Goal: Task Accomplishment & Management: Use online tool/utility

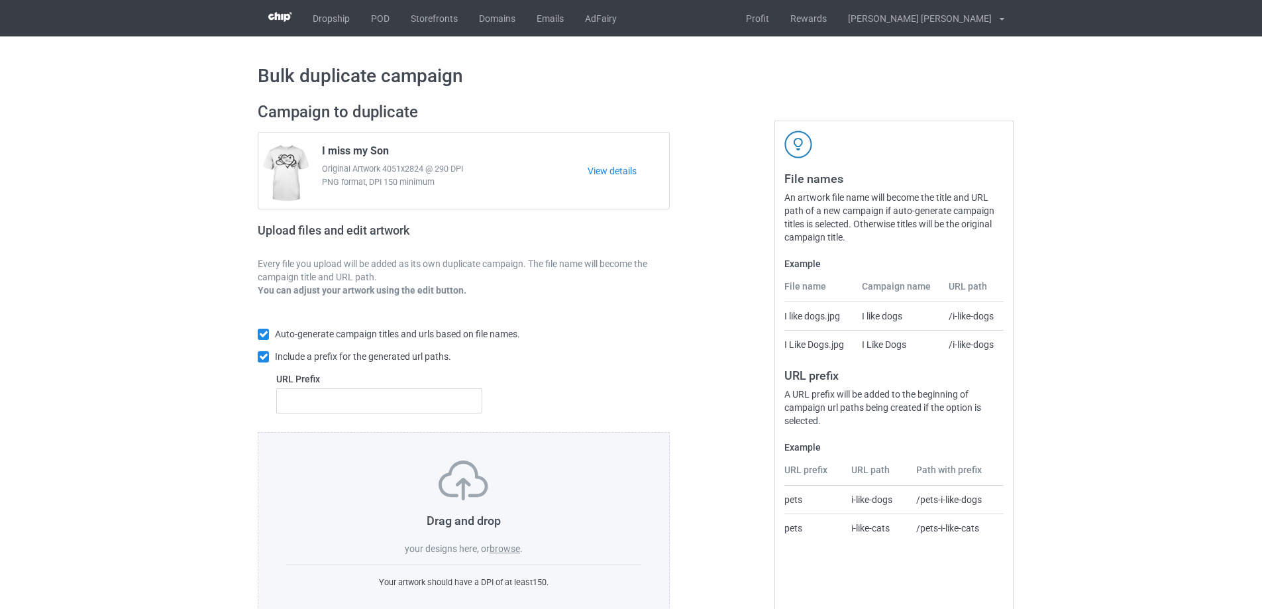
click at [510, 551] on label "browse" at bounding box center [505, 548] width 30 height 11
click at [0, 0] on input "browse" at bounding box center [0, 0] width 0 height 0
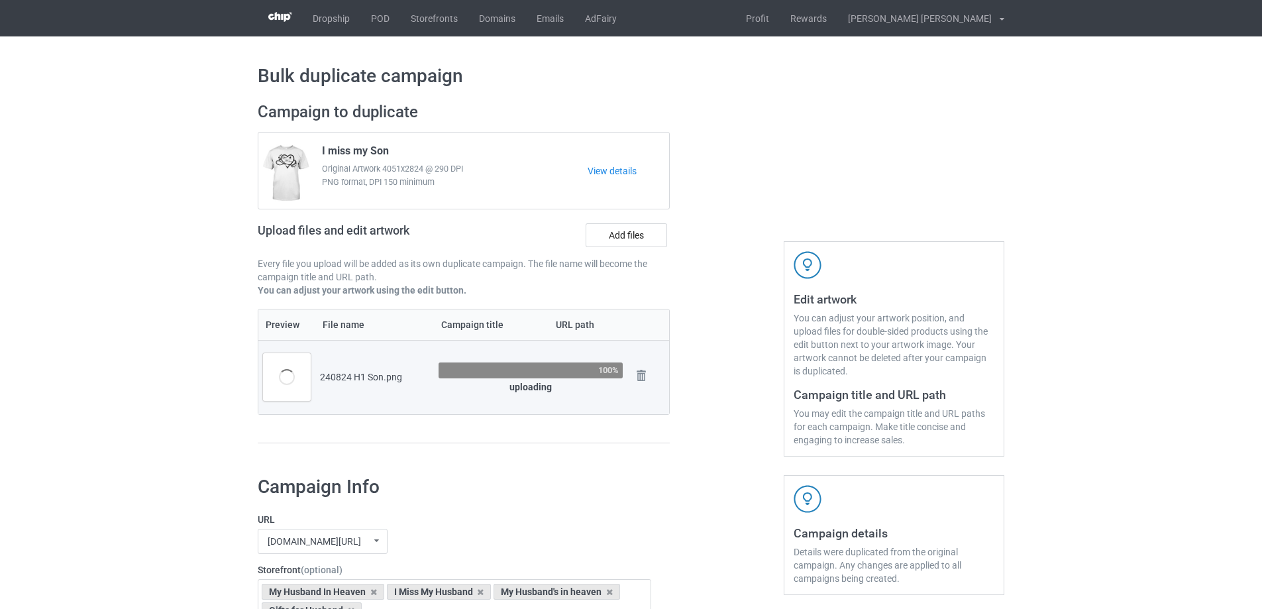
drag, startPoint x: 394, startPoint y: 149, endPoint x: 319, endPoint y: 148, distance: 74.9
click at [319, 148] on div "I miss my Son Original Artwork 4051x2824 @ 290 DPI PNG format, DPI 150 minimum" at bounding box center [450, 171] width 275 height 62
copy span "I miss my Son"
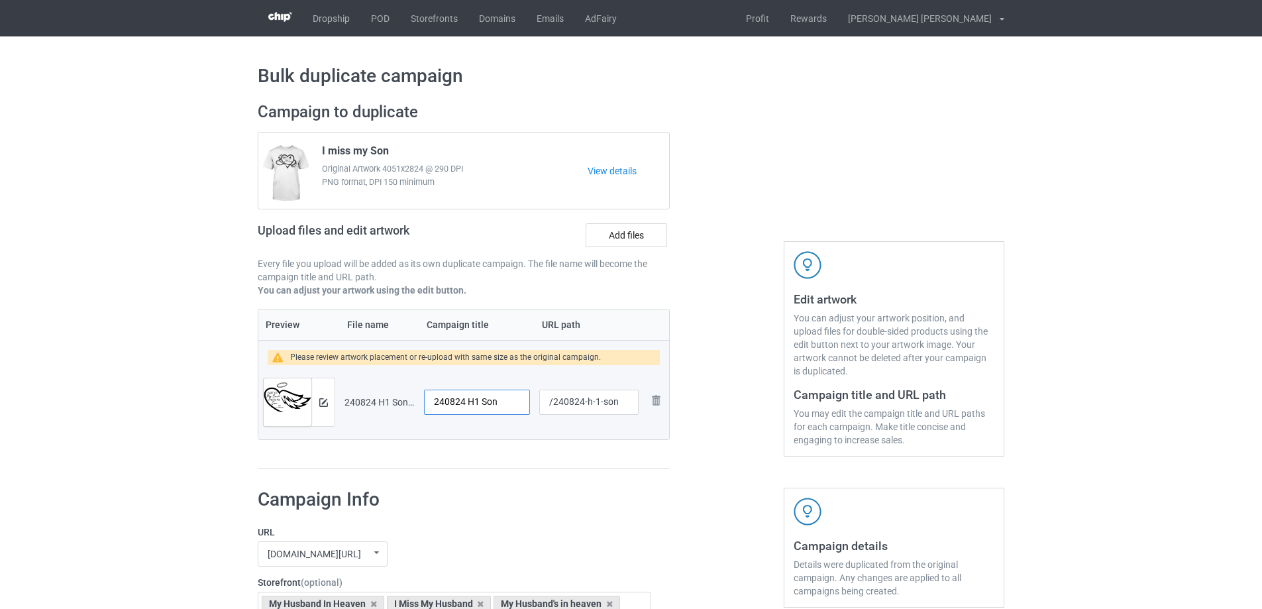
drag, startPoint x: 507, startPoint y: 400, endPoint x: 273, endPoint y: 386, distance: 234.3
click at [273, 386] on tr "Preview and edit artwork 240824 H1 Son.png 240824 H1 Son /240824-h-1-son Remove…" at bounding box center [463, 402] width 411 height 74
paste input "I miss my"
type input "I miss my Son"
drag, startPoint x: 587, startPoint y: 405, endPoint x: 644, endPoint y: 406, distance: 57.0
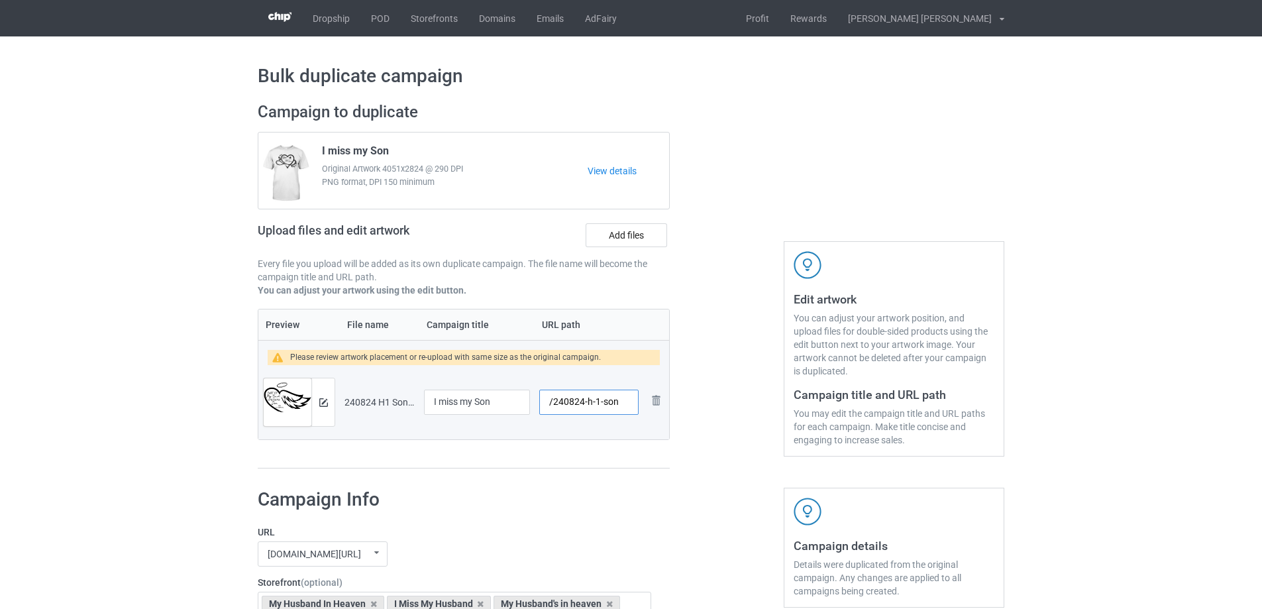
click at [644, 406] on tr "Preview and edit artwork 240824 H1 Son.png I miss my Son /240824-h-1-son Remove…" at bounding box center [463, 402] width 411 height 74
type input "/240824-1"
click at [325, 402] on img at bounding box center [323, 402] width 9 height 9
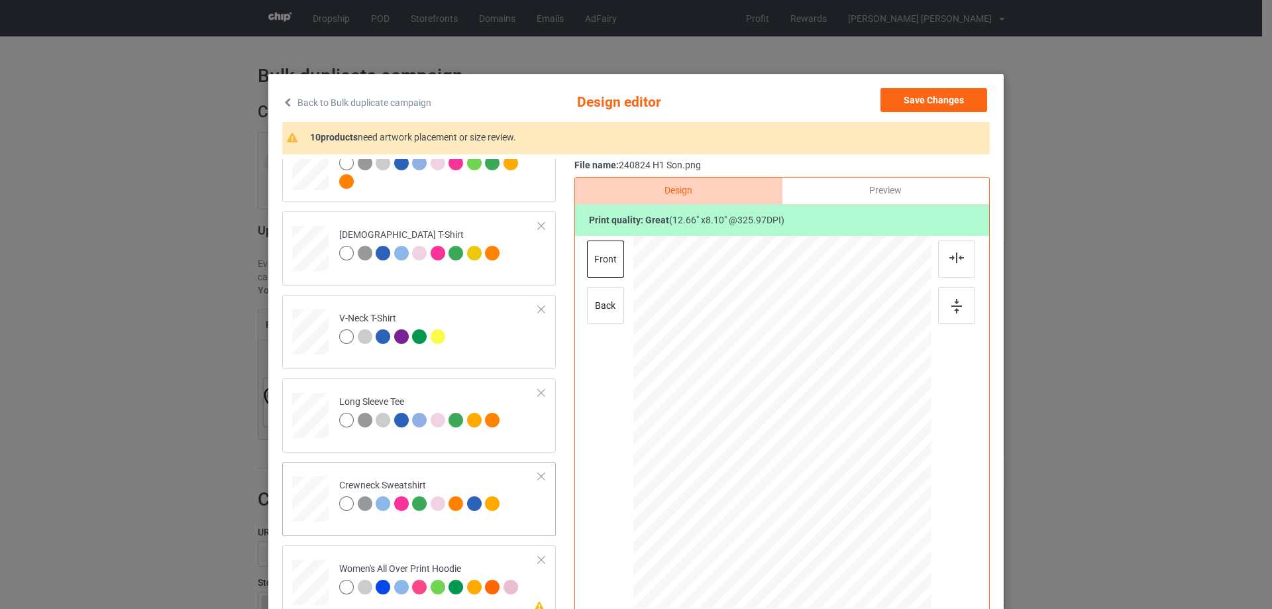
scroll to position [331, 0]
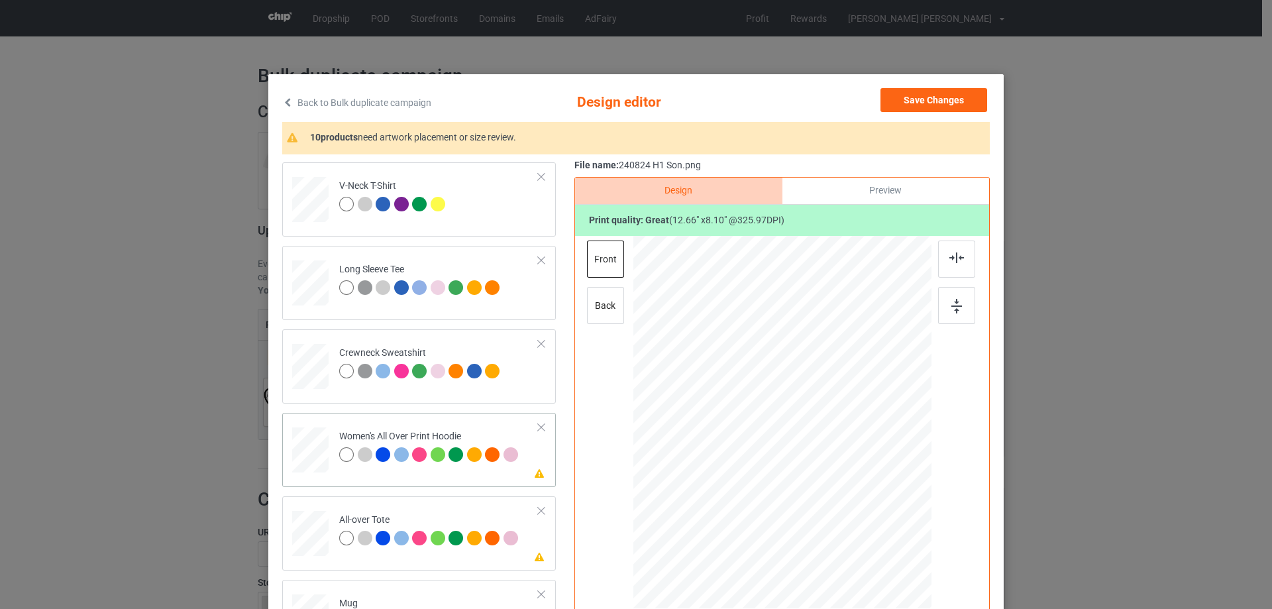
click at [316, 456] on div at bounding box center [310, 449] width 36 height 41
drag, startPoint x: 870, startPoint y: 482, endPoint x: 853, endPoint y: 474, distance: 19.3
click at [853, 474] on div at bounding box center [855, 469] width 11 height 11
drag, startPoint x: 804, startPoint y: 445, endPoint x: 804, endPoint y: 402, distance: 43.1
click at [804, 402] on div at bounding box center [783, 380] width 148 height 95
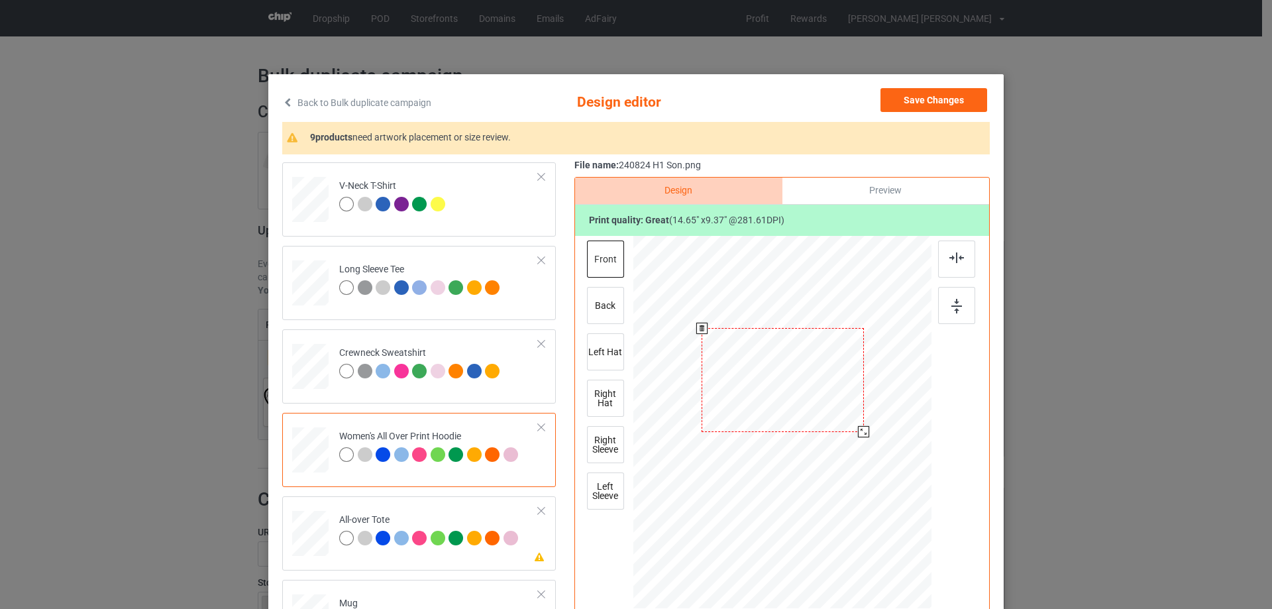
drag, startPoint x: 853, startPoint y: 429, endPoint x: 859, endPoint y: 435, distance: 8.9
click at [859, 435] on div at bounding box center [863, 431] width 11 height 11
click at [954, 260] on img at bounding box center [956, 257] width 15 height 11
click at [784, 394] on div at bounding box center [787, 378] width 162 height 103
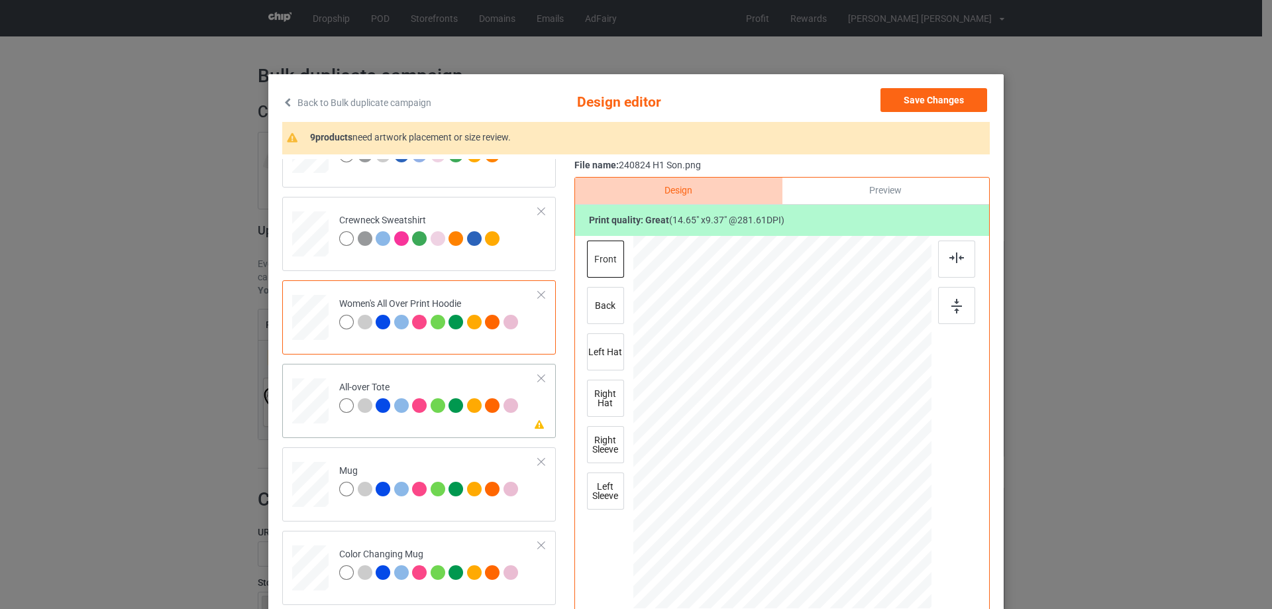
click at [307, 403] on div at bounding box center [310, 401] width 36 height 36
drag, startPoint x: 869, startPoint y: 478, endPoint x: 898, endPoint y: 502, distance: 37.2
click at [899, 502] on div at bounding box center [904, 500] width 11 height 11
click at [864, 470] on div at bounding box center [782, 417] width 241 height 154
click at [947, 269] on div at bounding box center [956, 259] width 37 height 37
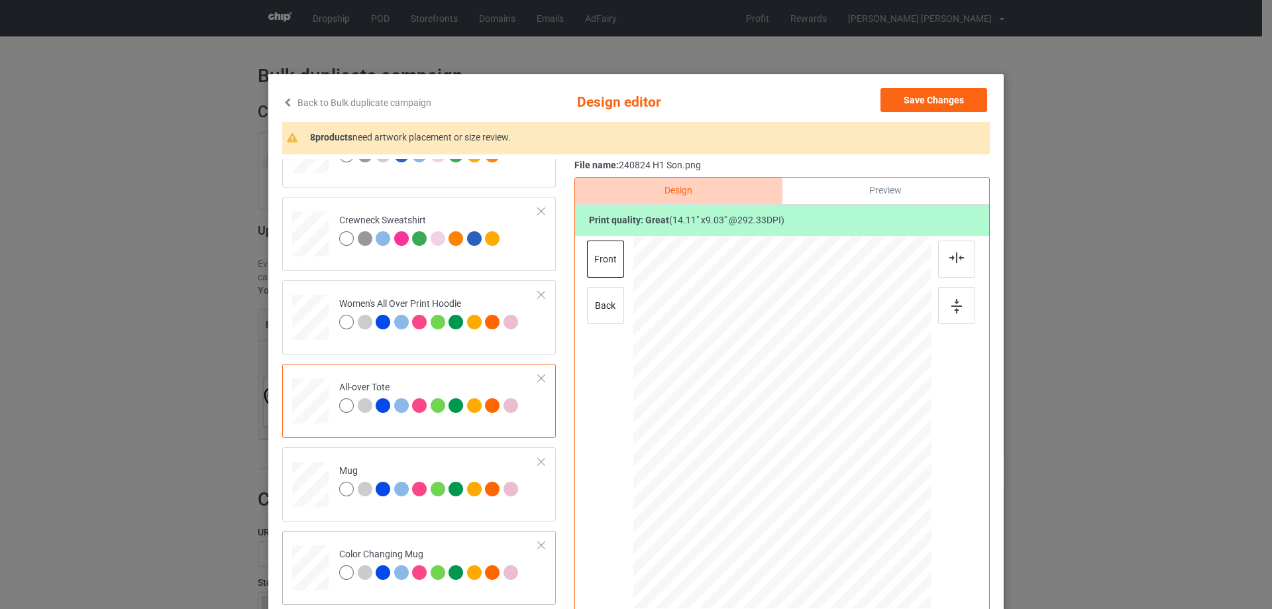
scroll to position [596, 0]
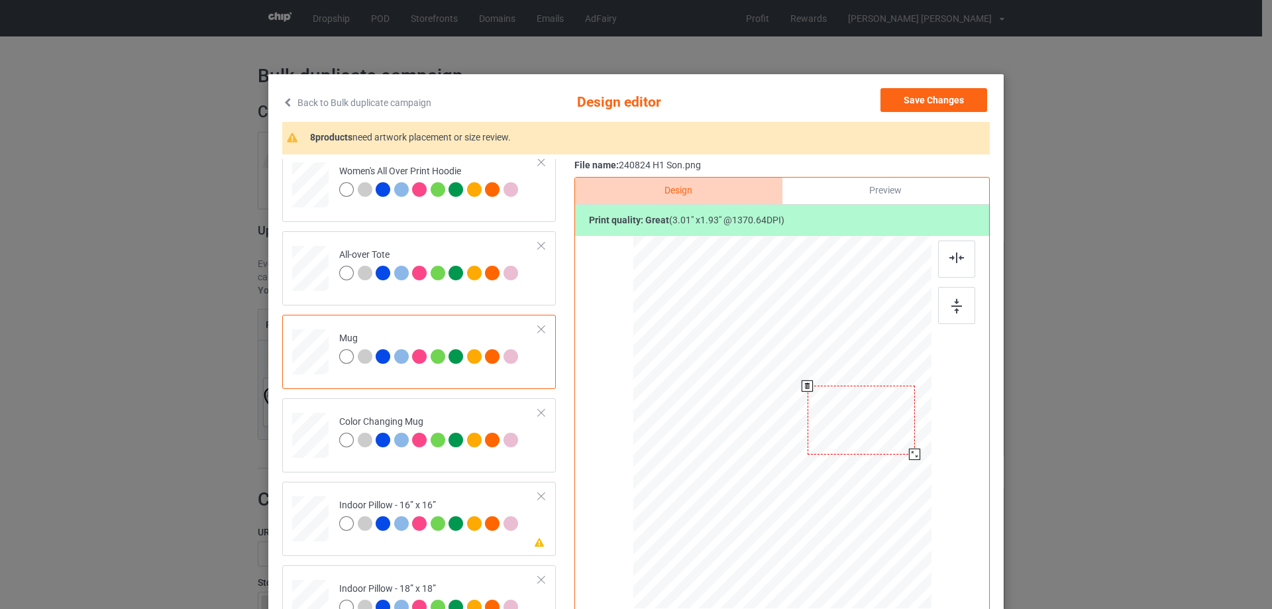
click at [910, 458] on div at bounding box center [914, 454] width 11 height 11
click at [865, 437] on div at bounding box center [864, 419] width 107 height 69
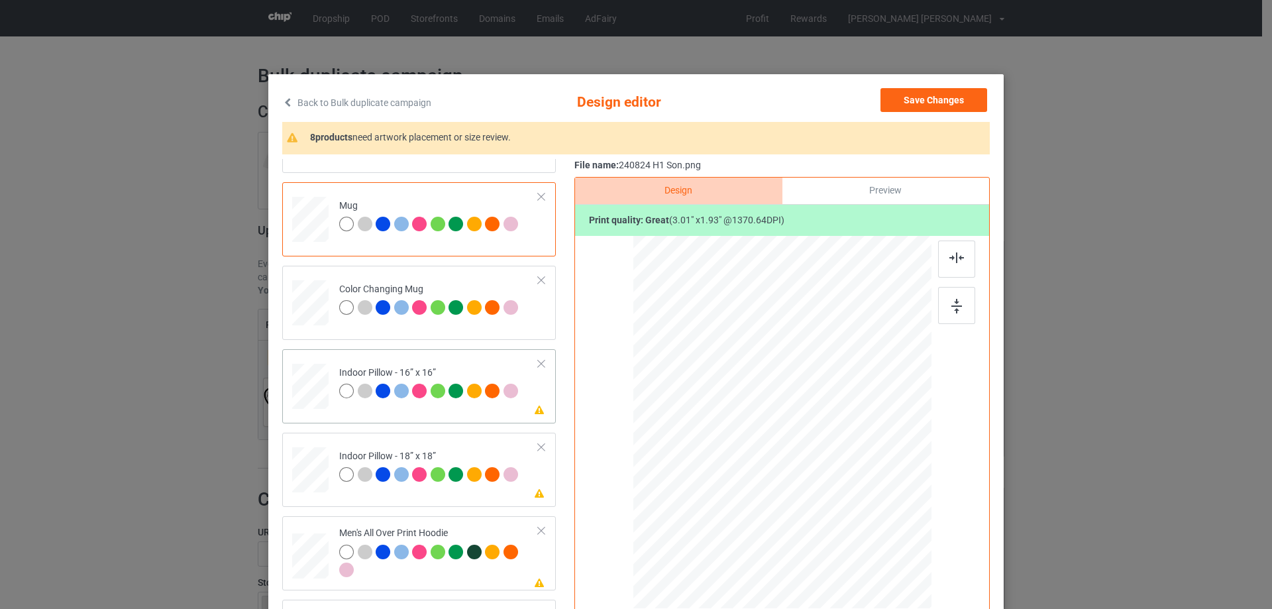
click at [305, 377] on div at bounding box center [310, 386] width 36 height 36
drag, startPoint x: 871, startPoint y: 480, endPoint x: 896, endPoint y: 500, distance: 32.6
click at [896, 500] on div at bounding box center [897, 496] width 11 height 11
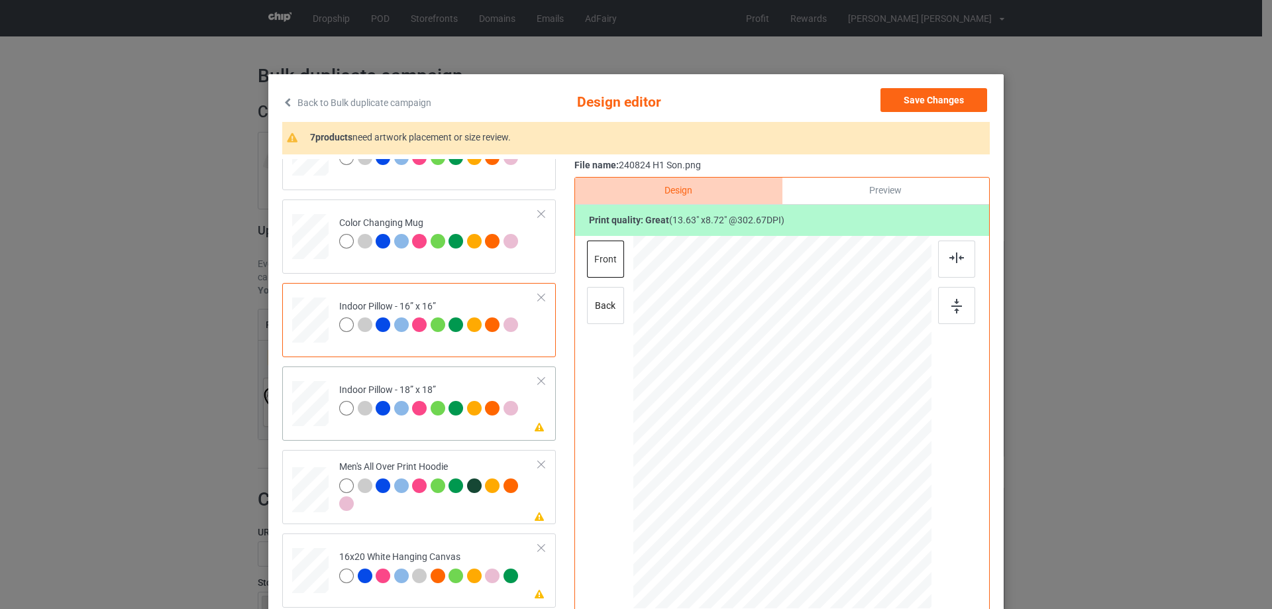
click at [301, 409] on div at bounding box center [310, 404] width 36 height 36
drag, startPoint x: 869, startPoint y: 480, endPoint x: 904, endPoint y: 496, distance: 38.5
click at [904, 496] on div at bounding box center [781, 422] width 297 height 297
click at [782, 425] on div at bounding box center [782, 418] width 242 height 154
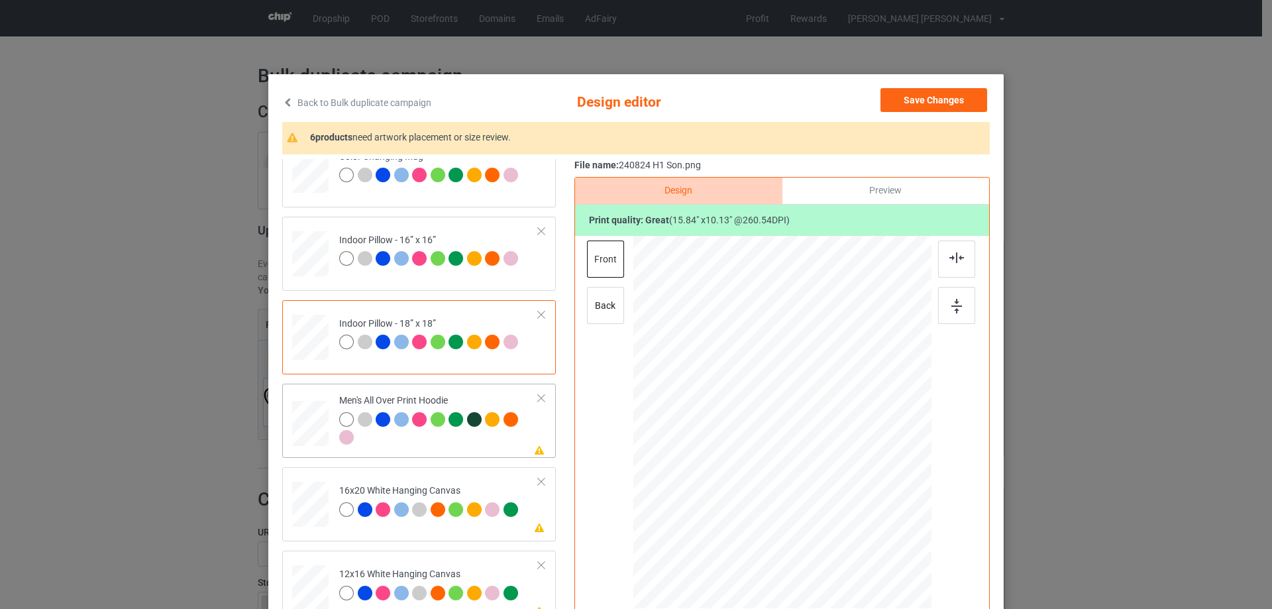
click at [314, 425] on div at bounding box center [310, 424] width 36 height 38
drag, startPoint x: 866, startPoint y: 480, endPoint x: 853, endPoint y: 466, distance: 19.2
click at [853, 466] on div at bounding box center [855, 469] width 11 height 11
drag, startPoint x: 843, startPoint y: 462, endPoint x: 847, endPoint y: 429, distance: 33.4
click at [847, 429] on div at bounding box center [785, 389] width 147 height 94
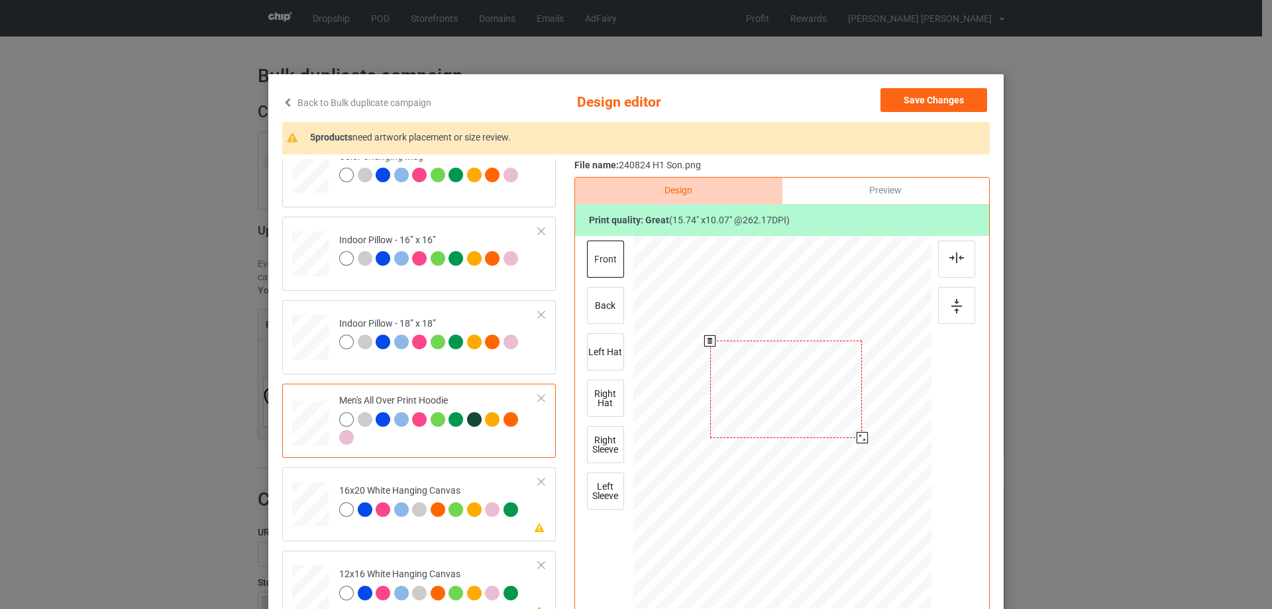
click at [858, 441] on div at bounding box center [862, 437] width 11 height 11
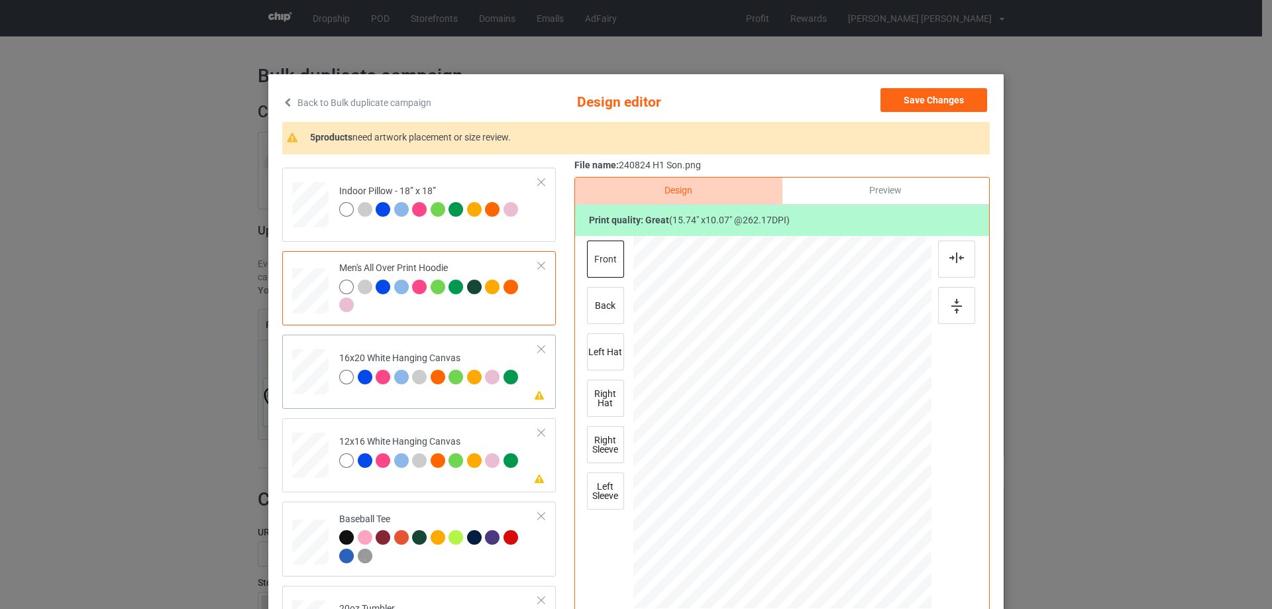
click at [299, 374] on div at bounding box center [310, 372] width 36 height 46
drag, startPoint x: 802, startPoint y: 425, endPoint x: 806, endPoint y: 378, distance: 47.9
click at [806, 378] on div at bounding box center [786, 353] width 277 height 178
click at [950, 255] on img at bounding box center [956, 257] width 15 height 11
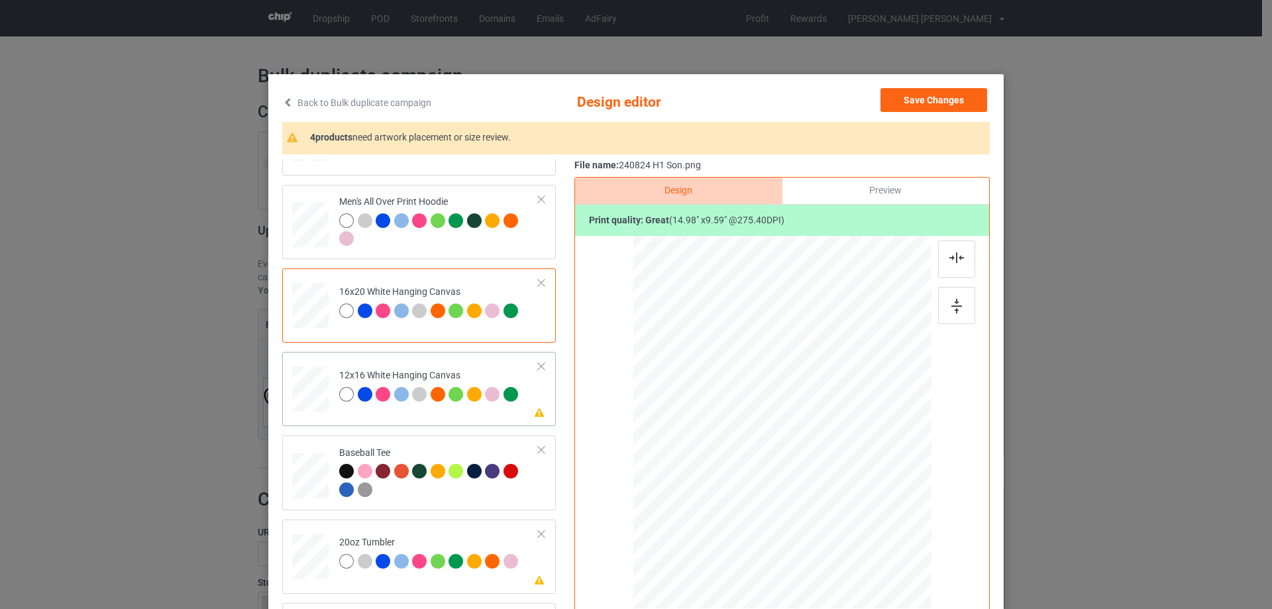
click at [309, 384] on div at bounding box center [311, 389] width 34 height 46
drag, startPoint x: 846, startPoint y: 429, endPoint x: 847, endPoint y: 395, distance: 34.5
click at [847, 395] on div at bounding box center [783, 360] width 252 height 161
click at [957, 261] on img at bounding box center [956, 257] width 15 height 11
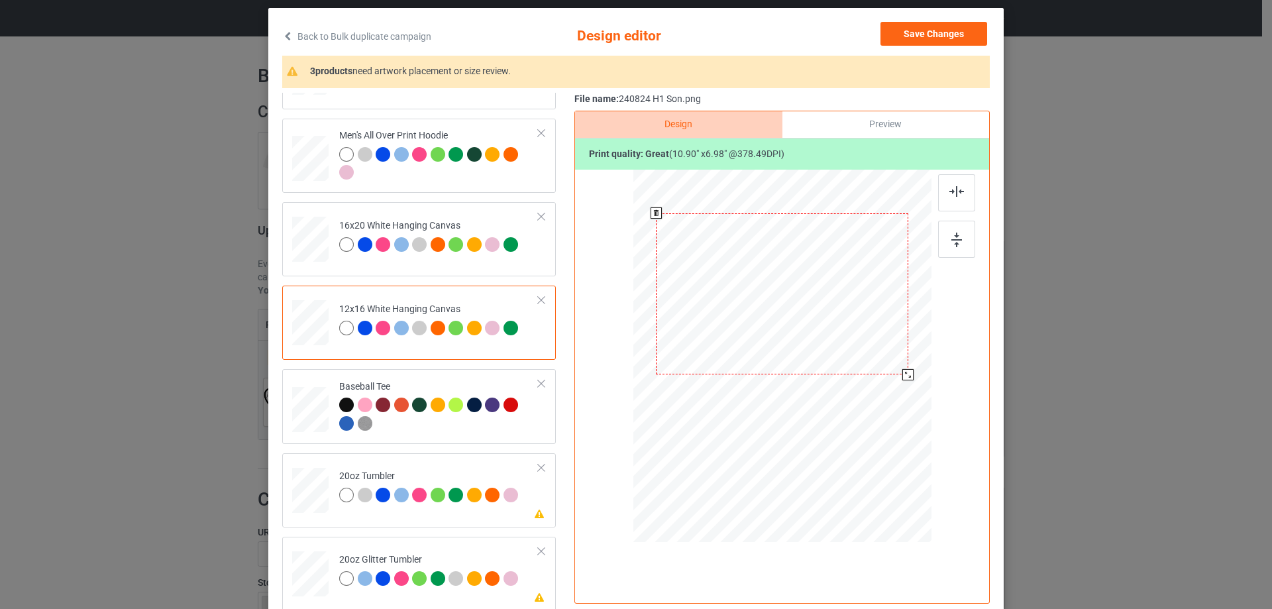
scroll to position [133, 0]
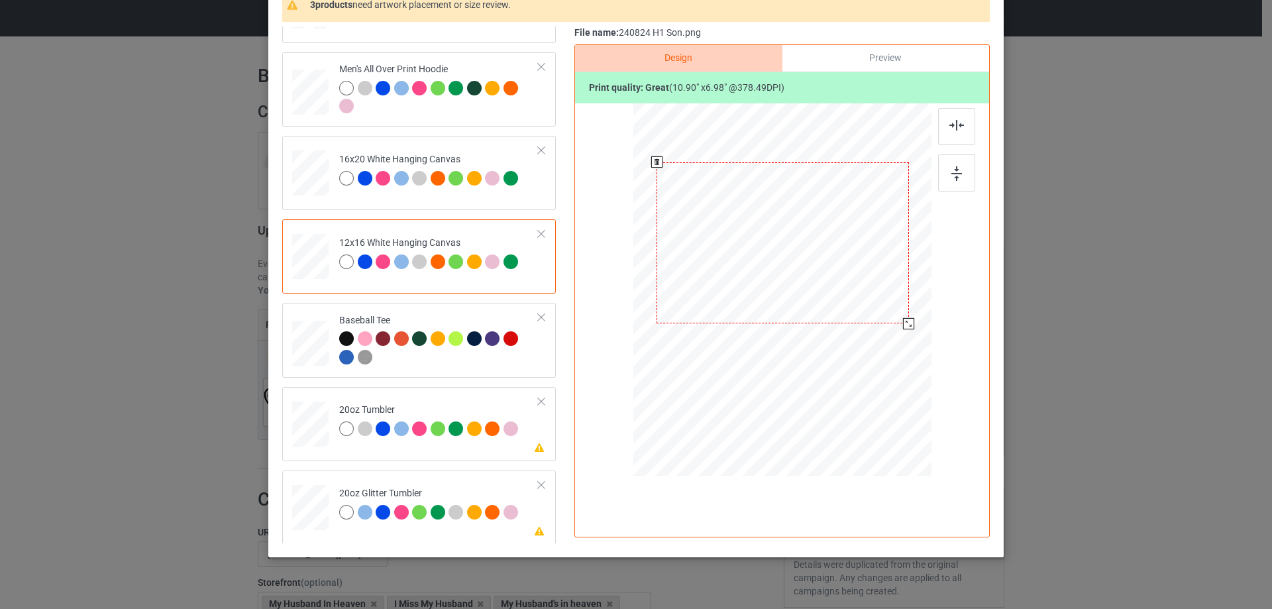
drag, startPoint x: 788, startPoint y: 275, endPoint x: 789, endPoint y: 290, distance: 15.3
click at [789, 290] on div at bounding box center [783, 242] width 252 height 161
click at [958, 129] on img at bounding box center [956, 125] width 15 height 11
click at [339, 184] on div at bounding box center [348, 180] width 19 height 19
drag, startPoint x: 809, startPoint y: 256, endPoint x: 806, endPoint y: 290, distance: 34.0
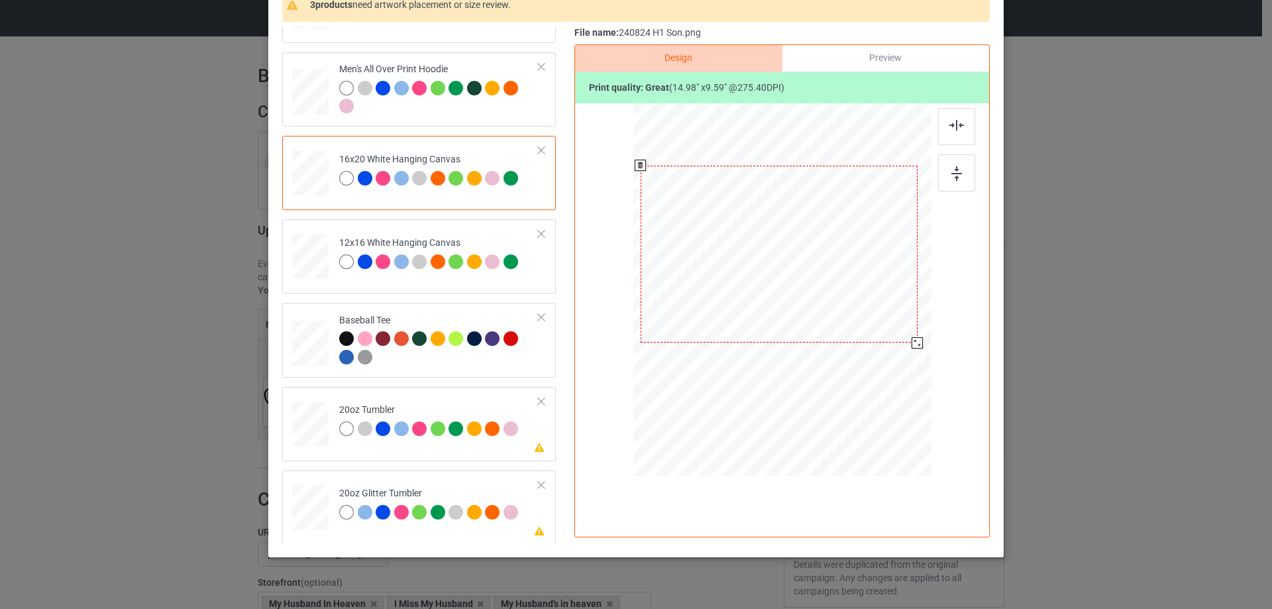
click at [806, 290] on div at bounding box center [779, 255] width 277 height 178
click at [955, 129] on img at bounding box center [956, 125] width 15 height 11
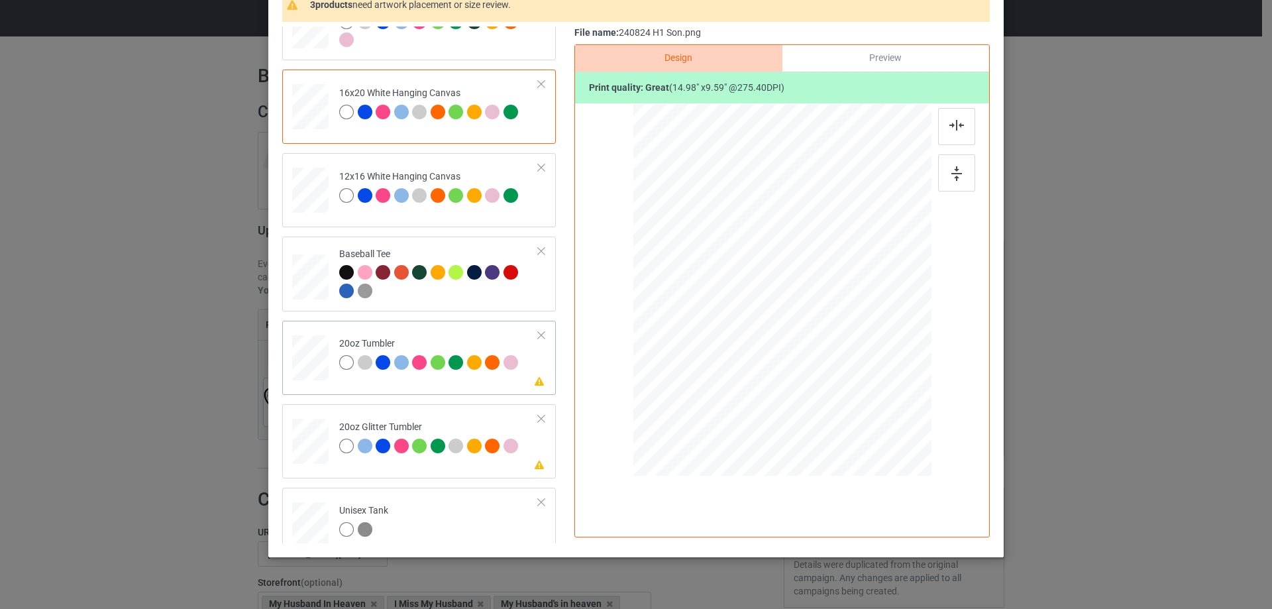
click at [295, 362] on div at bounding box center [310, 357] width 34 height 21
drag, startPoint x: 755, startPoint y: 303, endPoint x: 759, endPoint y: 310, distance: 8.6
click at [760, 310] on div at bounding box center [765, 304] width 11 height 11
drag, startPoint x: 692, startPoint y: 272, endPoint x: 700, endPoint y: 267, distance: 9.2
click at [700, 267] on div at bounding box center [719, 266] width 109 height 70
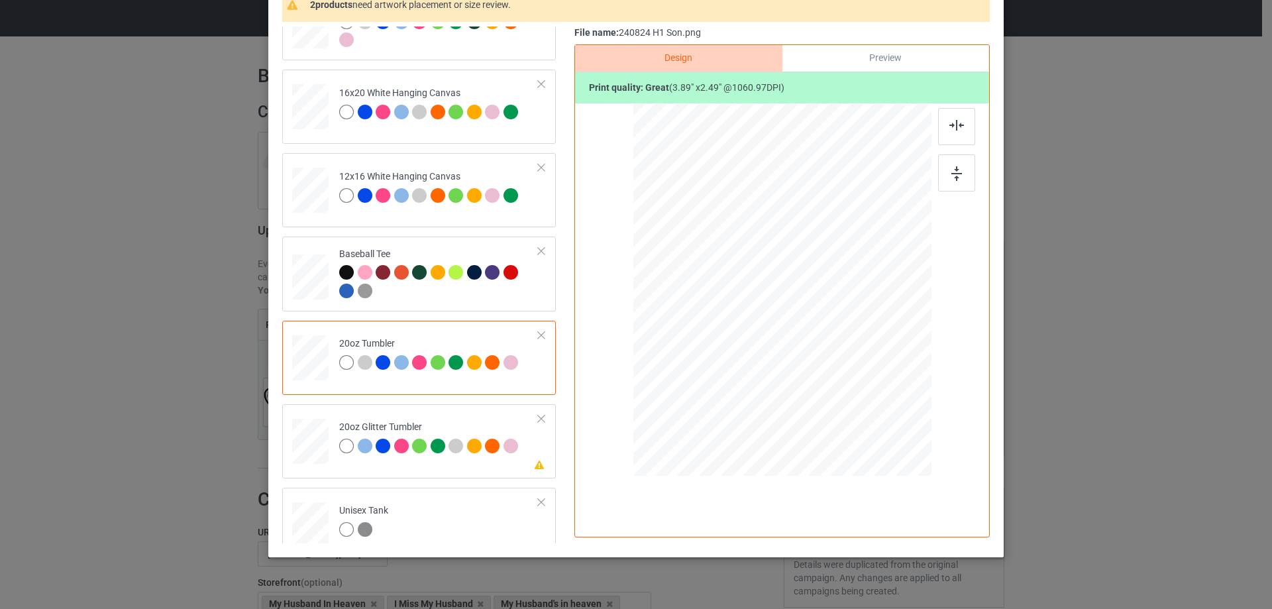
scroll to position [1259, 0]
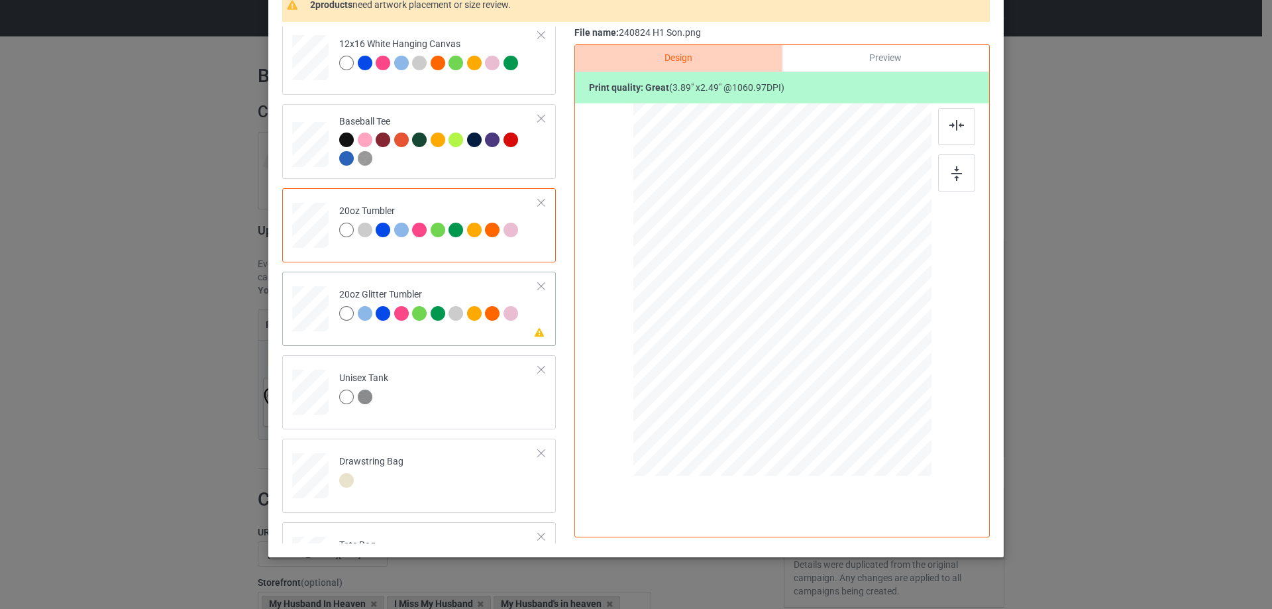
click at [308, 312] on div at bounding box center [311, 308] width 34 height 29
click at [765, 284] on div at bounding box center [770, 282] width 11 height 11
drag, startPoint x: 724, startPoint y: 249, endPoint x: 735, endPoint y: 248, distance: 10.7
click at [735, 248] on div at bounding box center [724, 244] width 114 height 73
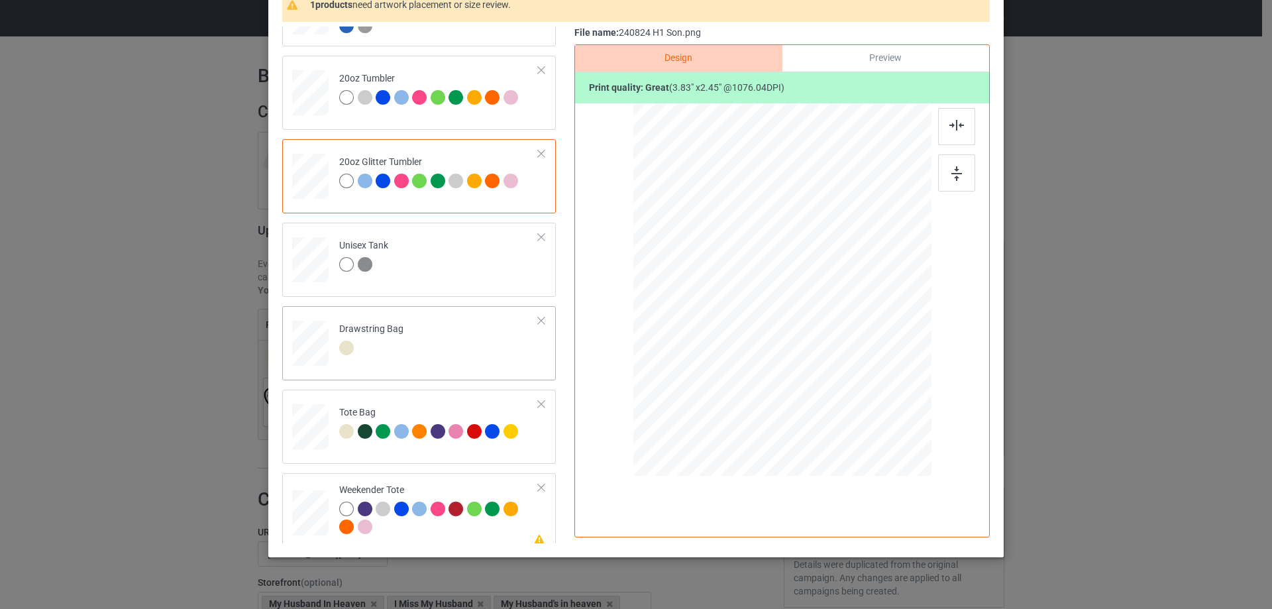
scroll to position [1395, 0]
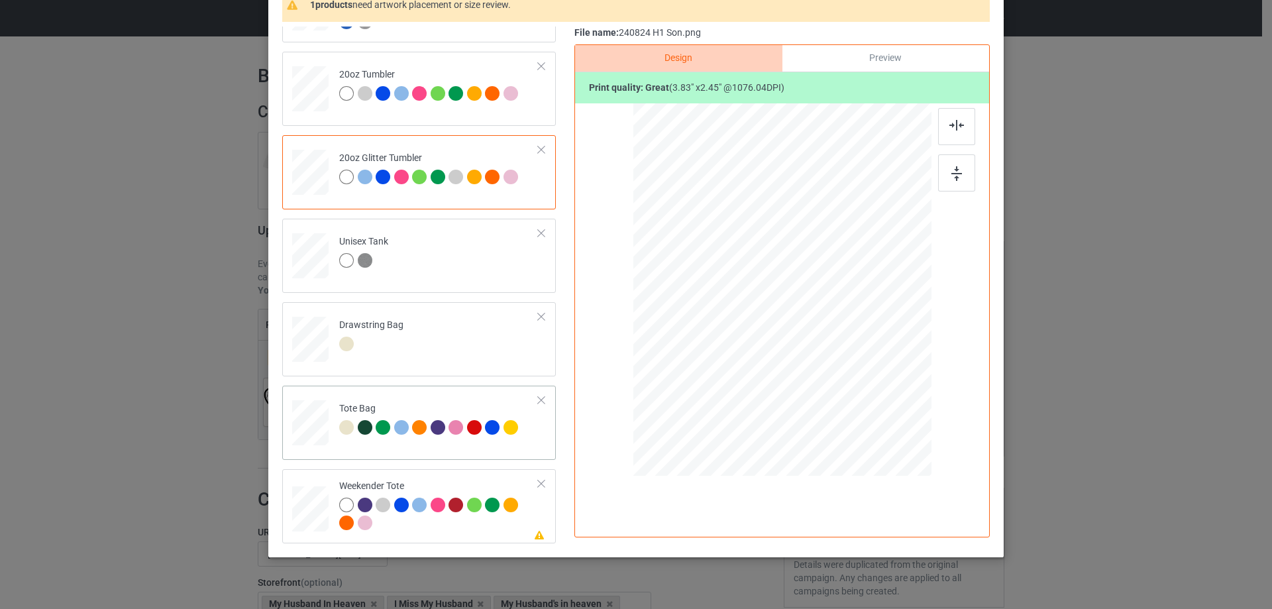
click at [307, 435] on div at bounding box center [310, 429] width 17 height 20
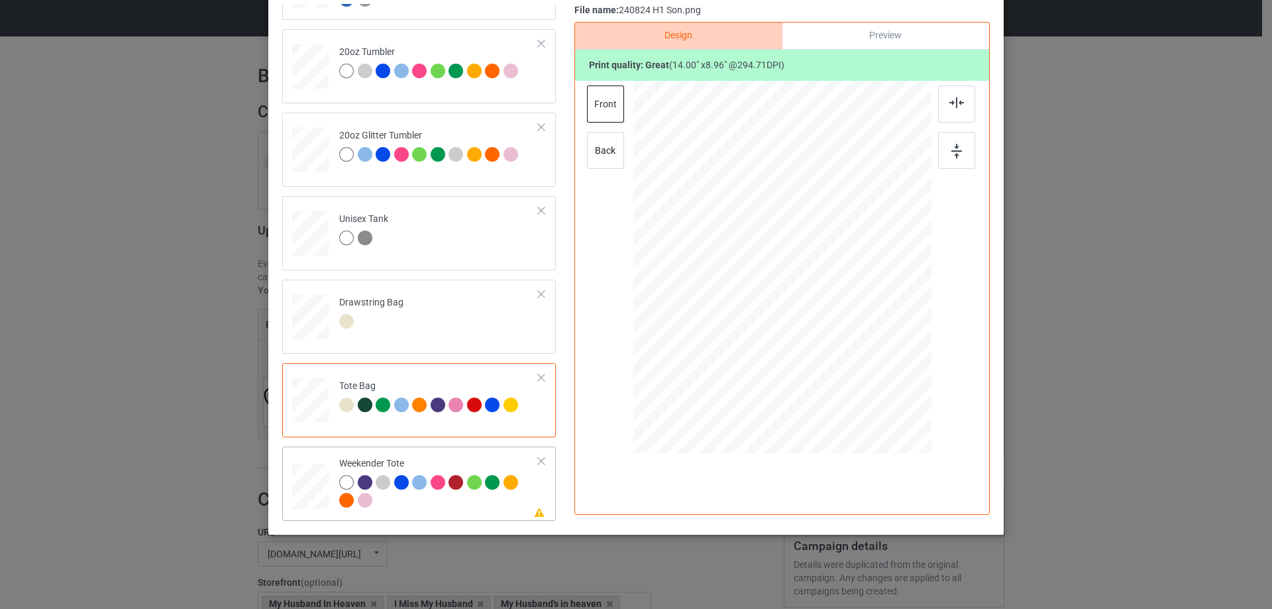
click at [301, 487] on div at bounding box center [310, 486] width 36 height 23
drag, startPoint x: 868, startPoint y: 322, endPoint x: 892, endPoint y: 331, distance: 25.6
click at [892, 331] on div at bounding box center [781, 268] width 297 height 192
drag, startPoint x: 867, startPoint y: 317, endPoint x: 869, endPoint y: 308, distance: 8.8
click at [869, 308] on div at bounding box center [784, 258] width 221 height 141
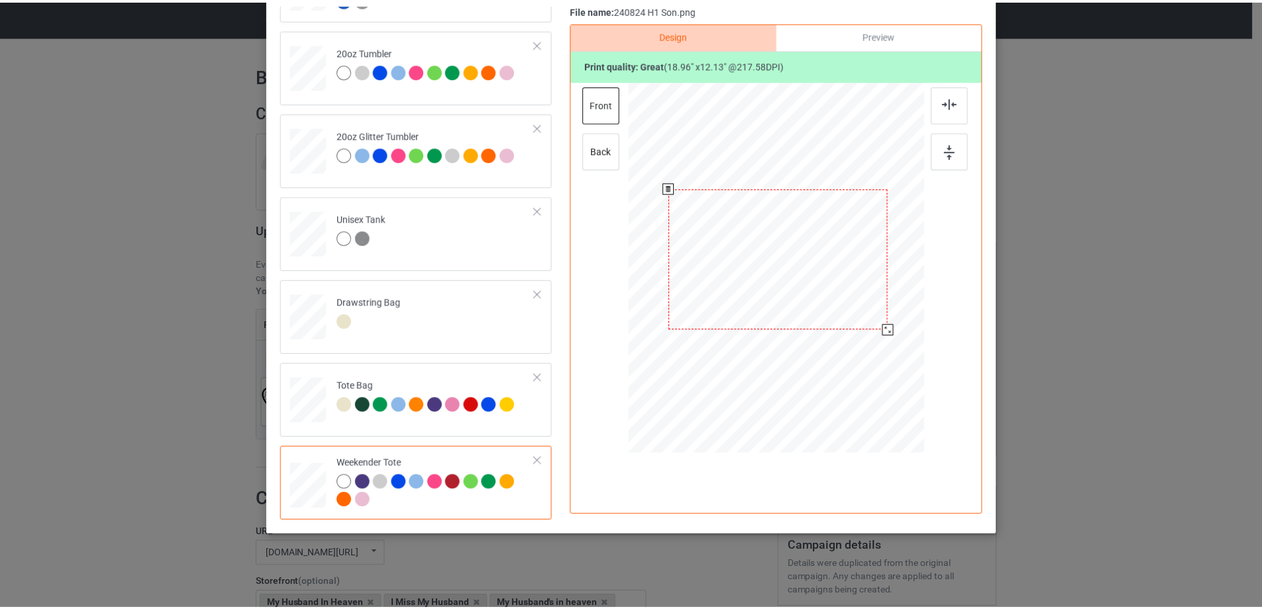
scroll to position [0, 0]
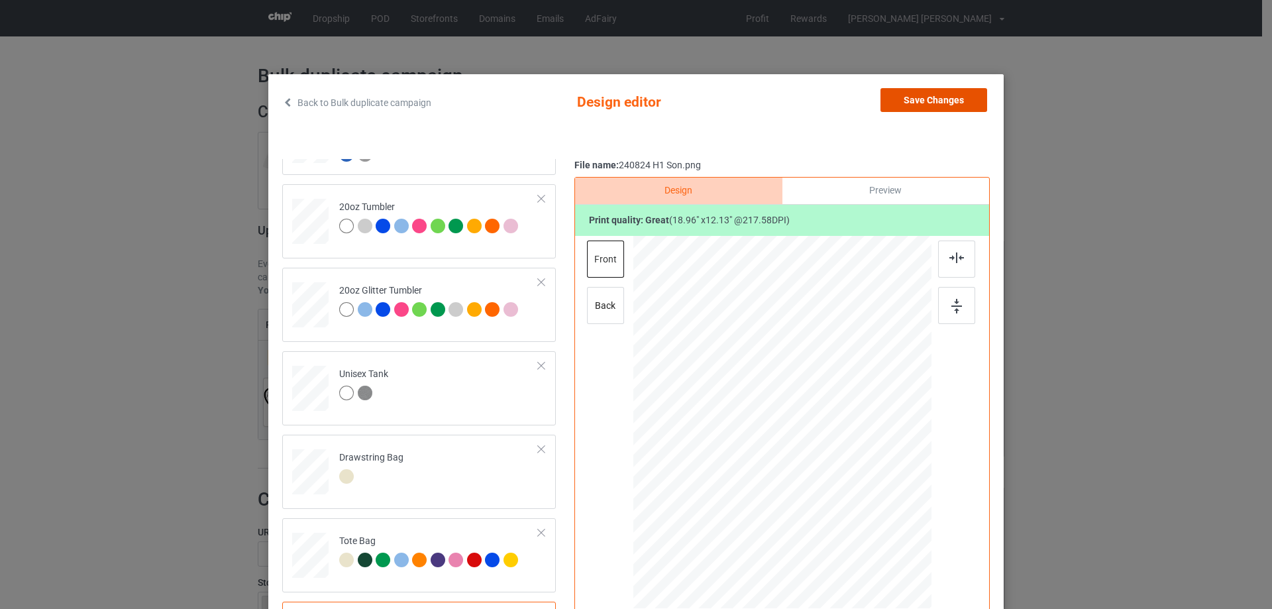
click at [940, 100] on button "Save Changes" at bounding box center [934, 100] width 107 height 24
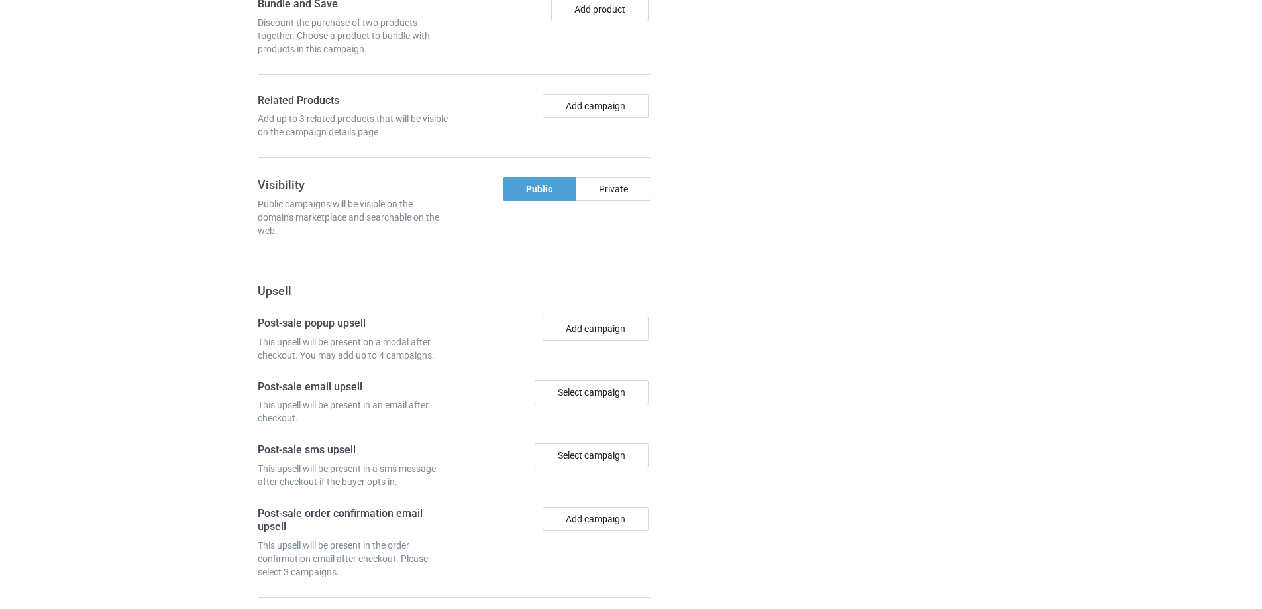
scroll to position [1111, 0]
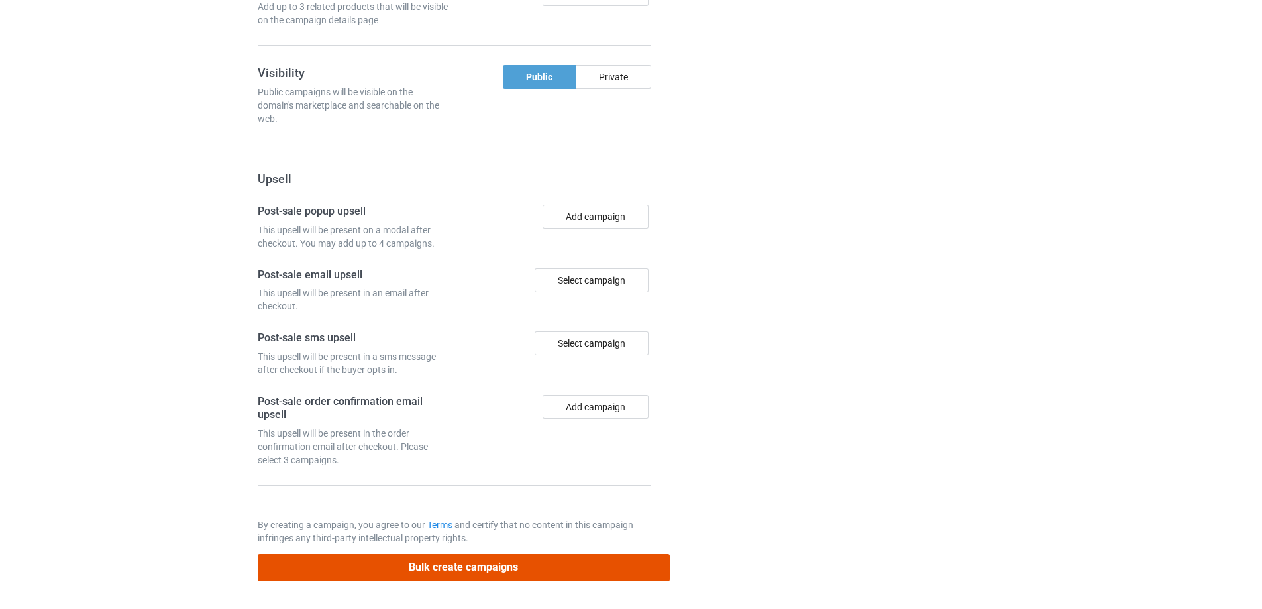
click at [496, 565] on button "Bulk create campaigns" at bounding box center [464, 567] width 412 height 27
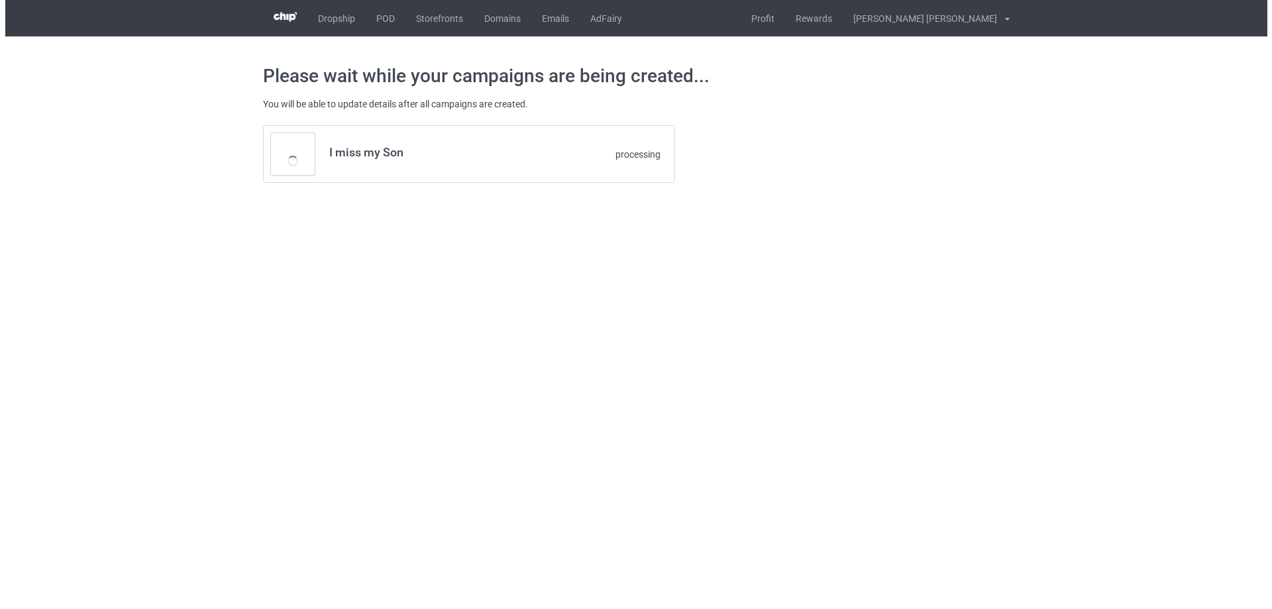
scroll to position [0, 0]
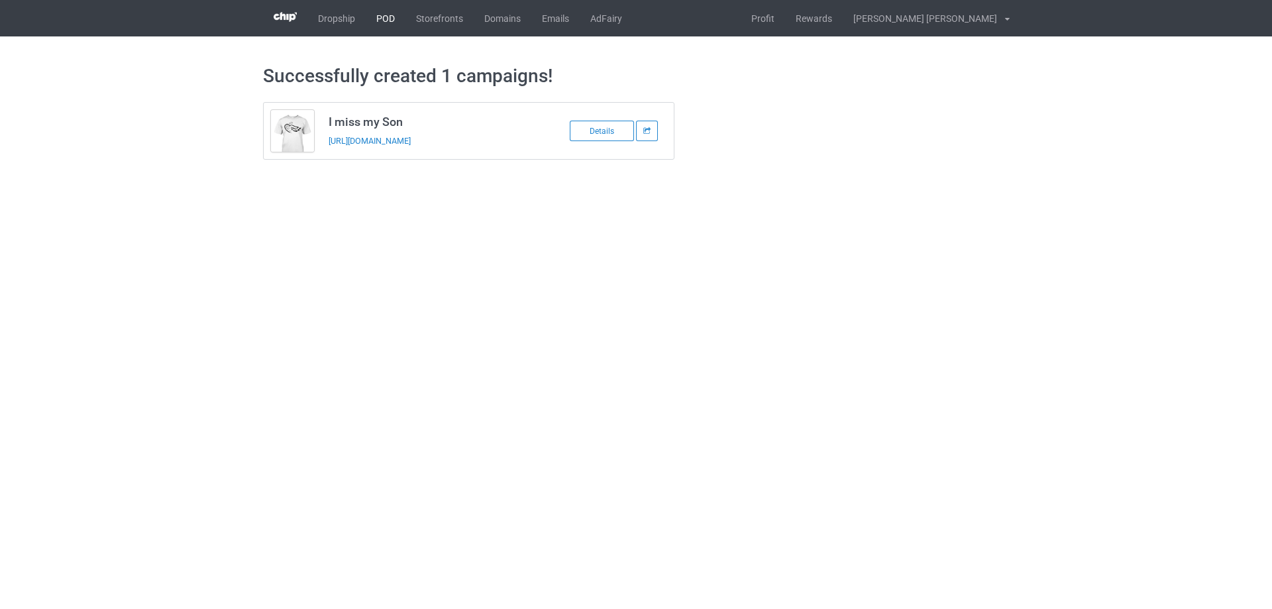
click at [379, 19] on link "POD" at bounding box center [386, 18] width 40 height 36
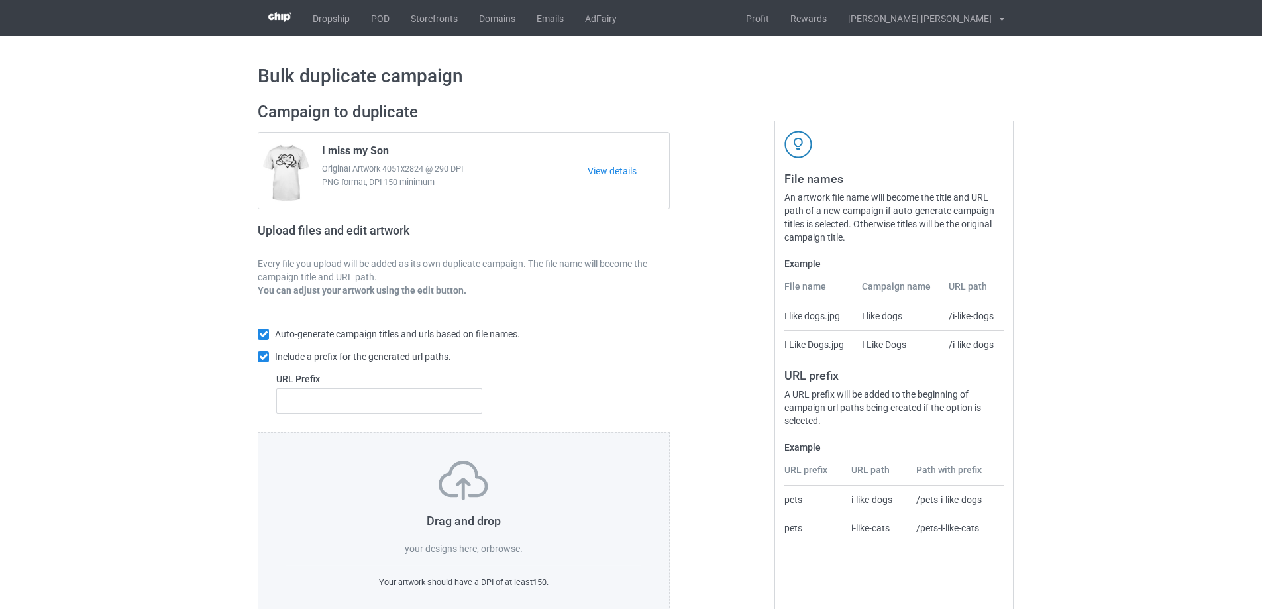
click at [510, 549] on label "browse" at bounding box center [505, 548] width 30 height 11
click at [0, 0] on input "browse" at bounding box center [0, 0] width 0 height 0
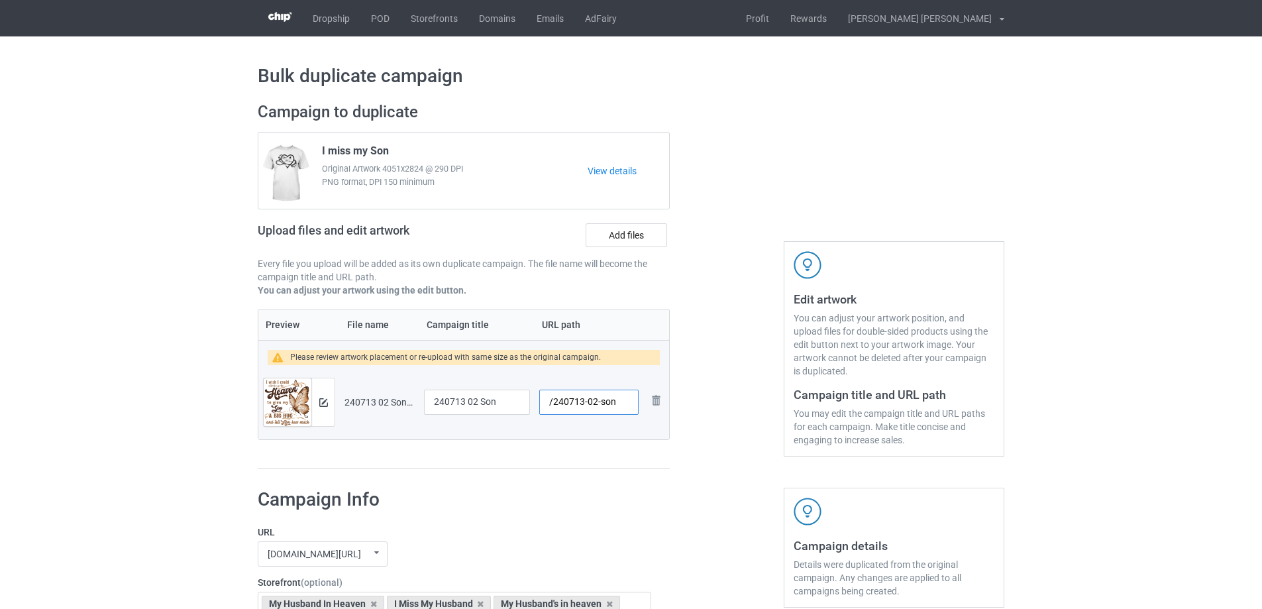
drag, startPoint x: 596, startPoint y: 405, endPoint x: 620, endPoint y: 404, distance: 23.9
click at [620, 404] on input "/240713-02-son" at bounding box center [588, 402] width 99 height 25
type input "/240713-02"
drag, startPoint x: 506, startPoint y: 405, endPoint x: 404, endPoint y: 403, distance: 102.7
click at [404, 403] on tr "Preview and edit artwork 240713 02 Son.png 240713 02 Son /240713-02 Remove file" at bounding box center [463, 402] width 411 height 74
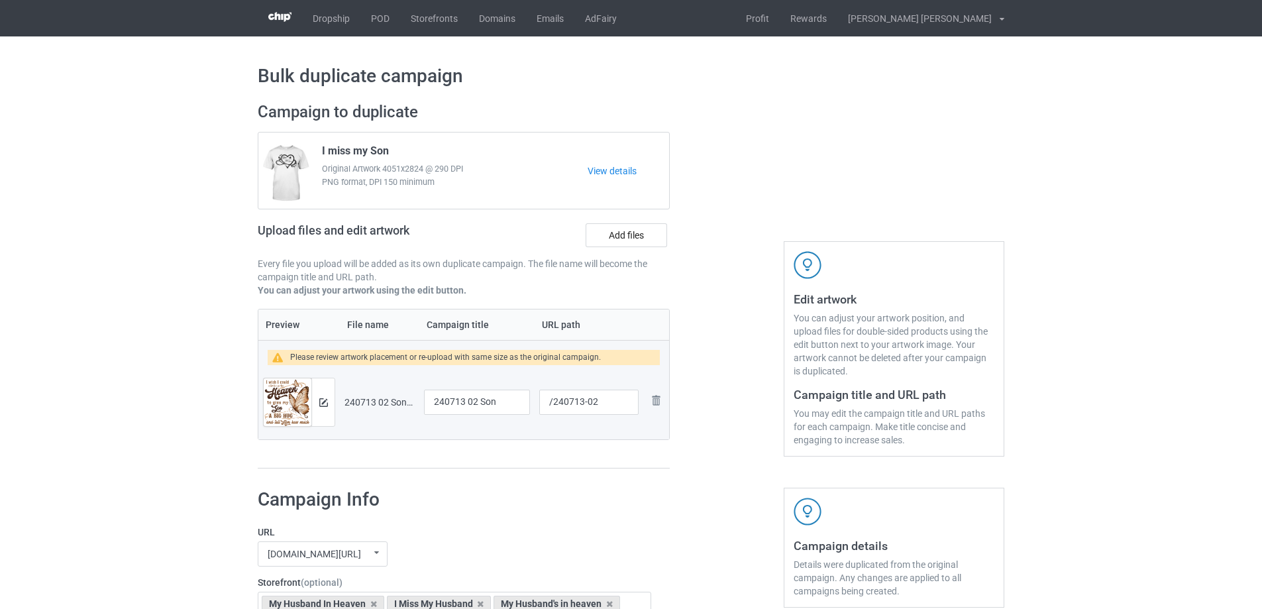
drag, startPoint x: 394, startPoint y: 145, endPoint x: 318, endPoint y: 151, distance: 75.8
click at [318, 151] on div "I miss my Son Original Artwork 4051x2824 @ 290 DPI PNG format, DPI 150 minimum" at bounding box center [450, 171] width 275 height 62
copy span "I miss my Son"
drag, startPoint x: 498, startPoint y: 404, endPoint x: 382, endPoint y: 402, distance: 116.0
click at [382, 402] on tr "Preview and edit artwork 240713 02 Son.png 240713 02 Son /240713-02 Remove file" at bounding box center [463, 402] width 411 height 74
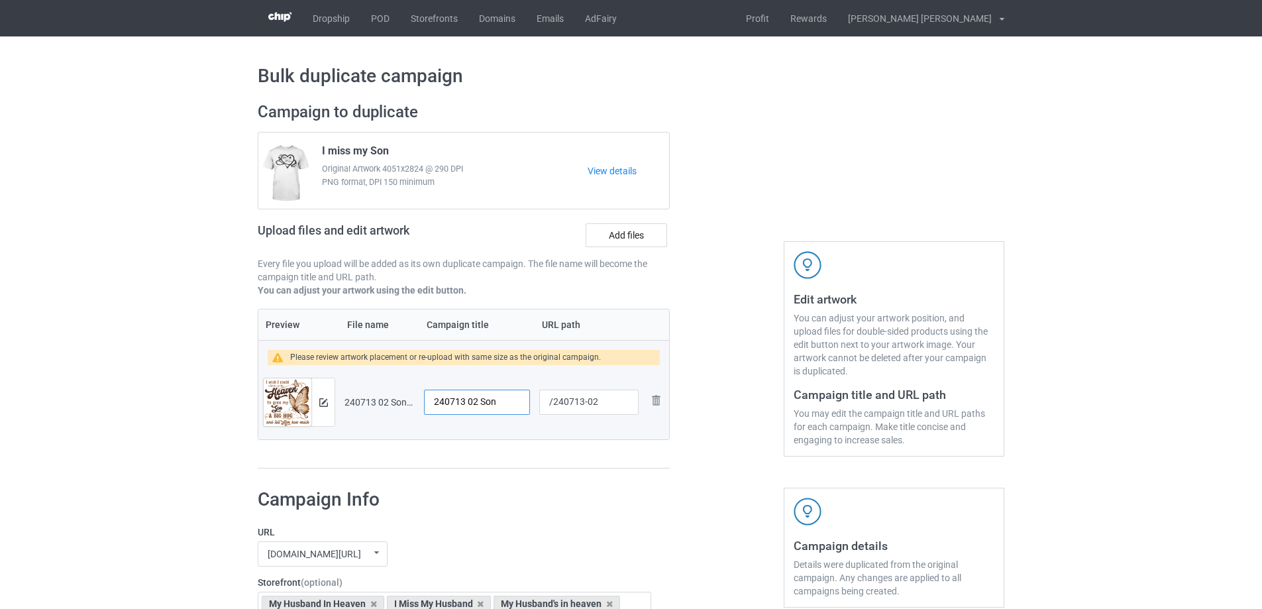
paste input "I miss my"
type input "I miss my Son"
click at [326, 401] on img at bounding box center [323, 402] width 9 height 9
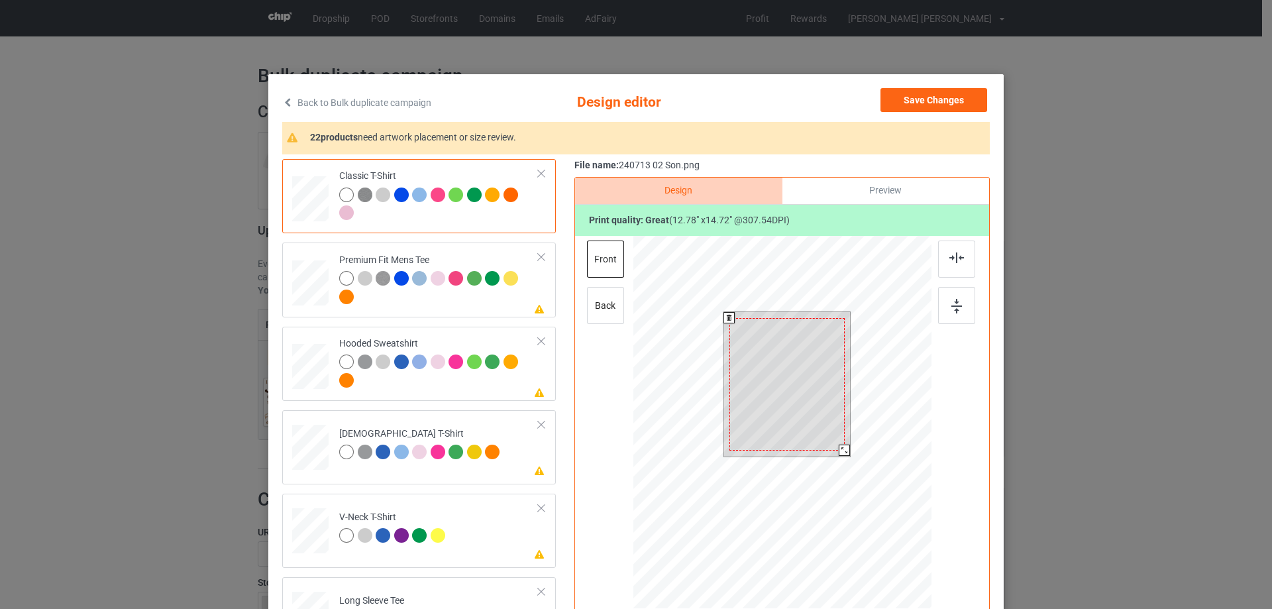
drag, startPoint x: 845, startPoint y: 454, endPoint x: 832, endPoint y: 443, distance: 17.0
click at [839, 447] on div at bounding box center [844, 450] width 11 height 11
click at [814, 431] on div at bounding box center [787, 377] width 112 height 129
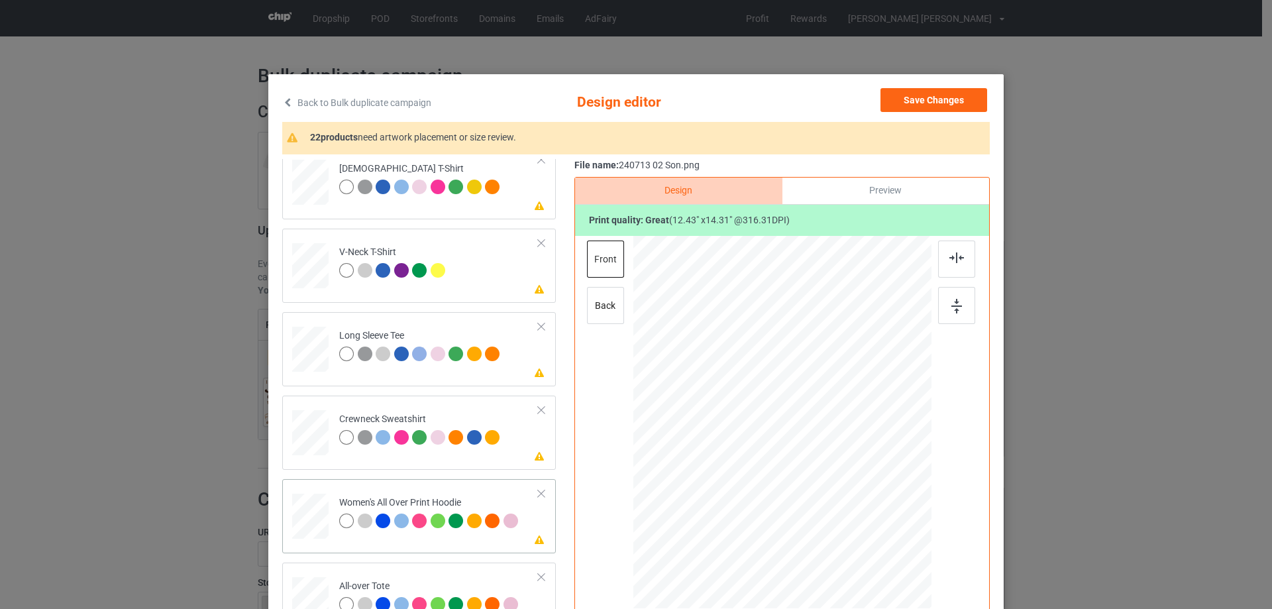
scroll to position [331, 0]
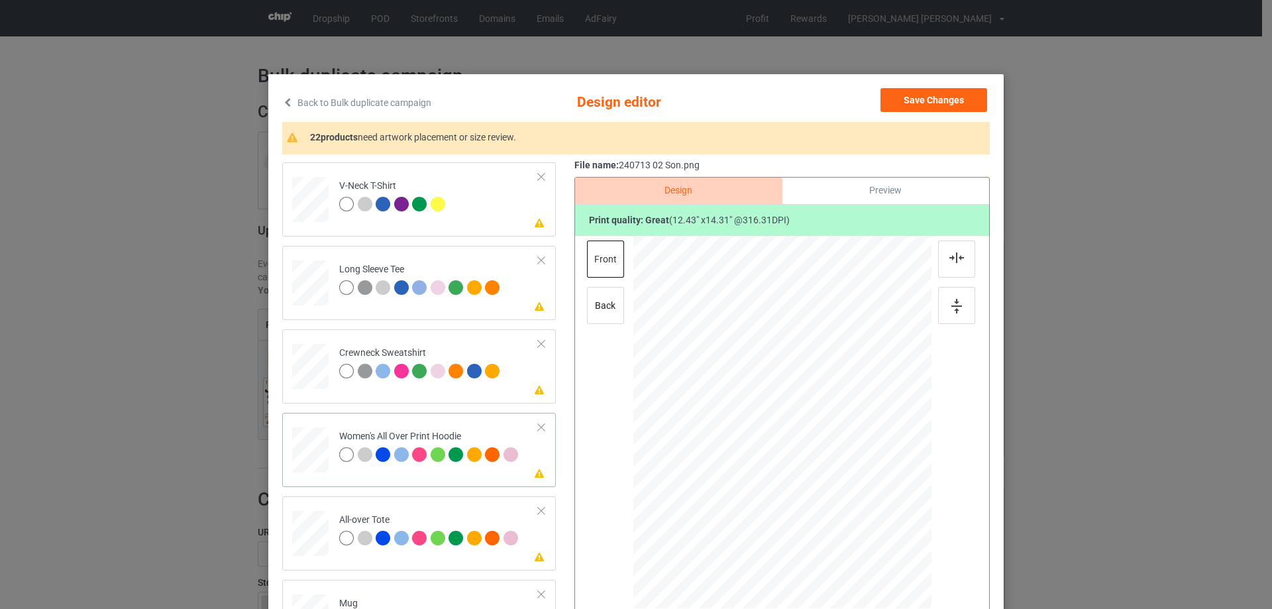
click at [307, 443] on div at bounding box center [310, 449] width 36 height 41
drag, startPoint x: 867, startPoint y: 530, endPoint x: 798, endPoint y: 463, distance: 96.5
click at [843, 462] on div at bounding box center [782, 422] width 298 height 337
drag, startPoint x: 798, startPoint y: 463, endPoint x: 800, endPoint y: 417, distance: 45.8
click at [800, 417] on div at bounding box center [783, 377] width 97 height 112
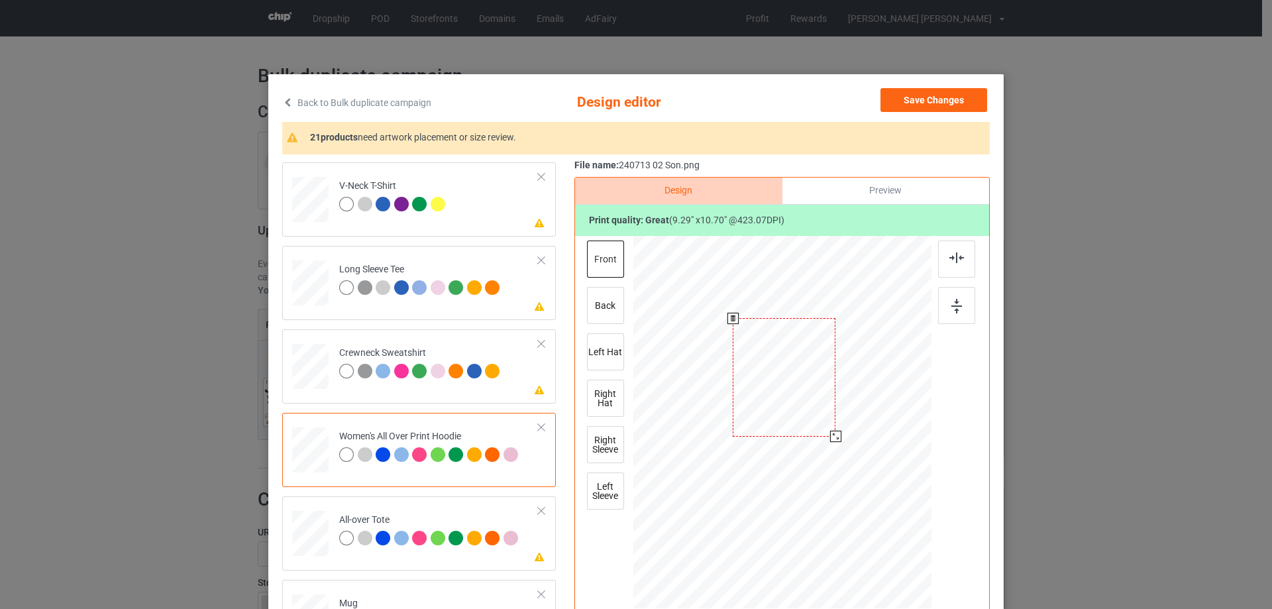
click at [833, 437] on div at bounding box center [835, 436] width 11 height 11
click at [956, 258] on img at bounding box center [956, 257] width 15 height 11
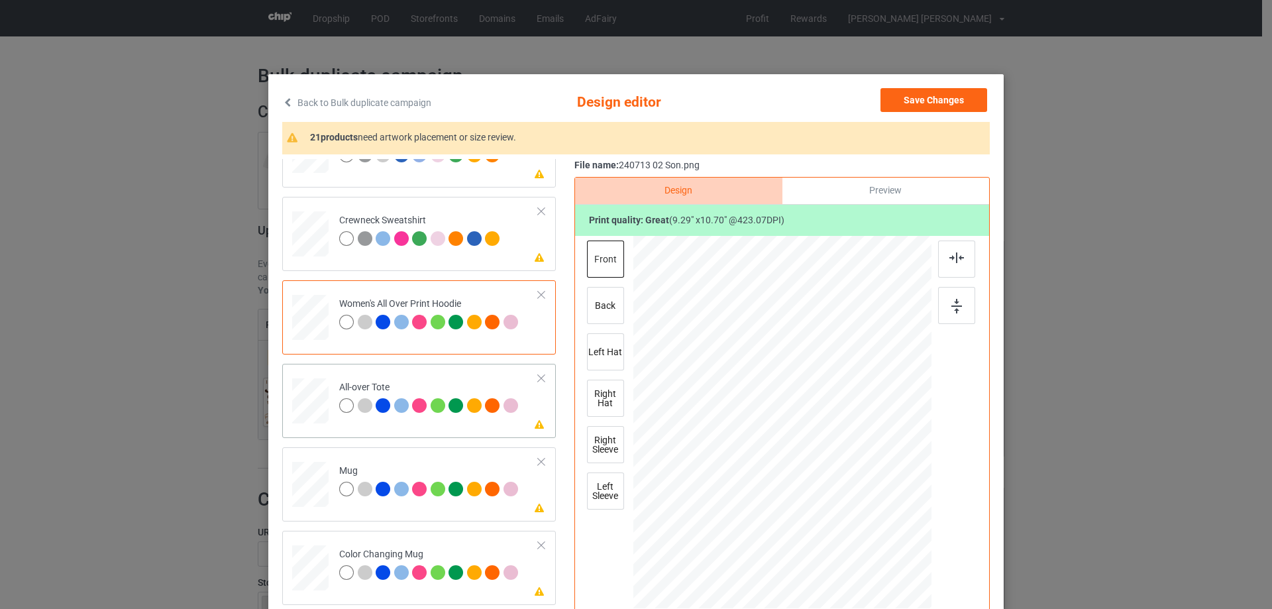
scroll to position [530, 0]
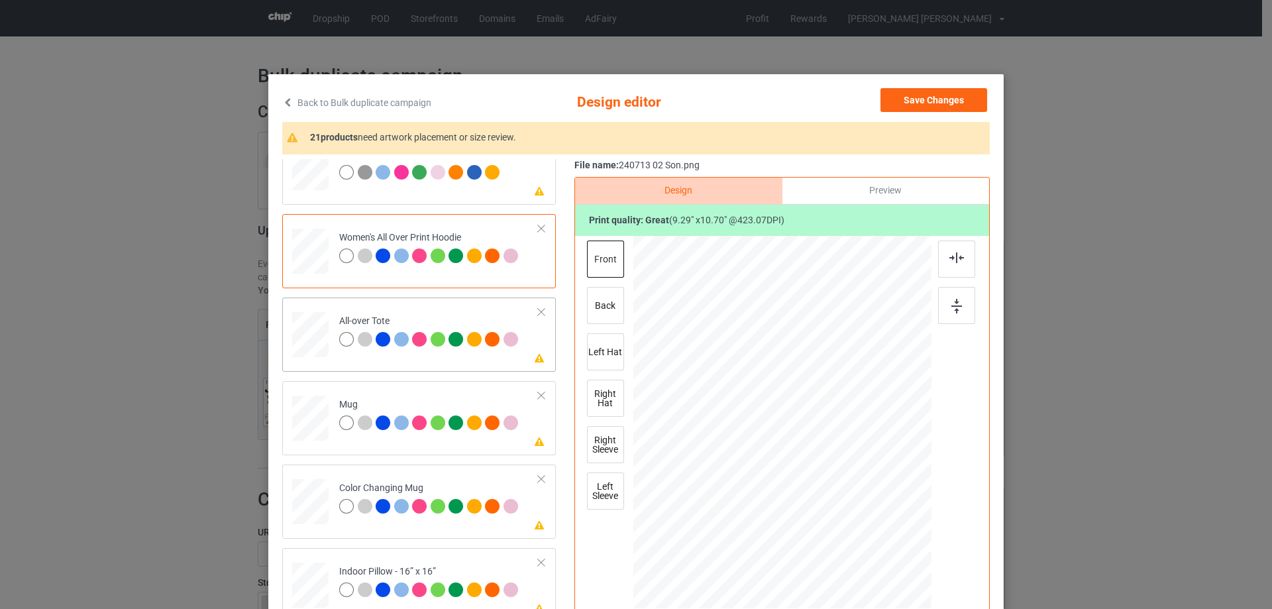
click at [301, 333] on div at bounding box center [310, 335] width 36 height 36
drag, startPoint x: 866, startPoint y: 527, endPoint x: 871, endPoint y: 537, distance: 11.3
click at [873, 537] on div at bounding box center [878, 532] width 11 height 11
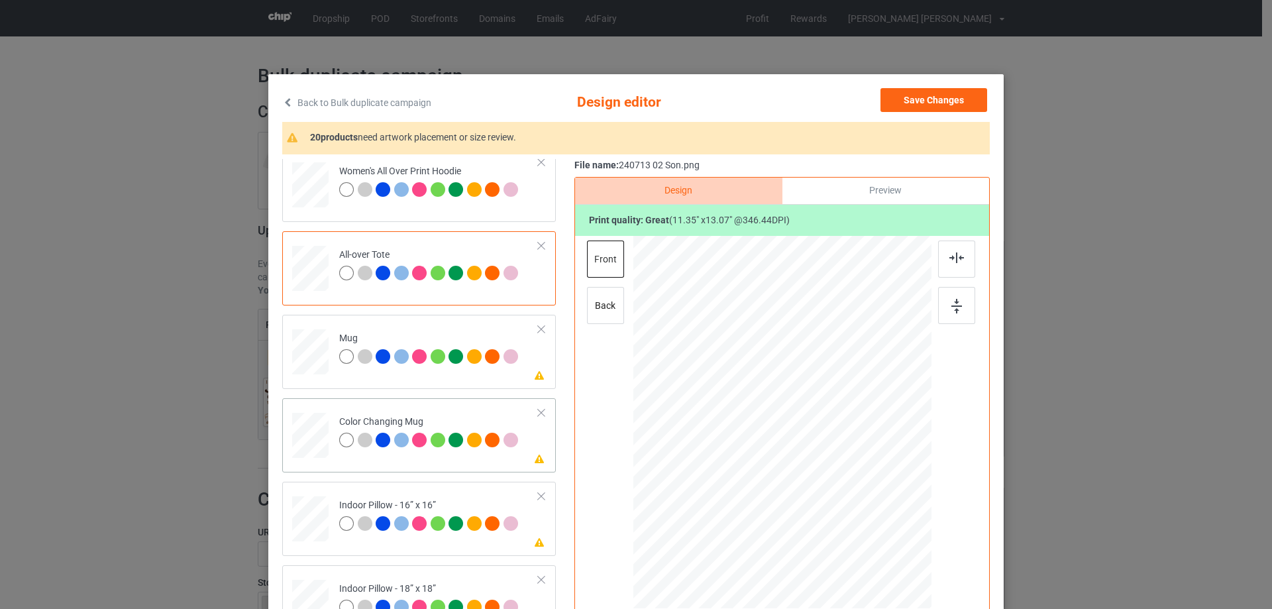
scroll to position [663, 0]
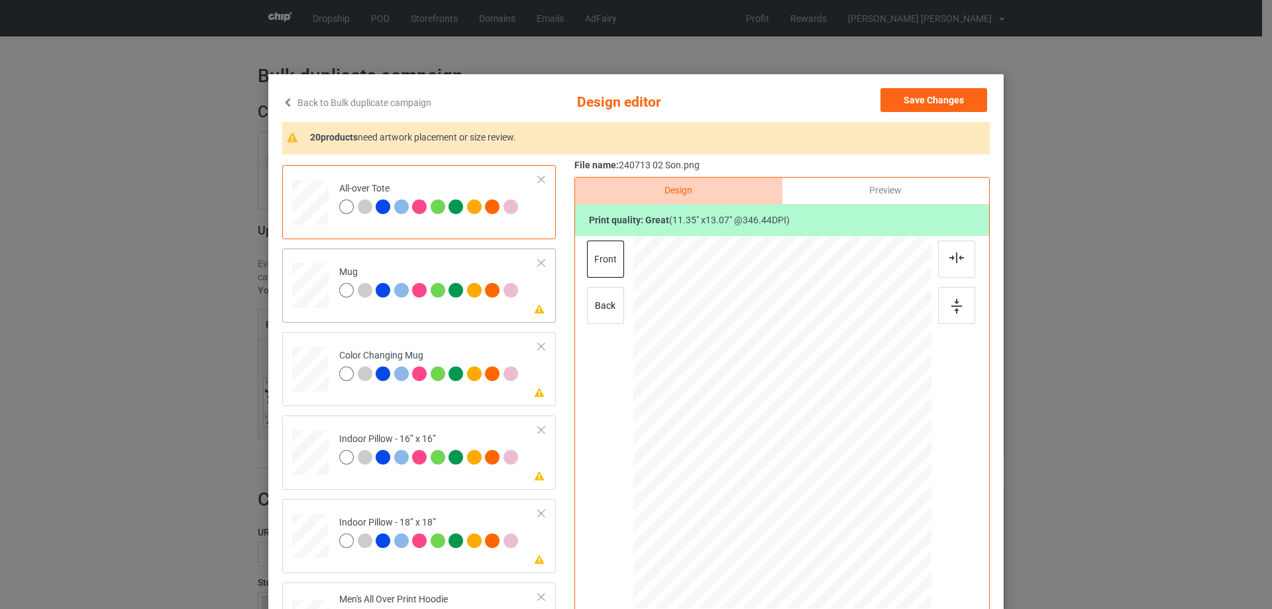
click at [305, 283] on div at bounding box center [310, 285] width 36 height 15
drag, startPoint x: 865, startPoint y: 527, endPoint x: 780, endPoint y: 439, distance: 122.3
click at [839, 468] on div at bounding box center [782, 422] width 298 height 124
drag, startPoint x: 776, startPoint y: 431, endPoint x: 858, endPoint y: 432, distance: 82.2
click at [858, 432] on div at bounding box center [864, 422] width 100 height 115
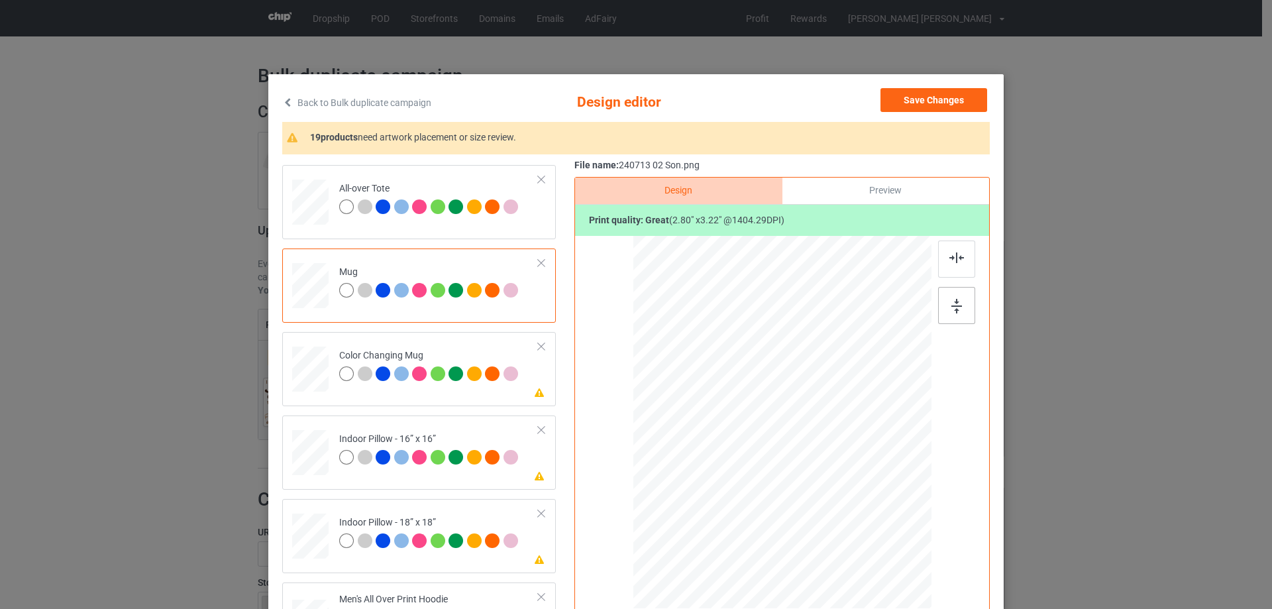
click at [955, 305] on img at bounding box center [956, 306] width 11 height 15
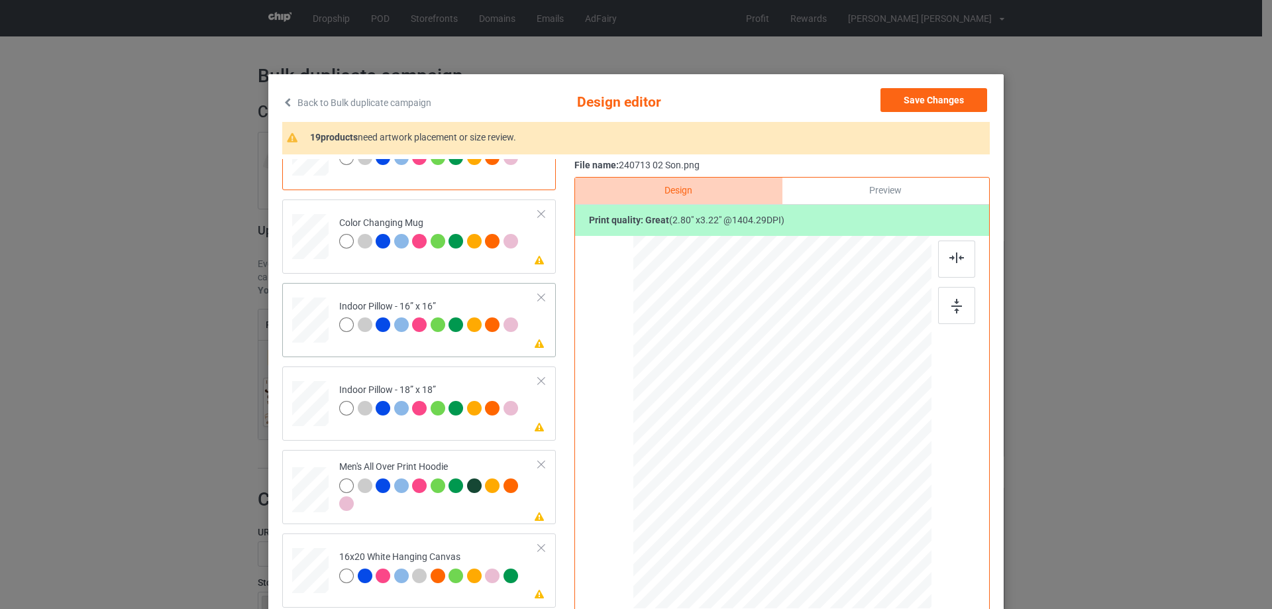
click at [307, 315] on div at bounding box center [310, 320] width 36 height 36
click at [868, 526] on div at bounding box center [870, 523] width 11 height 11
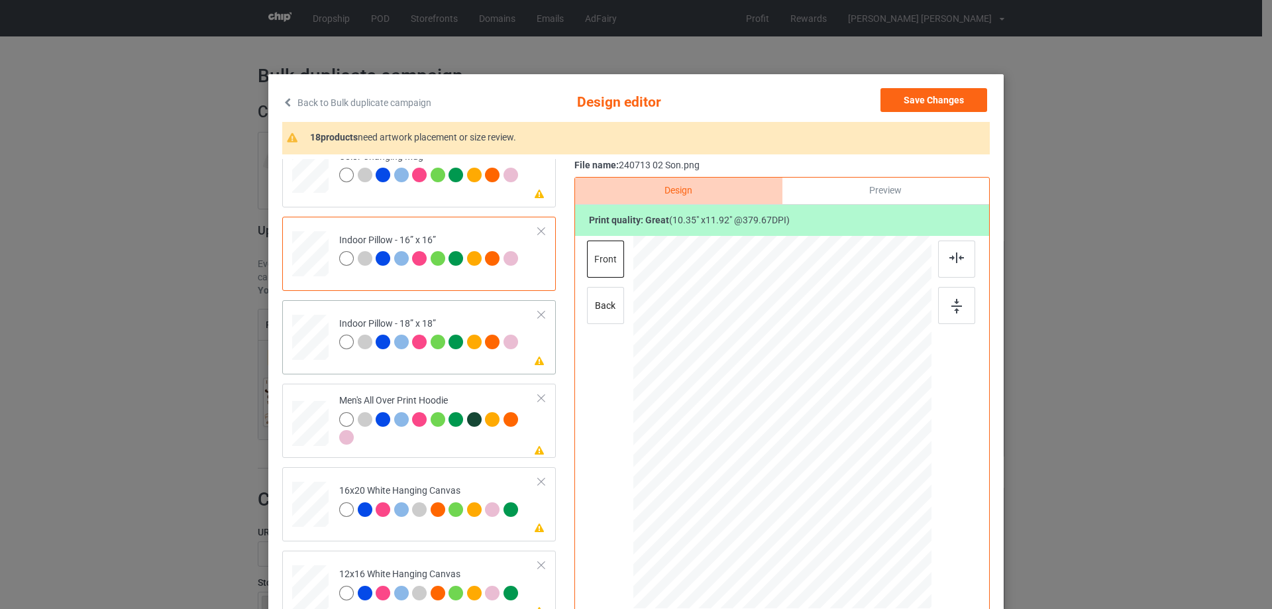
click at [295, 343] on div at bounding box center [310, 337] width 36 height 36
click at [867, 525] on div at bounding box center [870, 523] width 11 height 11
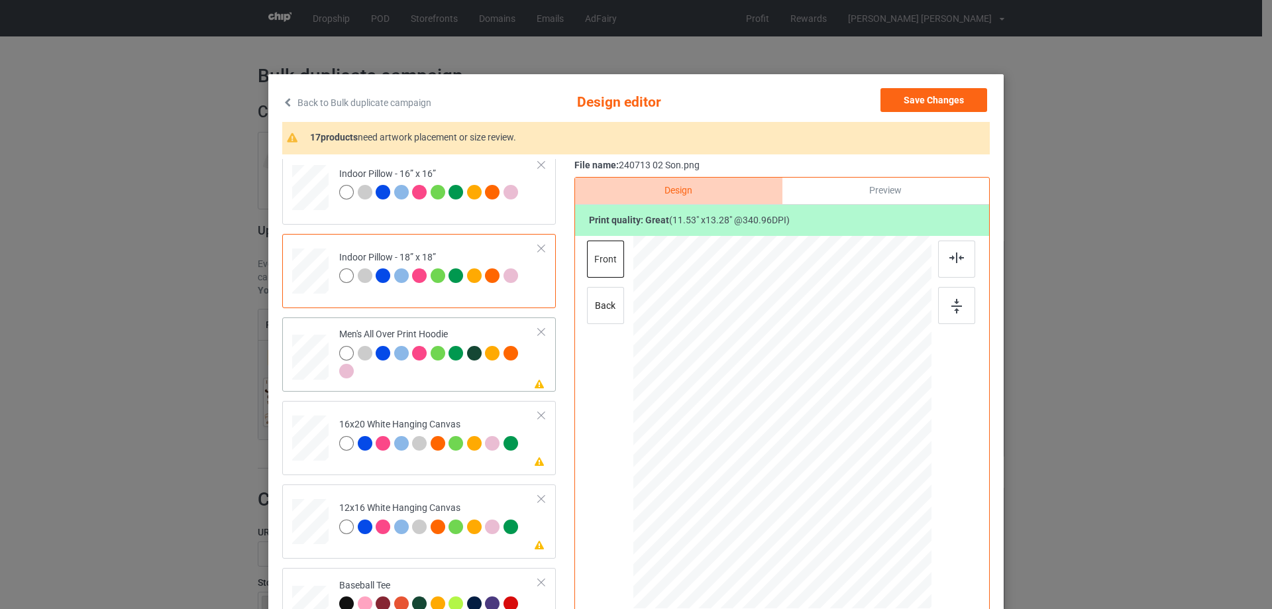
click at [308, 351] on div at bounding box center [310, 358] width 36 height 38
drag, startPoint x: 870, startPoint y: 527, endPoint x: 784, endPoint y: 427, distance: 132.0
click at [845, 458] on div at bounding box center [782, 422] width 298 height 317
drag, startPoint x: 784, startPoint y: 427, endPoint x: 782, endPoint y: 414, distance: 12.7
click at [782, 414] on div at bounding box center [780, 385] width 97 height 113
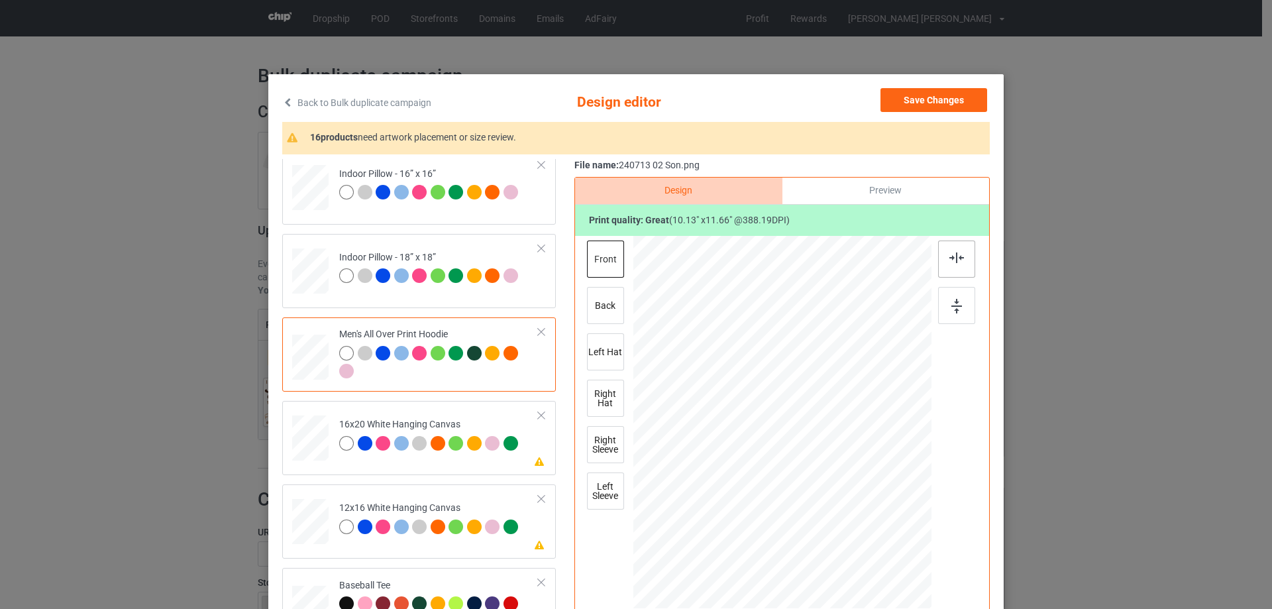
click at [955, 261] on img at bounding box center [956, 257] width 15 height 11
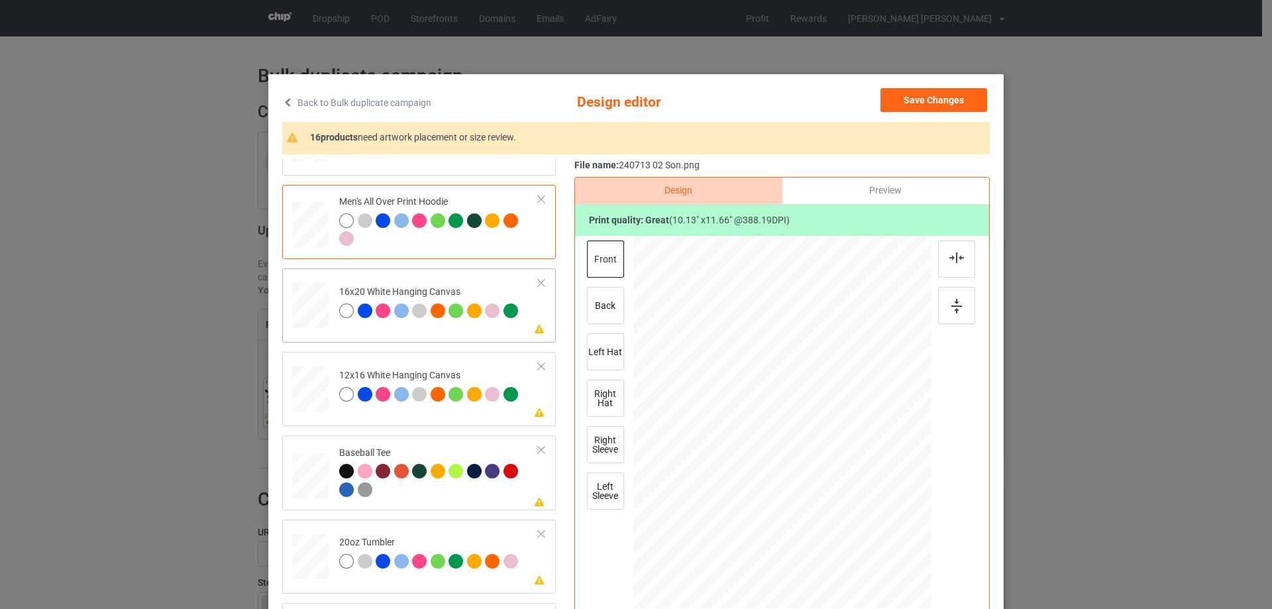
click at [310, 312] on div at bounding box center [310, 306] width 36 height 46
drag, startPoint x: 879, startPoint y: 566, endPoint x: 893, endPoint y: 600, distance: 37.2
click at [893, 600] on div at bounding box center [782, 423] width 298 height 372
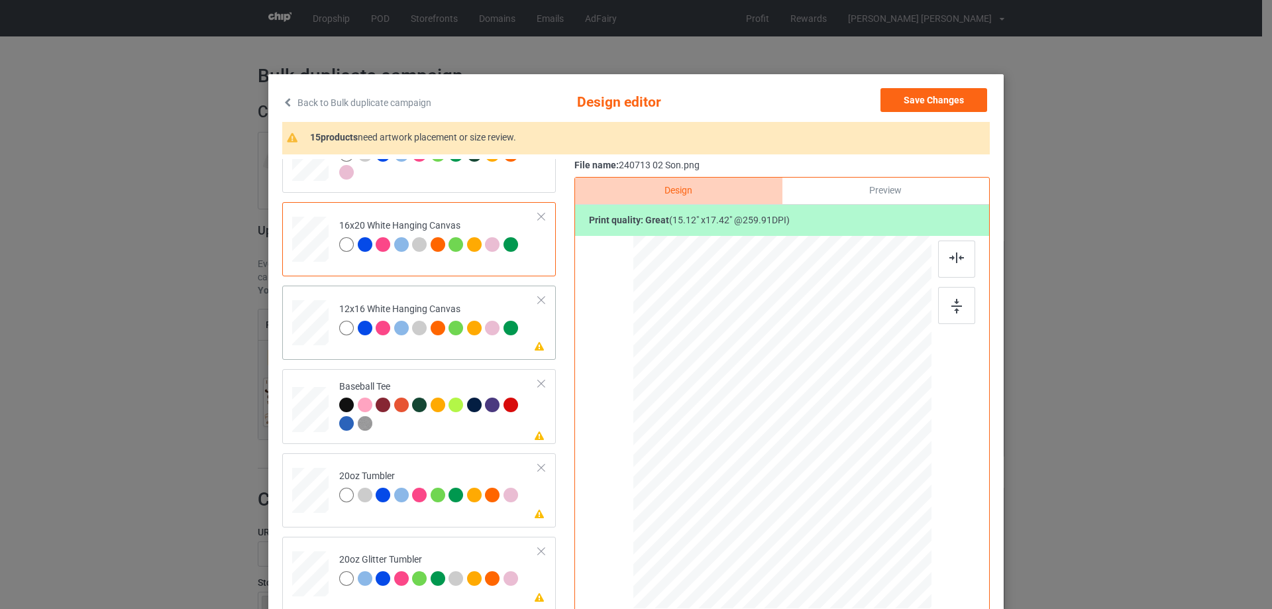
click at [301, 297] on td at bounding box center [312, 320] width 40 height 58
drag, startPoint x: 860, startPoint y: 519, endPoint x: 894, endPoint y: 578, distance: 68.3
click at [894, 578] on div at bounding box center [782, 422] width 280 height 373
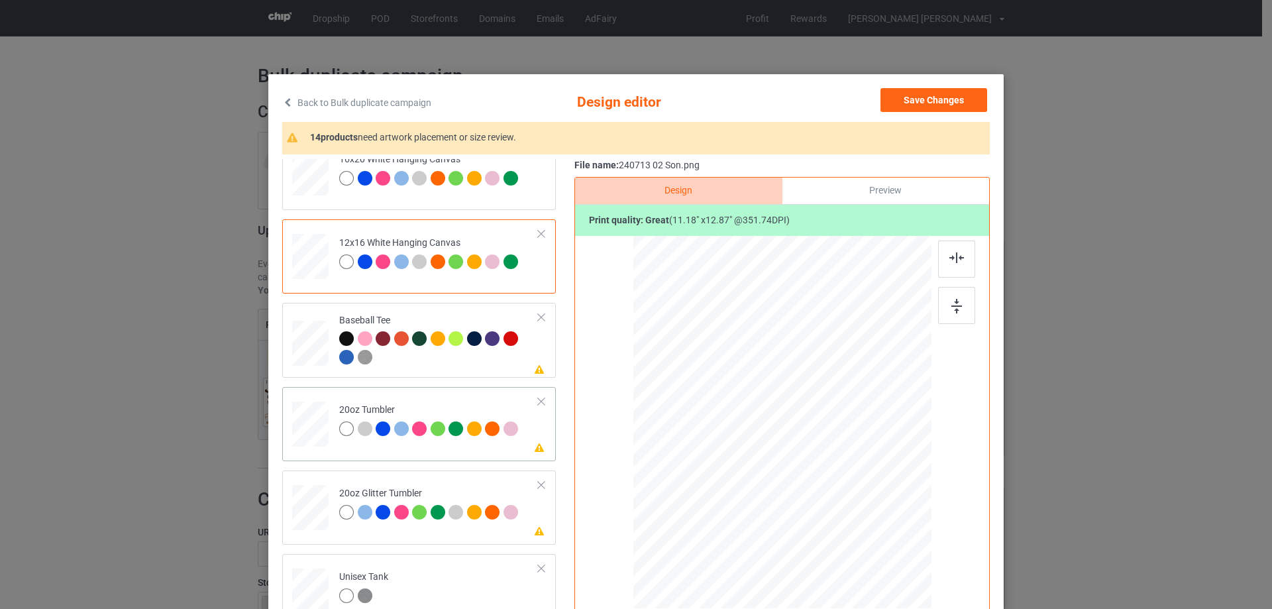
scroll to position [1259, 0]
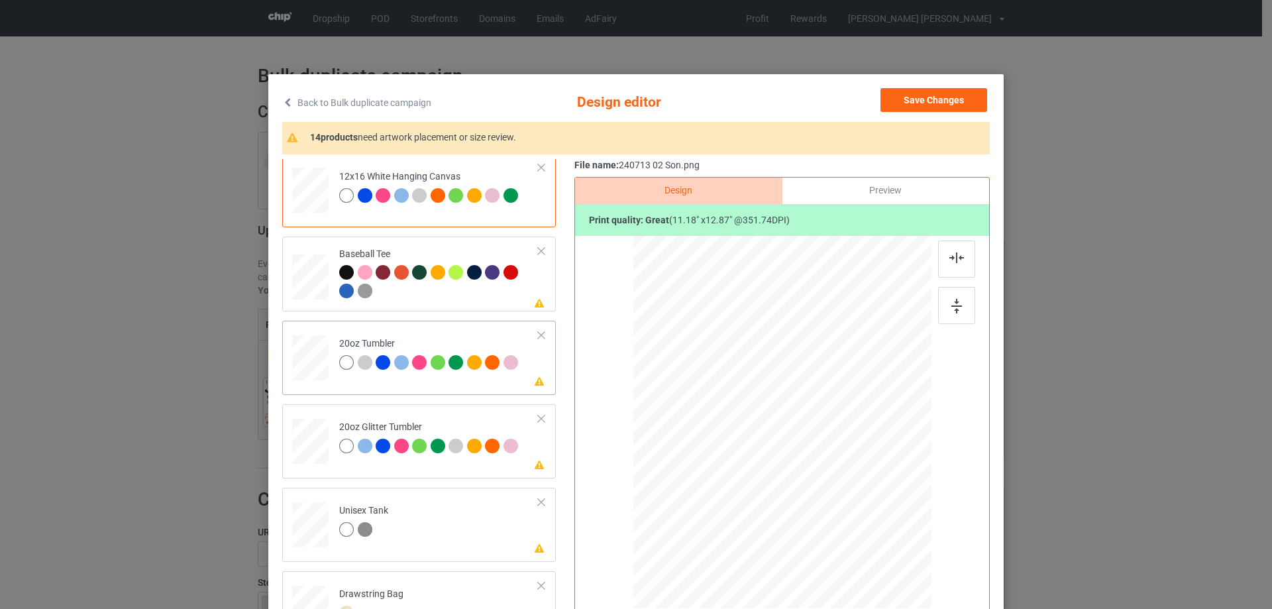
click at [306, 358] on div at bounding box center [310, 357] width 34 height 21
drag, startPoint x: 861, startPoint y: 520, endPoint x: 833, endPoint y: 480, distance: 49.4
click at [833, 480] on div at bounding box center [834, 482] width 11 height 11
drag, startPoint x: 784, startPoint y: 451, endPoint x: 425, endPoint y: 409, distance: 361.5
click at [716, 446] on div at bounding box center [715, 418] width 105 height 121
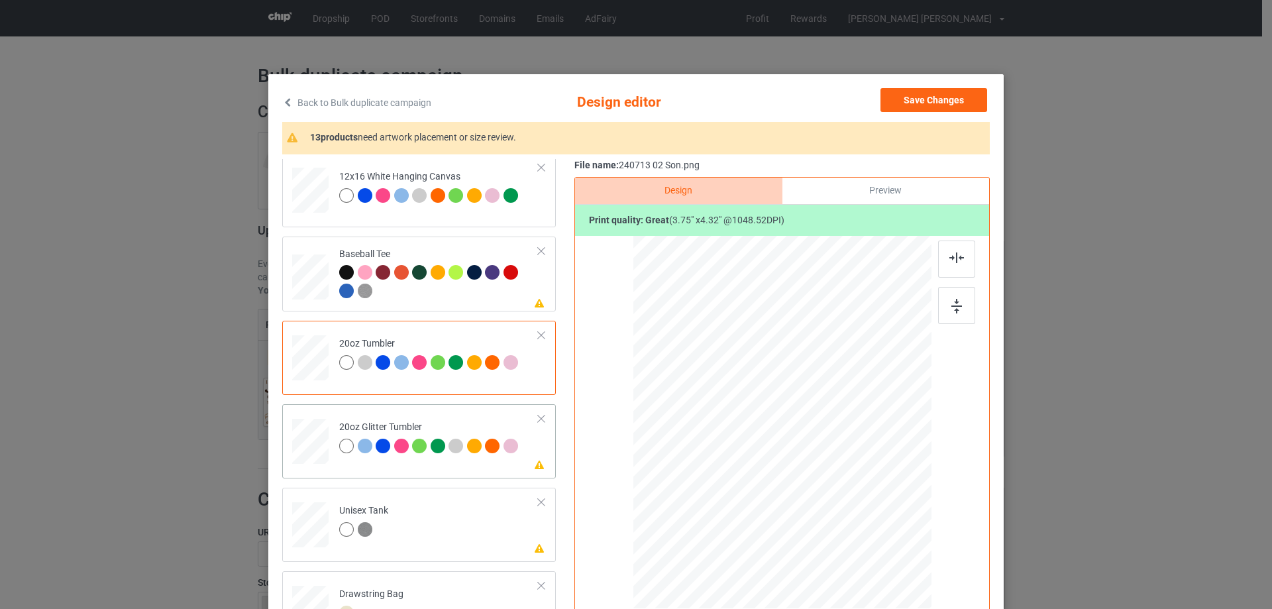
scroll to position [1391, 0]
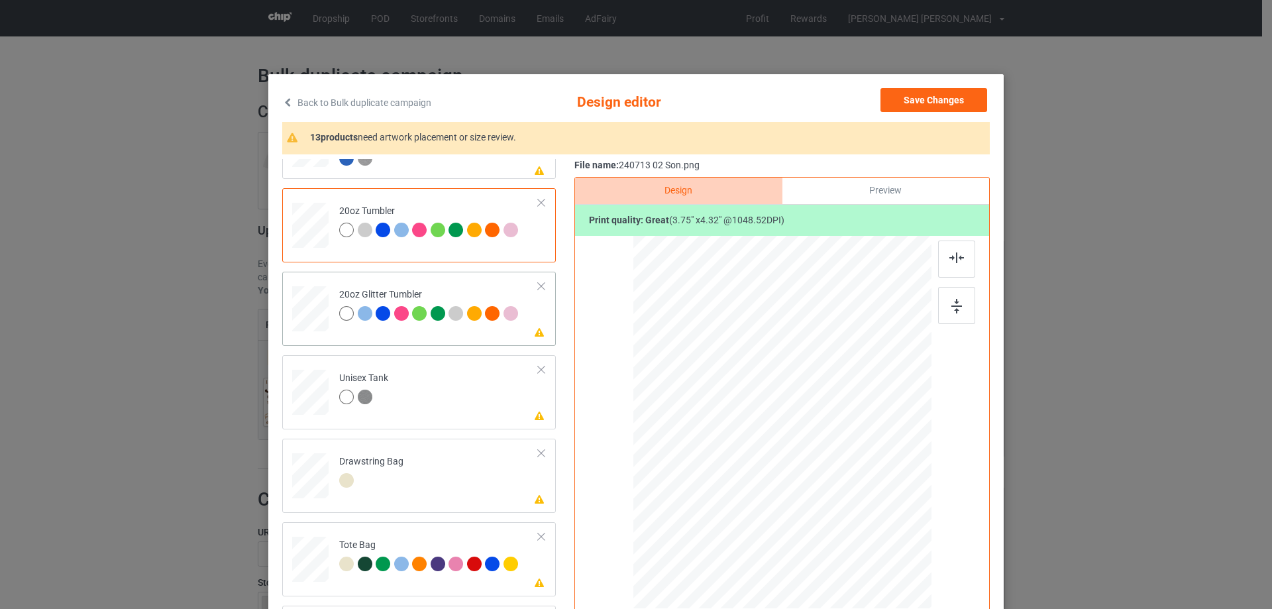
click at [313, 311] on div at bounding box center [311, 308] width 34 height 29
click at [327, 229] on td at bounding box center [312, 222] width 40 height 58
click at [730, 441] on div at bounding box center [717, 419] width 105 height 121
click at [319, 308] on div at bounding box center [311, 308] width 34 height 29
drag, startPoint x: 863, startPoint y: 522, endPoint x: 835, endPoint y: 488, distance: 44.3
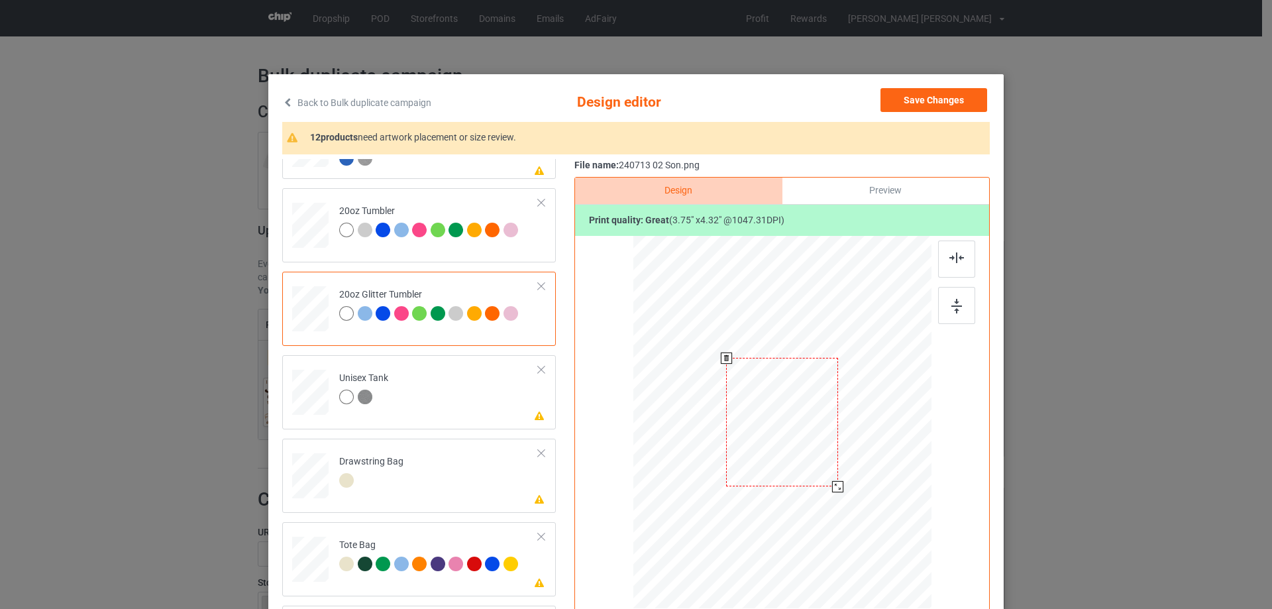
click at [835, 488] on div at bounding box center [837, 486] width 11 height 11
drag, startPoint x: 808, startPoint y: 467, endPoint x: 743, endPoint y: 443, distance: 69.2
click at [743, 443] on div at bounding box center [717, 398] width 112 height 129
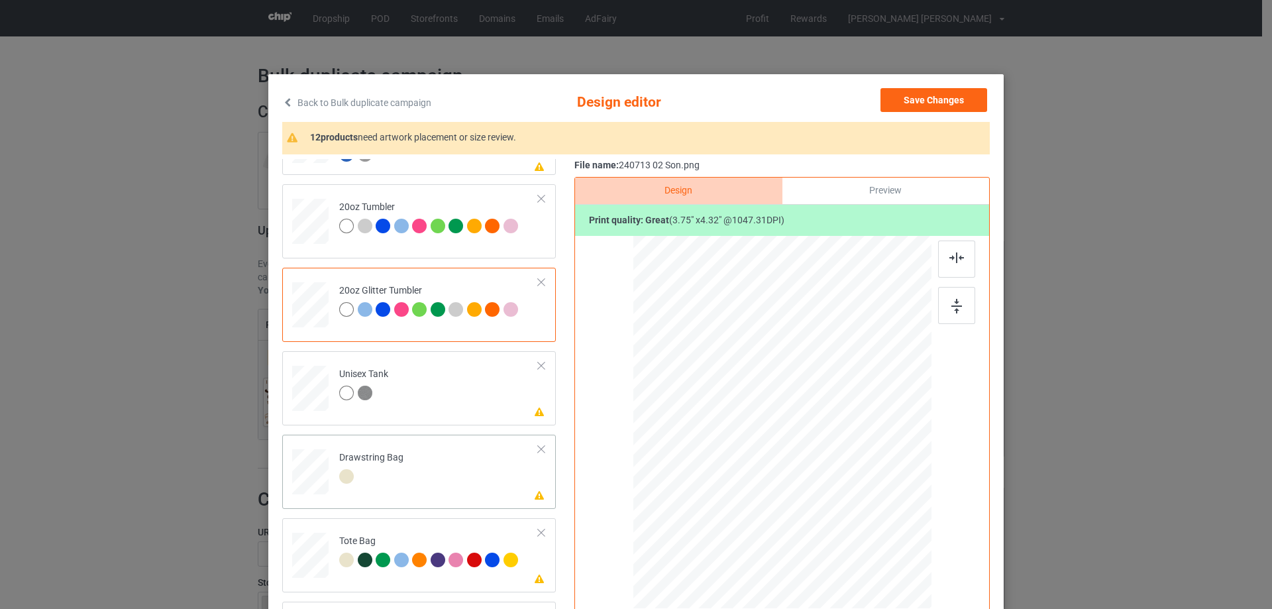
click at [305, 475] on div at bounding box center [310, 472] width 14 height 16
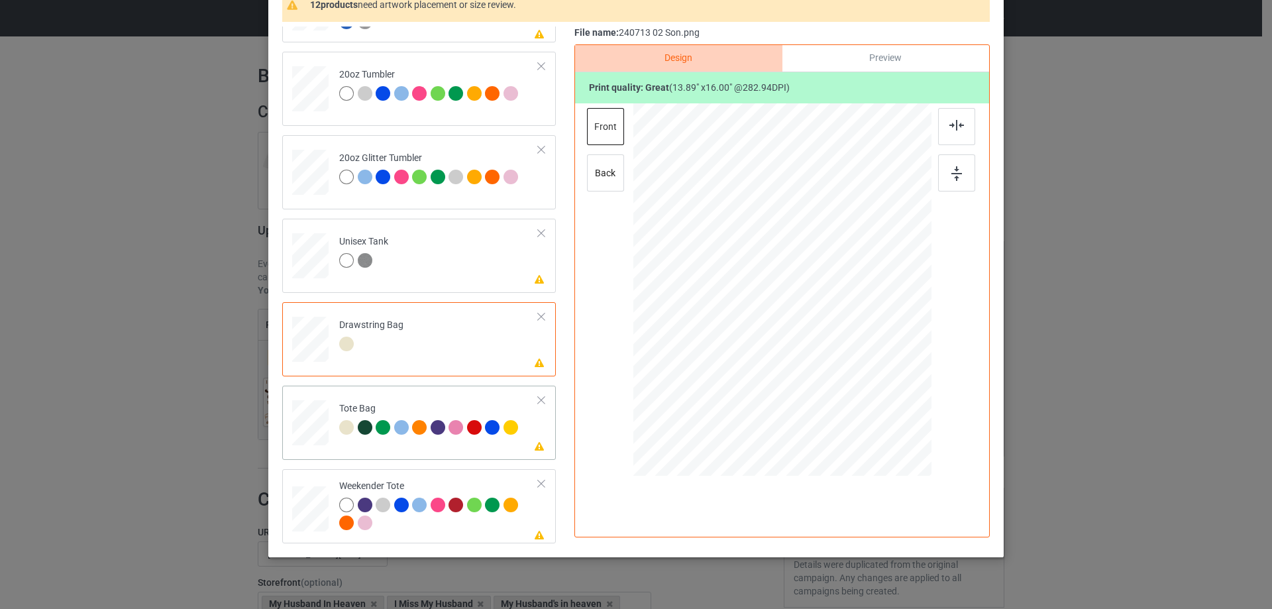
click at [313, 446] on div at bounding box center [310, 424] width 36 height 49
click at [310, 521] on div at bounding box center [310, 509] width 36 height 23
drag, startPoint x: 865, startPoint y: 395, endPoint x: 845, endPoint y: 364, distance: 36.8
click at [845, 364] on div at bounding box center [847, 364] width 11 height 11
click at [841, 362] on div at bounding box center [844, 361] width 11 height 11
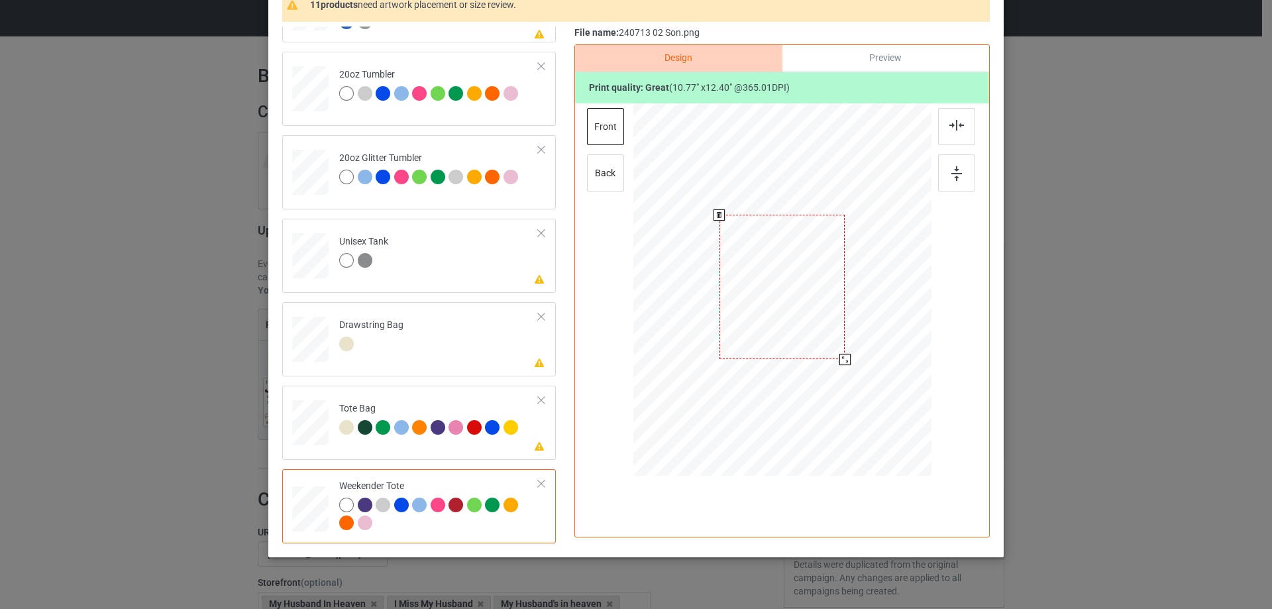
click at [812, 345] on div at bounding box center [782, 287] width 125 height 144
click at [950, 121] on img at bounding box center [956, 125] width 15 height 11
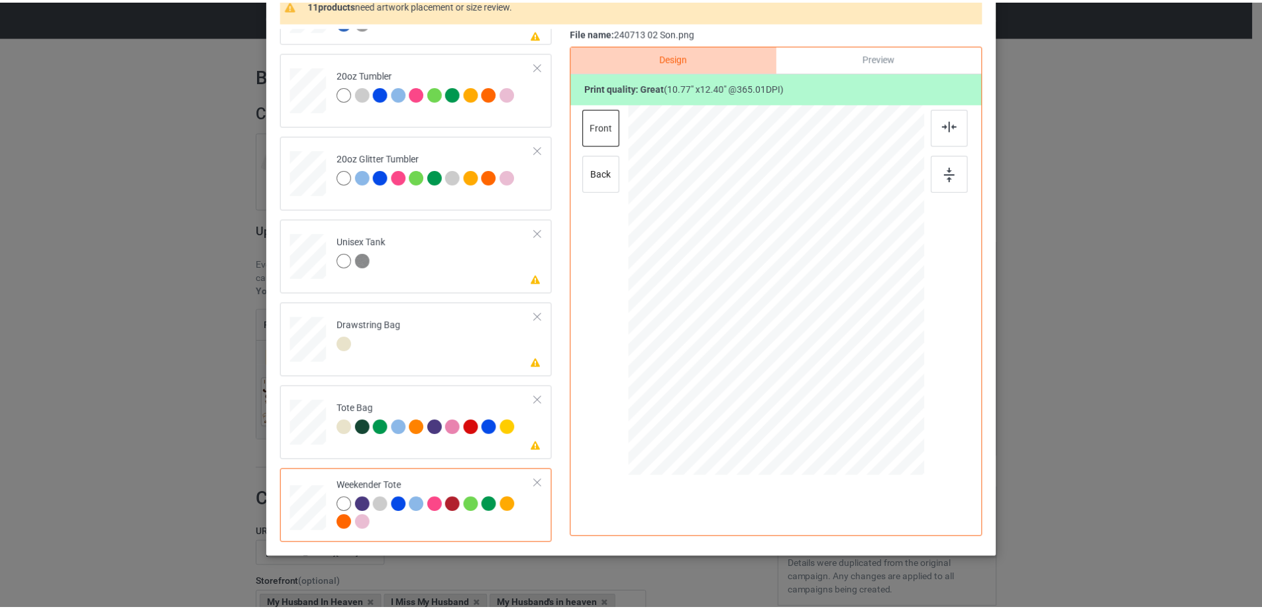
scroll to position [0, 0]
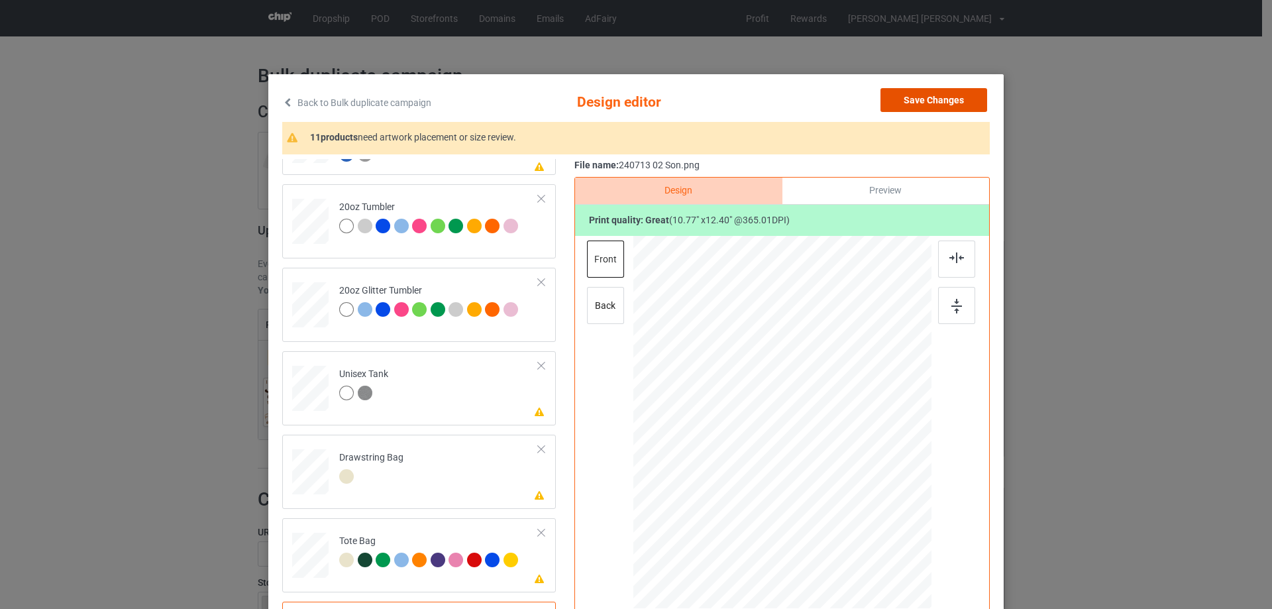
click at [928, 95] on button "Save Changes" at bounding box center [934, 100] width 107 height 24
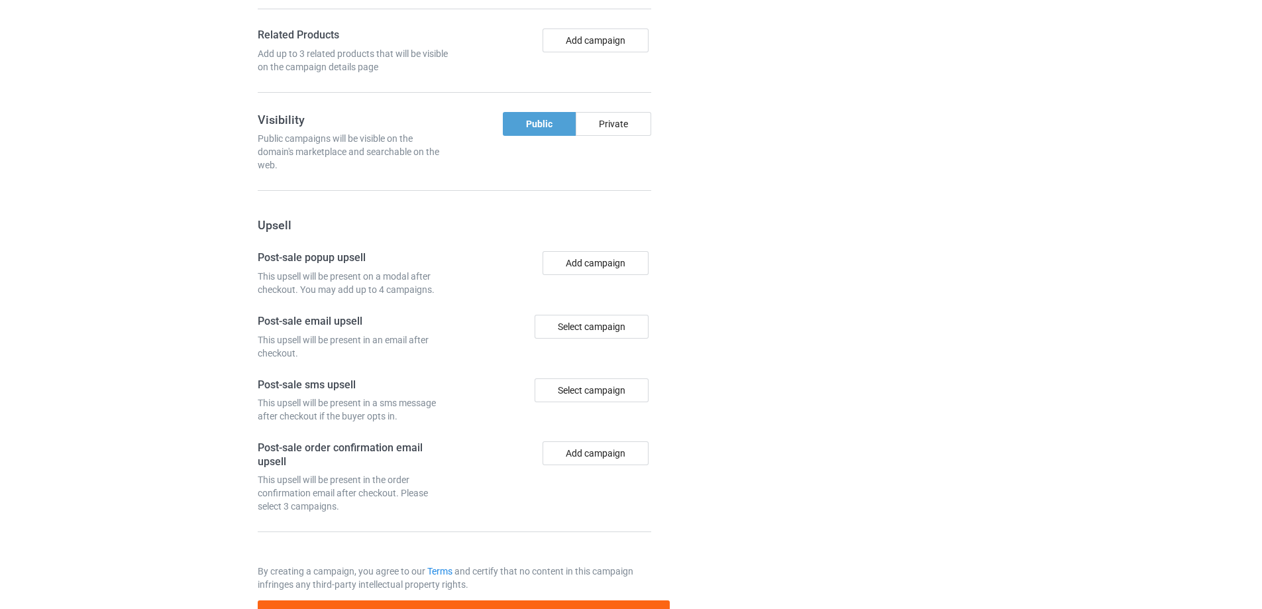
scroll to position [1122, 0]
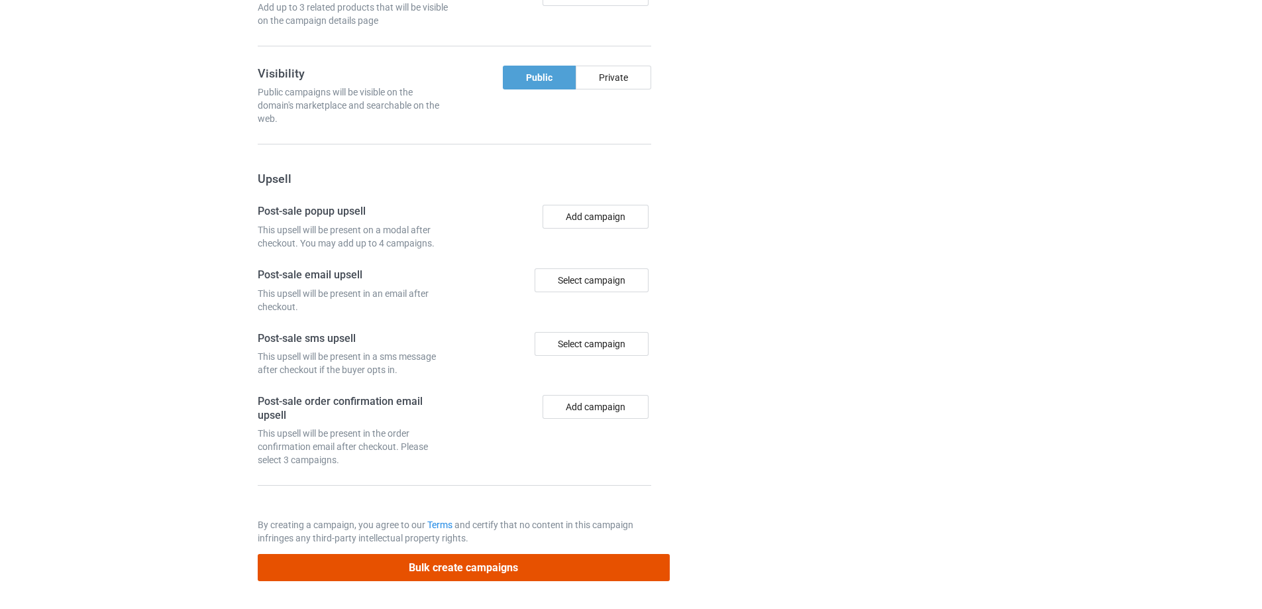
click at [468, 568] on button "Bulk create campaigns" at bounding box center [464, 567] width 412 height 27
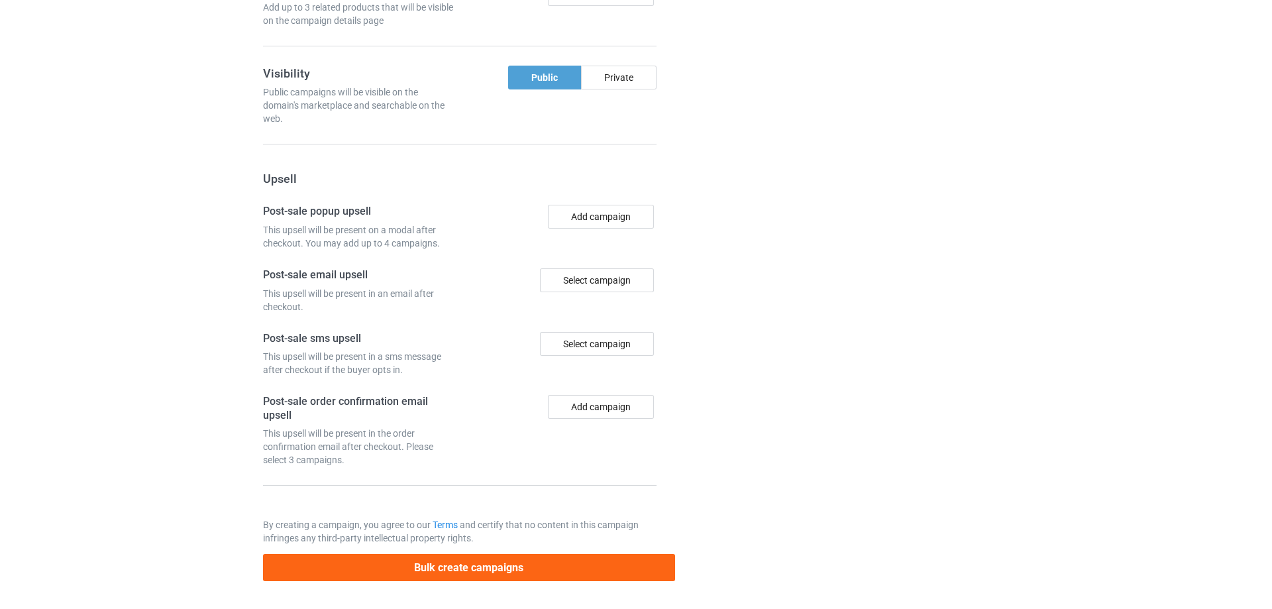
scroll to position [0, 0]
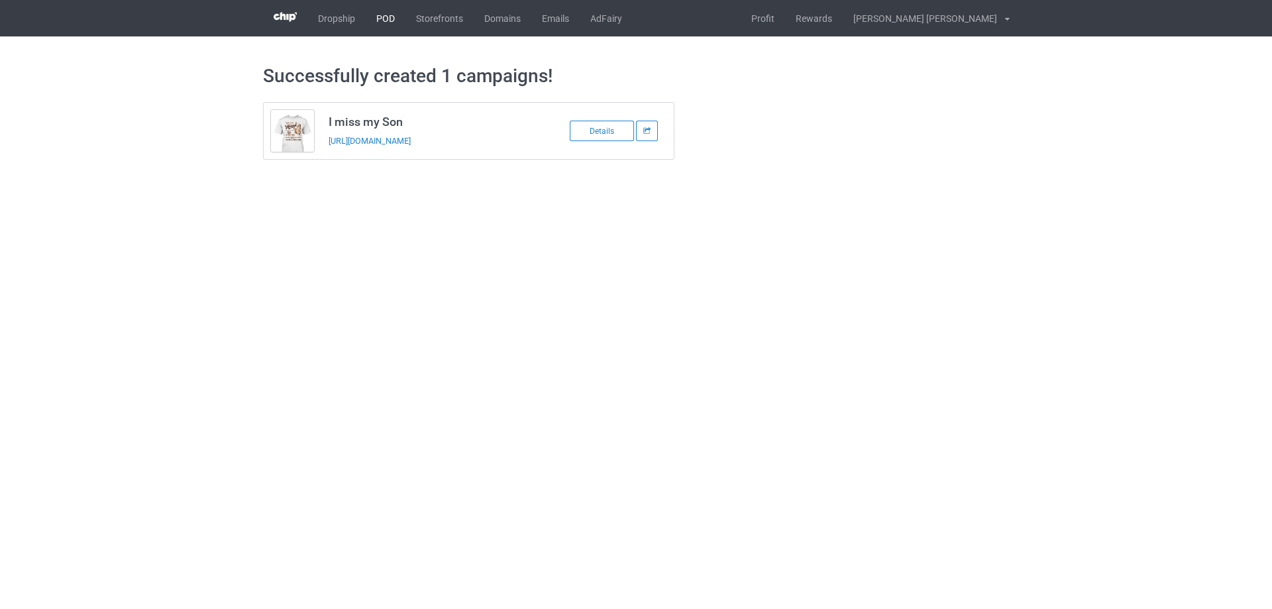
click at [388, 18] on link "POD" at bounding box center [386, 18] width 40 height 36
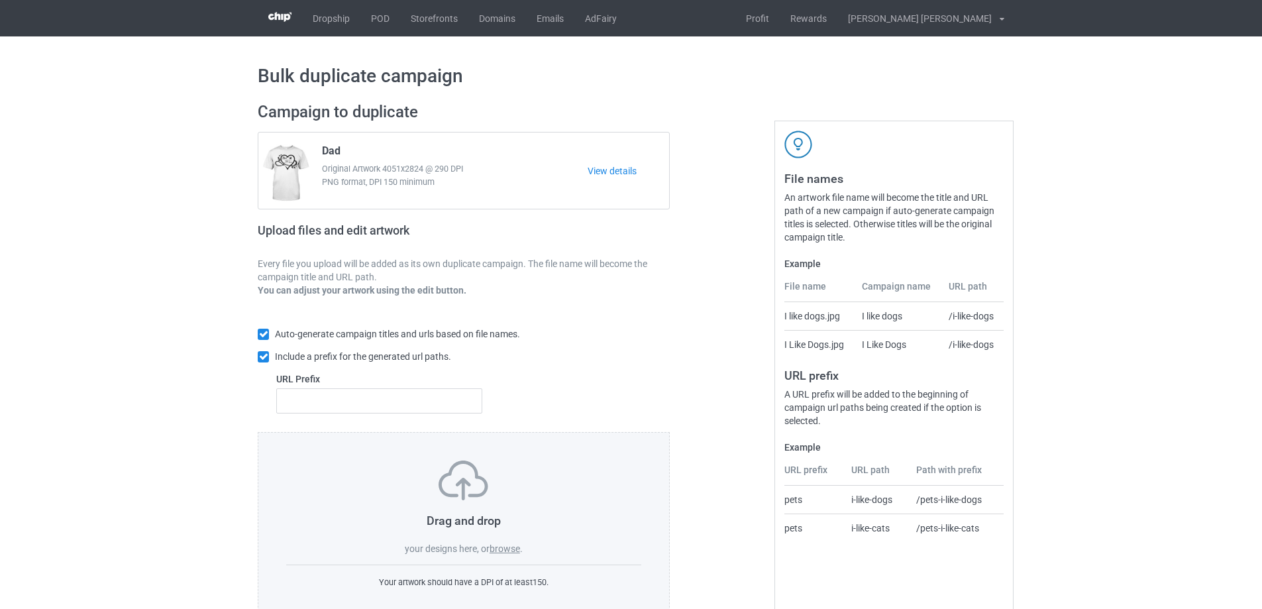
click at [500, 547] on label "browse" at bounding box center [505, 548] width 30 height 11
click at [0, 0] on input "browse" at bounding box center [0, 0] width 0 height 0
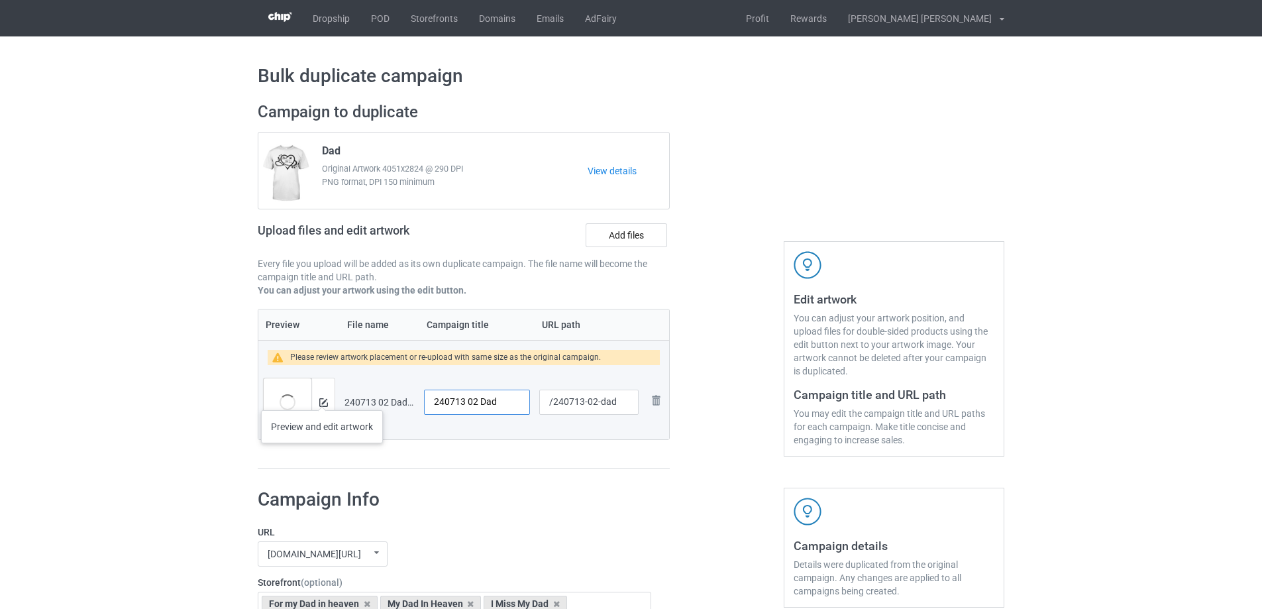
drag, startPoint x: 511, startPoint y: 404, endPoint x: 322, endPoint y: 392, distance: 189.2
click at [322, 396] on tr "Preview and edit artwork 240713 02 Dad.png 240713 02 Dad /240713-02-dad Remove …" at bounding box center [463, 402] width 411 height 74
click at [476, 402] on input "240713 02 Dad" at bounding box center [477, 402] width 106 height 25
click at [482, 405] on input "240713 02 Dad" at bounding box center [477, 402] width 106 height 25
drag, startPoint x: 478, startPoint y: 402, endPoint x: 310, endPoint y: 391, distance: 168.0
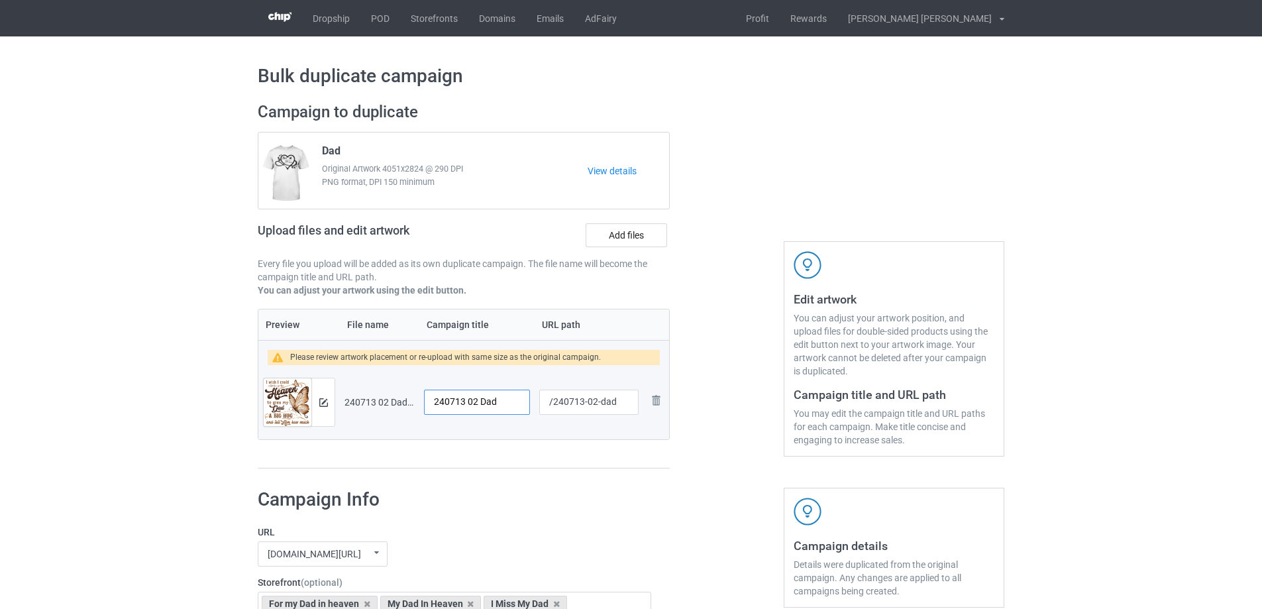
click at [310, 391] on tr "Preview and edit artwork 240713 02 Dad.png 240713 02 Dad /240713-02-dad Remove …" at bounding box center [463, 402] width 411 height 74
type input "I miss my Dad"
drag, startPoint x: 596, startPoint y: 404, endPoint x: 619, endPoint y: 404, distance: 23.2
click at [619, 404] on input "/240713-02-dad" at bounding box center [588, 402] width 99 height 25
type input "/240713-03"
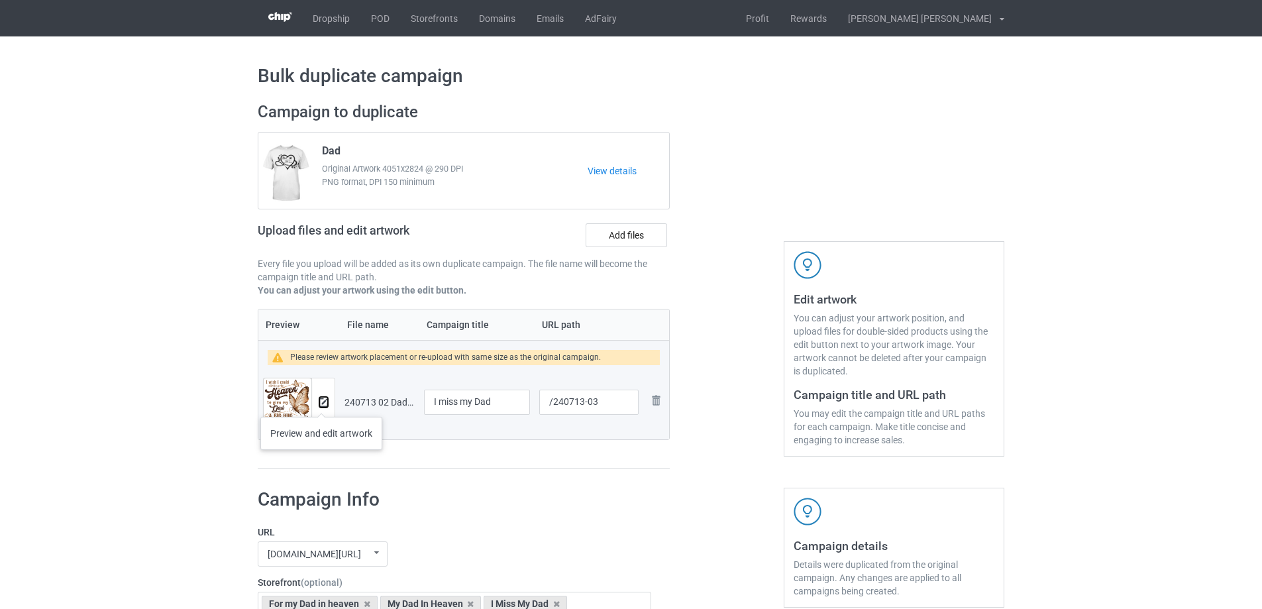
click at [323, 404] on img at bounding box center [323, 402] width 9 height 9
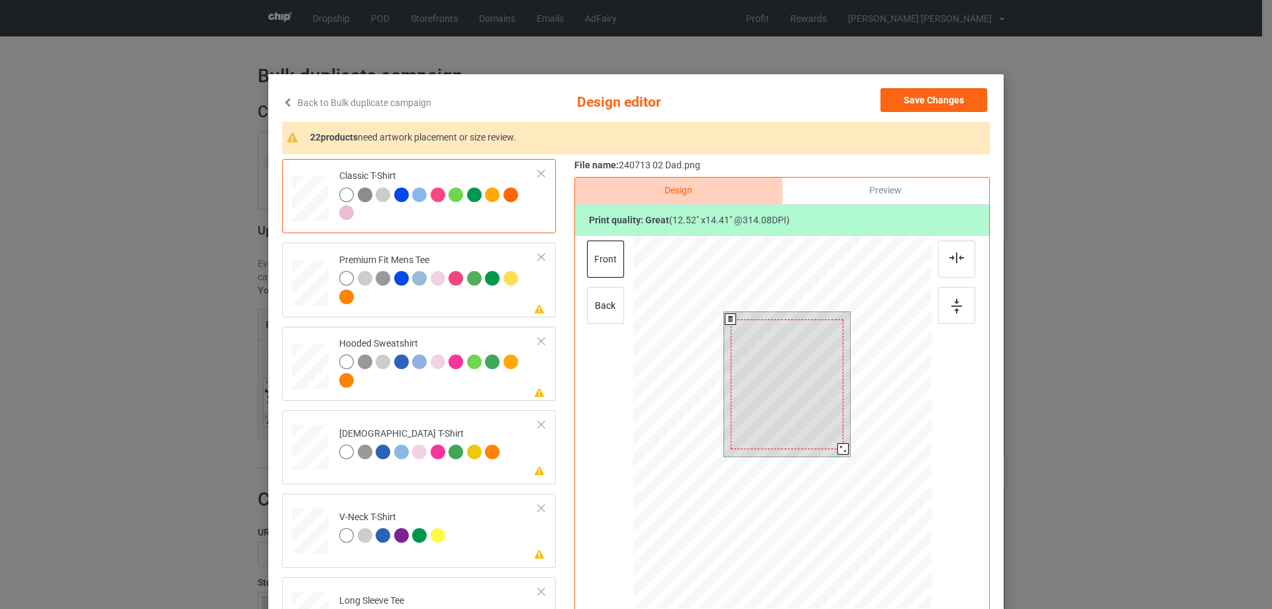
drag, startPoint x: 845, startPoint y: 458, endPoint x: 840, endPoint y: 450, distance: 9.8
click at [840, 450] on div at bounding box center [842, 448] width 11 height 11
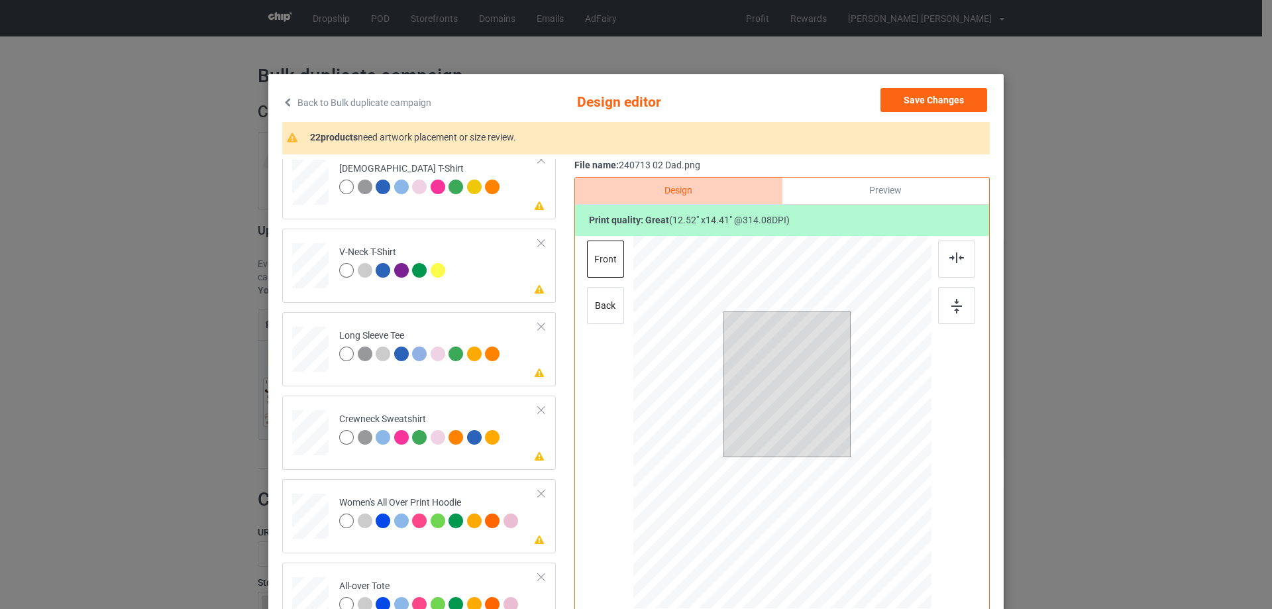
scroll to position [398, 0]
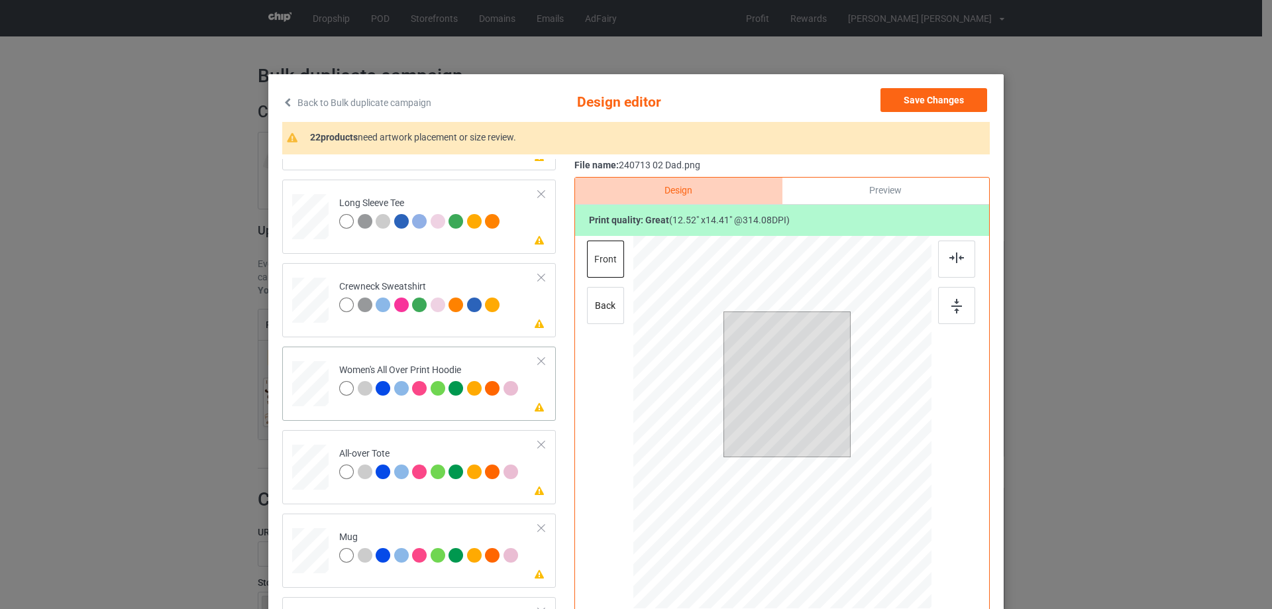
click at [301, 387] on div at bounding box center [310, 383] width 36 height 41
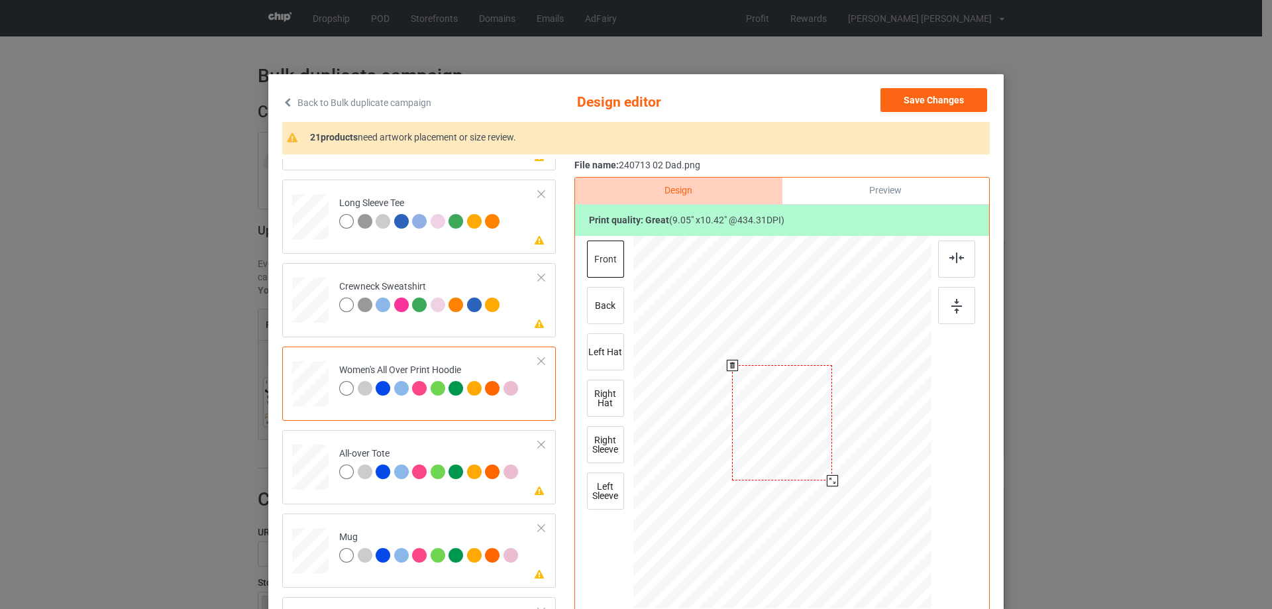
drag, startPoint x: 869, startPoint y: 529, endPoint x: 839, endPoint y: 472, distance: 64.3
click at [839, 472] on div at bounding box center [782, 422] width 298 height 337
drag, startPoint x: 815, startPoint y: 466, endPoint x: 814, endPoint y: 420, distance: 45.7
click at [814, 420] on div at bounding box center [781, 376] width 100 height 115
click at [828, 439] on div at bounding box center [832, 436] width 11 height 11
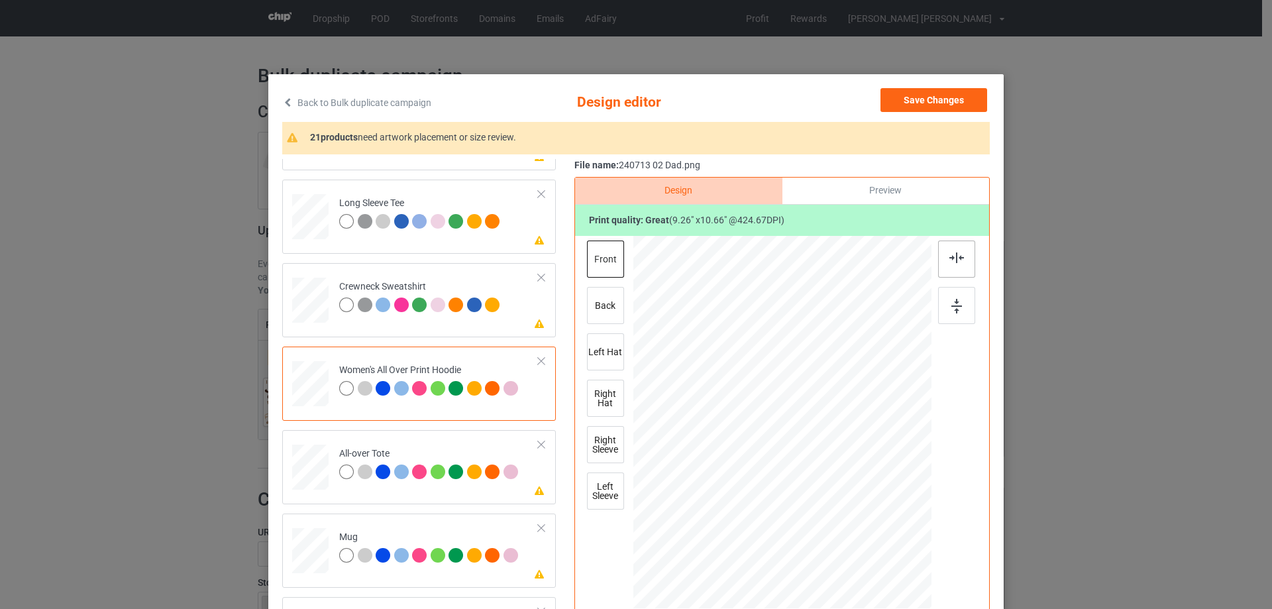
click at [965, 270] on div at bounding box center [956, 259] width 37 height 37
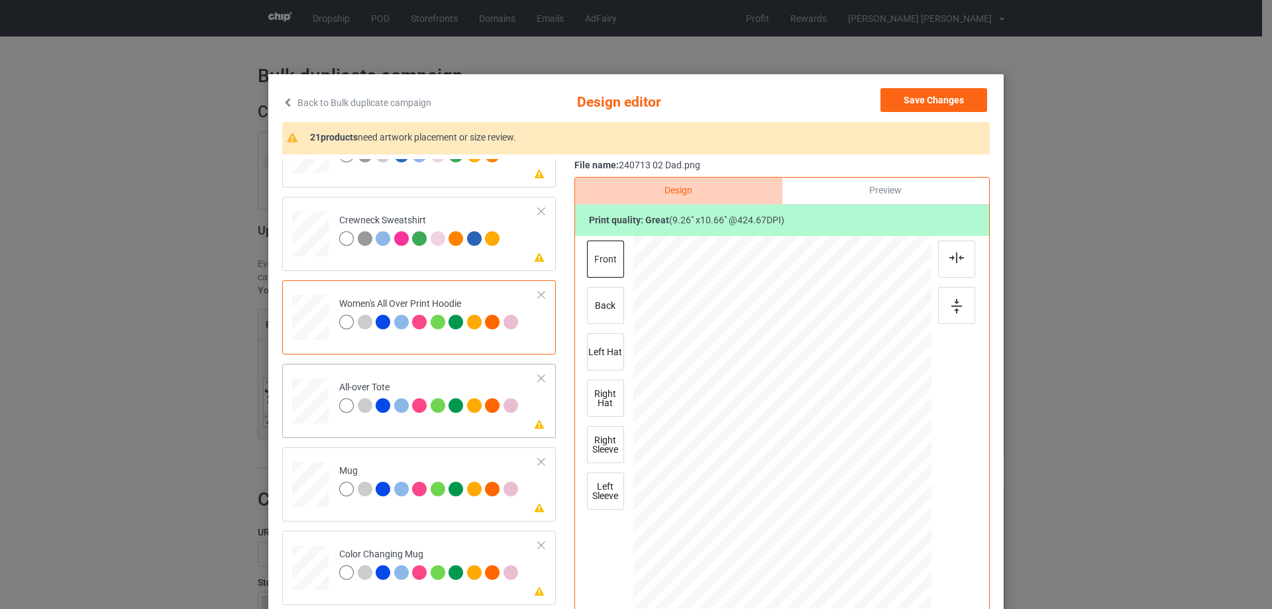
scroll to position [530, 0]
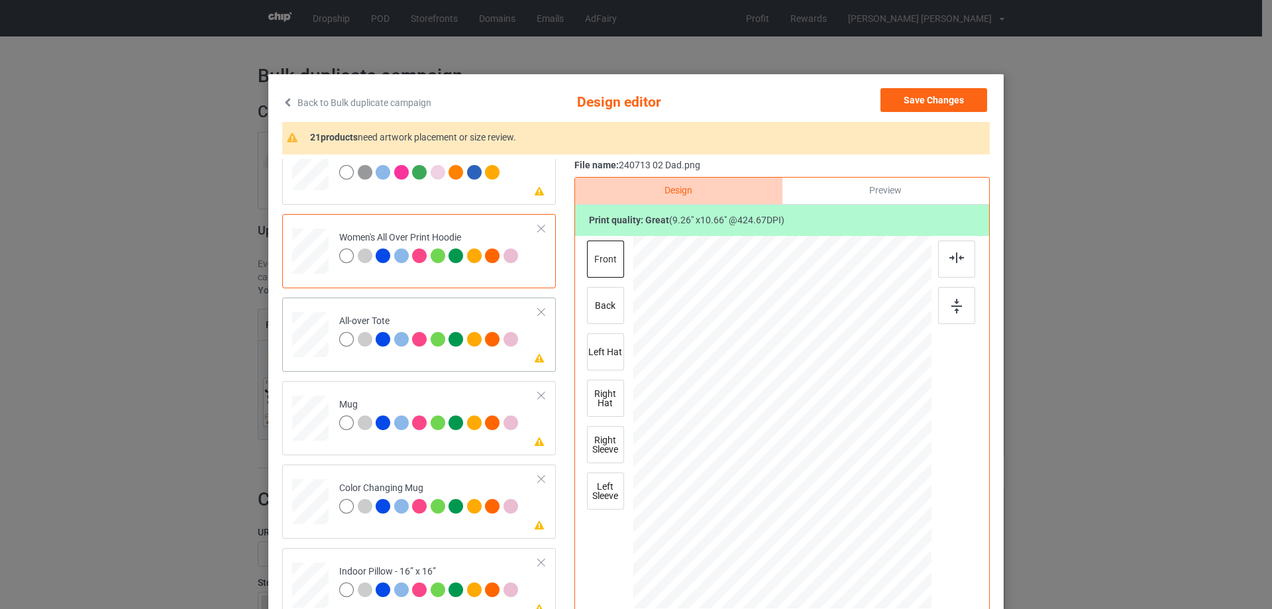
click at [297, 324] on div at bounding box center [310, 335] width 36 height 36
drag, startPoint x: 871, startPoint y: 526, endPoint x: 875, endPoint y: 537, distance: 11.6
click at [875, 537] on div at bounding box center [878, 532] width 11 height 11
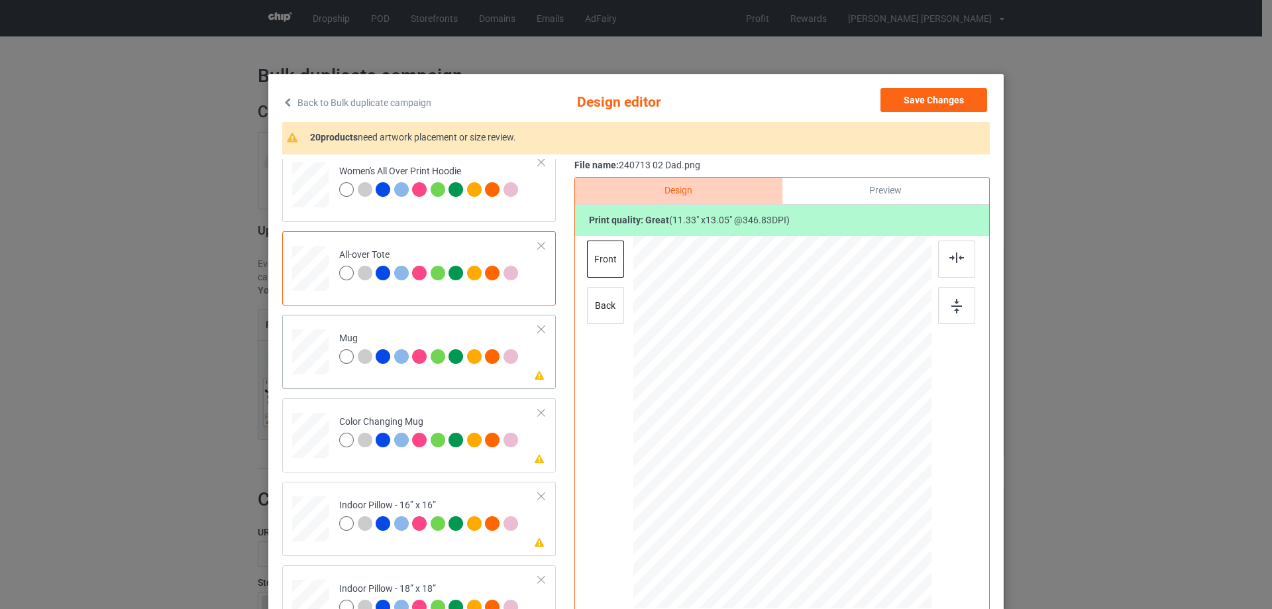
click at [312, 347] on div at bounding box center [310, 352] width 36 height 15
drag, startPoint x: 868, startPoint y: 525, endPoint x: 836, endPoint y: 473, distance: 61.6
click at [836, 473] on div at bounding box center [782, 422] width 298 height 124
drag, startPoint x: 790, startPoint y: 453, endPoint x: 873, endPoint y: 453, distance: 82.8
click at [873, 453] on div at bounding box center [865, 421] width 100 height 115
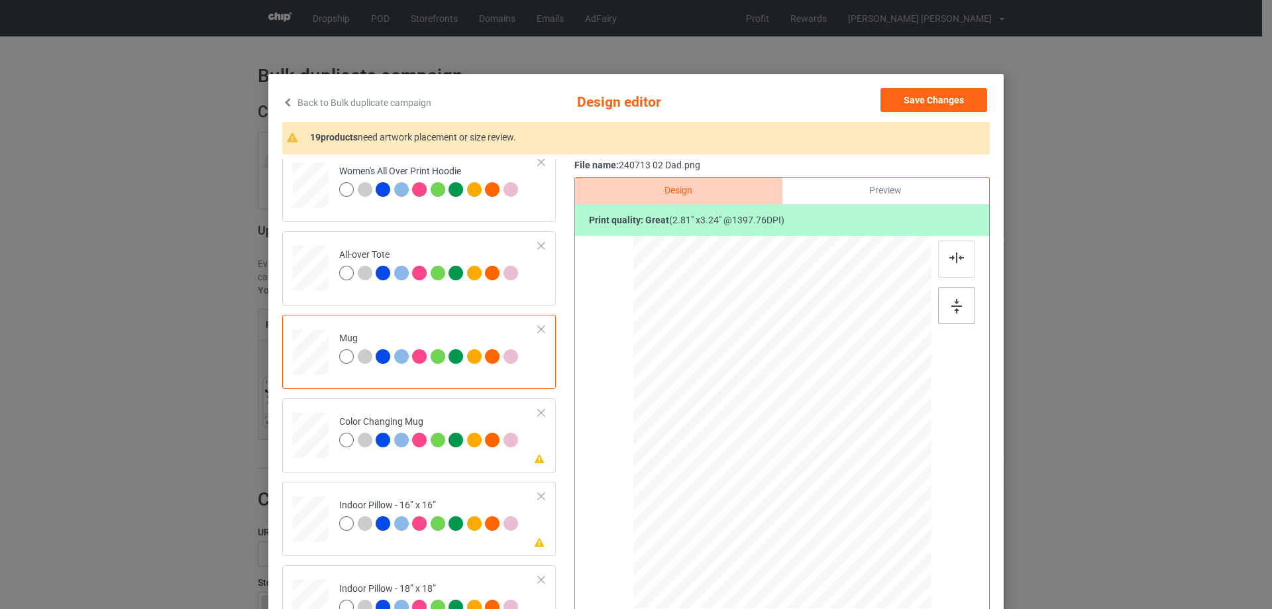
click at [955, 306] on img at bounding box center [956, 306] width 11 height 15
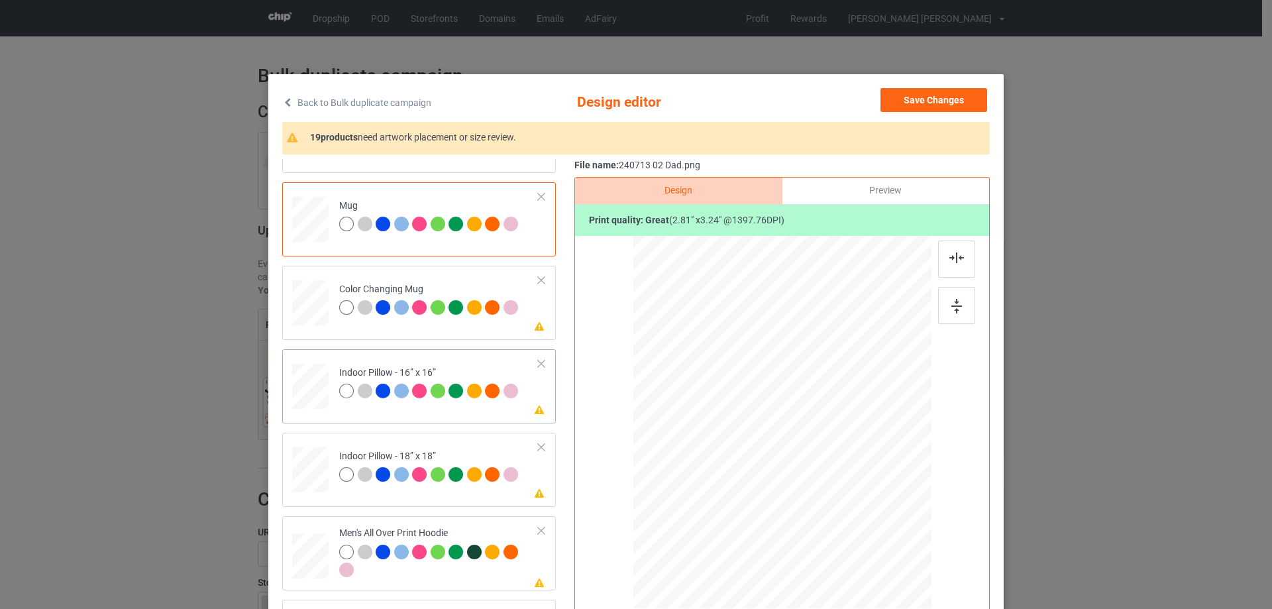
scroll to position [795, 0]
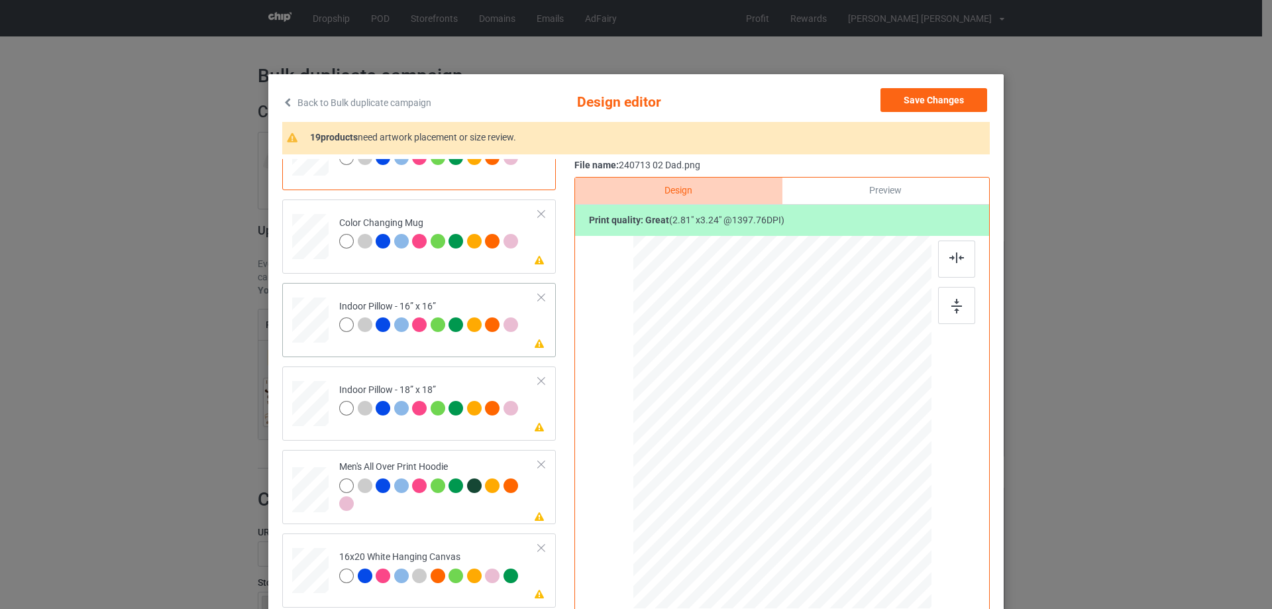
click at [319, 326] on div at bounding box center [310, 320] width 36 height 36
drag, startPoint x: 867, startPoint y: 528, endPoint x: 866, endPoint y: 520, distance: 8.1
click at [866, 520] on div at bounding box center [866, 520] width 11 height 11
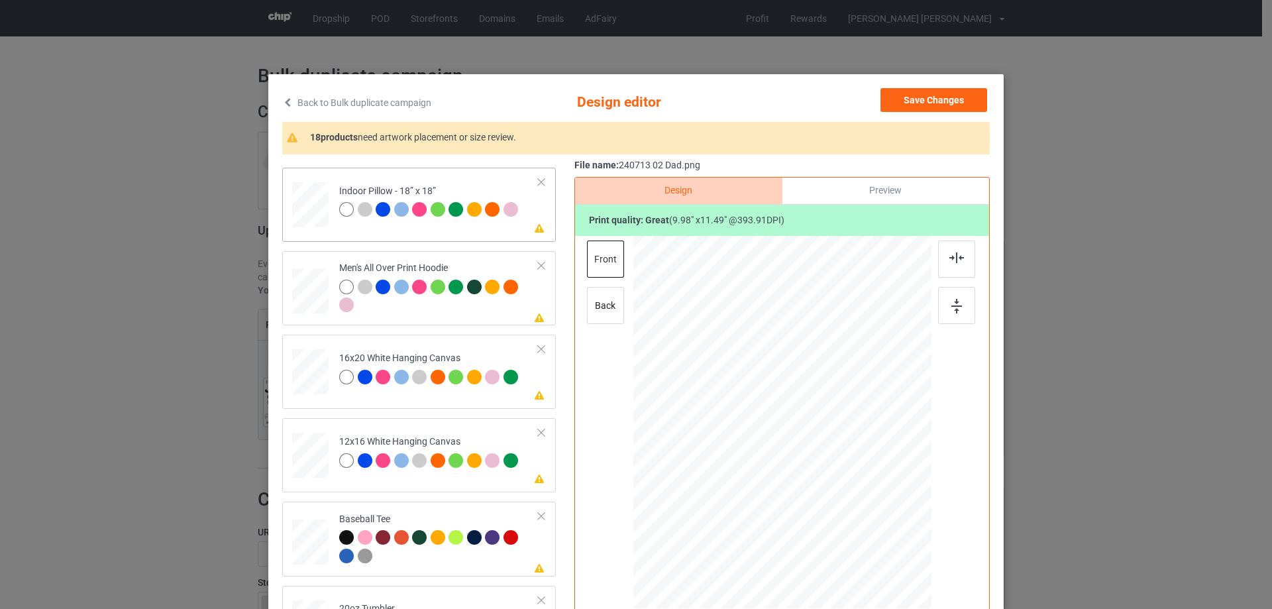
scroll to position [928, 0]
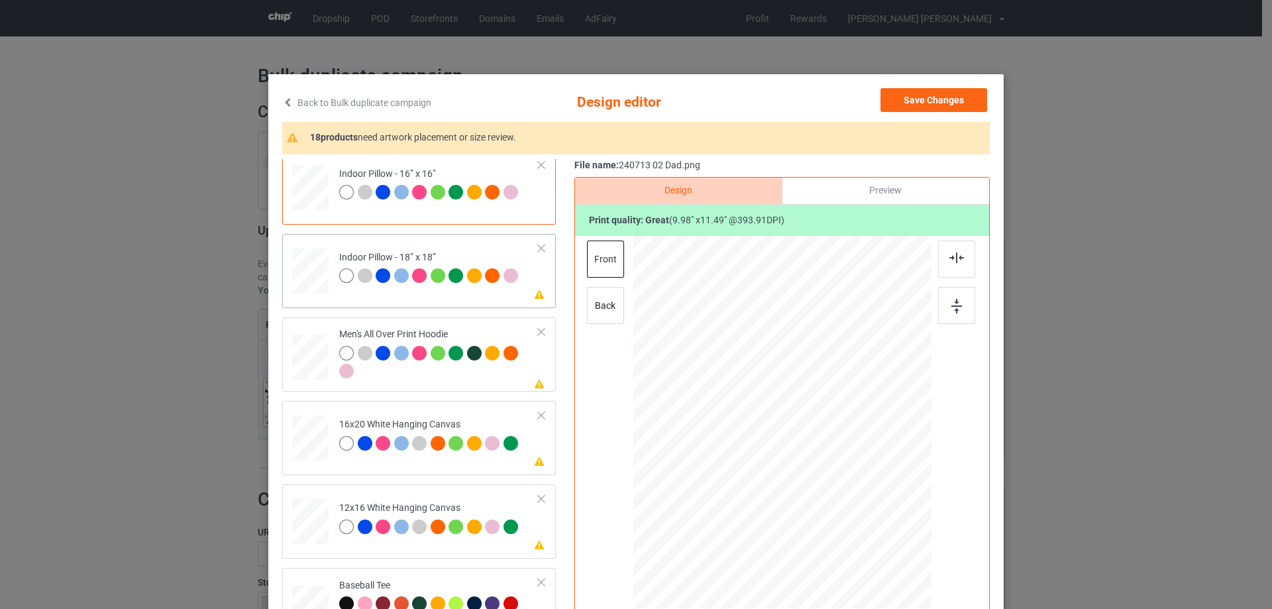
click at [299, 274] on div at bounding box center [310, 271] width 36 height 36
click at [866, 526] on div at bounding box center [870, 523] width 11 height 11
drag, startPoint x: 303, startPoint y: 357, endPoint x: 332, endPoint y: 359, distance: 28.6
click at [305, 358] on div at bounding box center [310, 358] width 36 height 38
drag, startPoint x: 867, startPoint y: 529, endPoint x: 786, endPoint y: 443, distance: 118.6
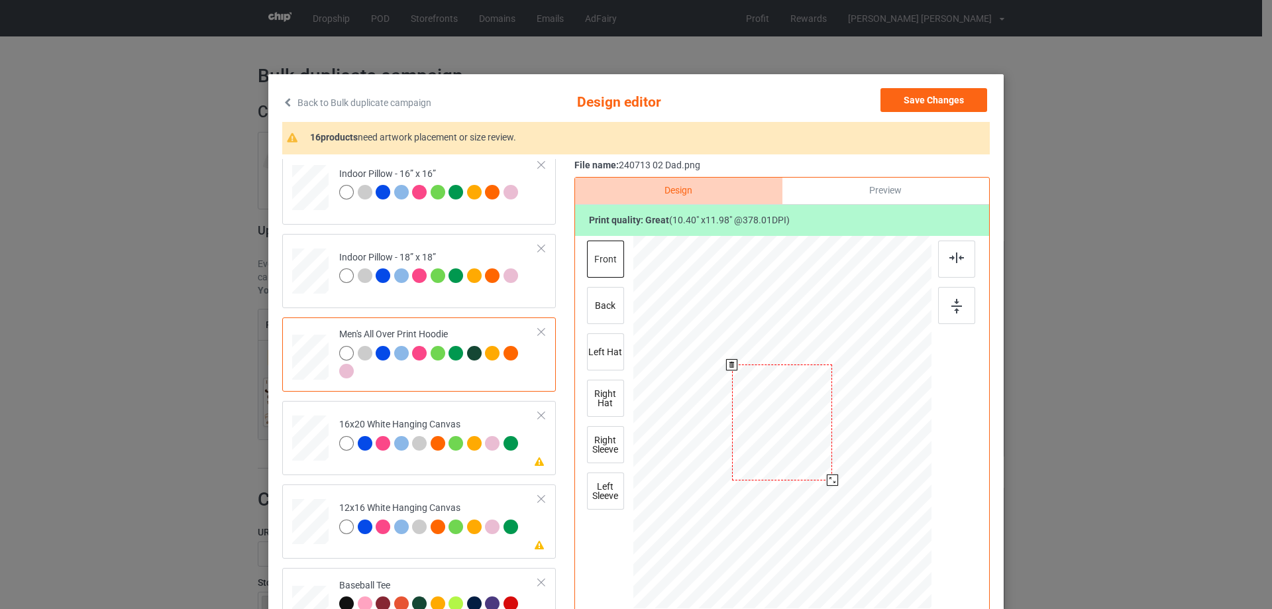
click at [839, 468] on div at bounding box center [782, 422] width 298 height 317
drag, startPoint x: 786, startPoint y: 443, endPoint x: 788, endPoint y: 419, distance: 23.3
click at [788, 419] on div at bounding box center [784, 386] width 99 height 114
click at [956, 260] on img at bounding box center [956, 257] width 15 height 11
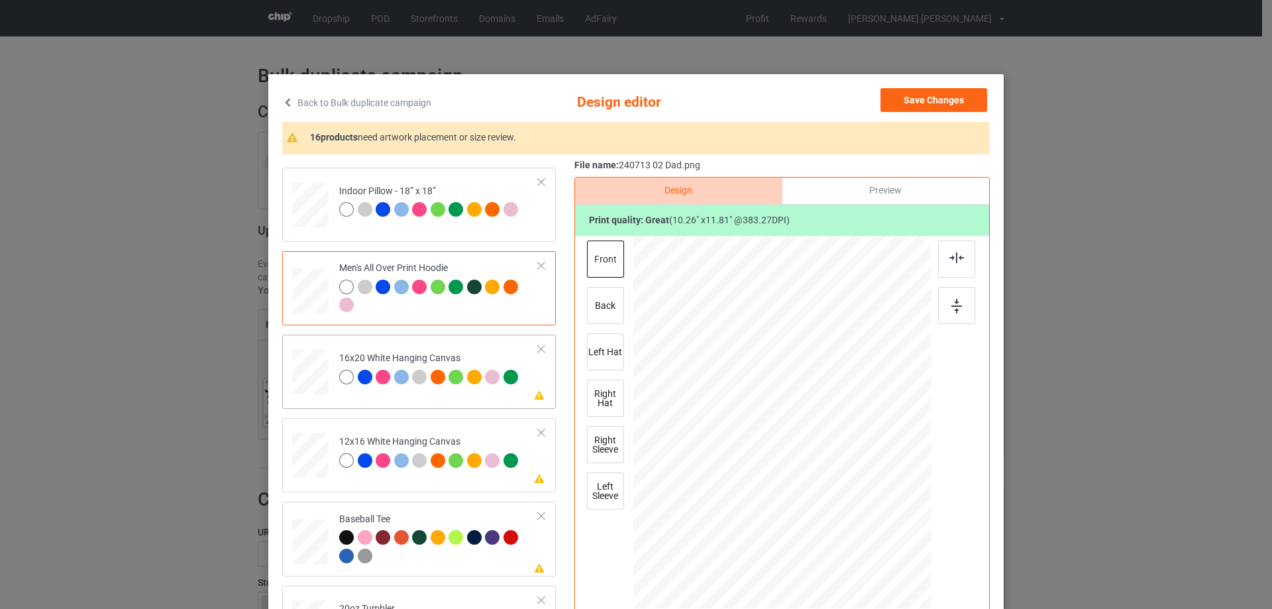
click at [304, 372] on div at bounding box center [310, 372] width 36 height 46
drag, startPoint x: 869, startPoint y: 525, endPoint x: 904, endPoint y: 592, distance: 75.9
click at [904, 592] on div at bounding box center [782, 423] width 298 height 372
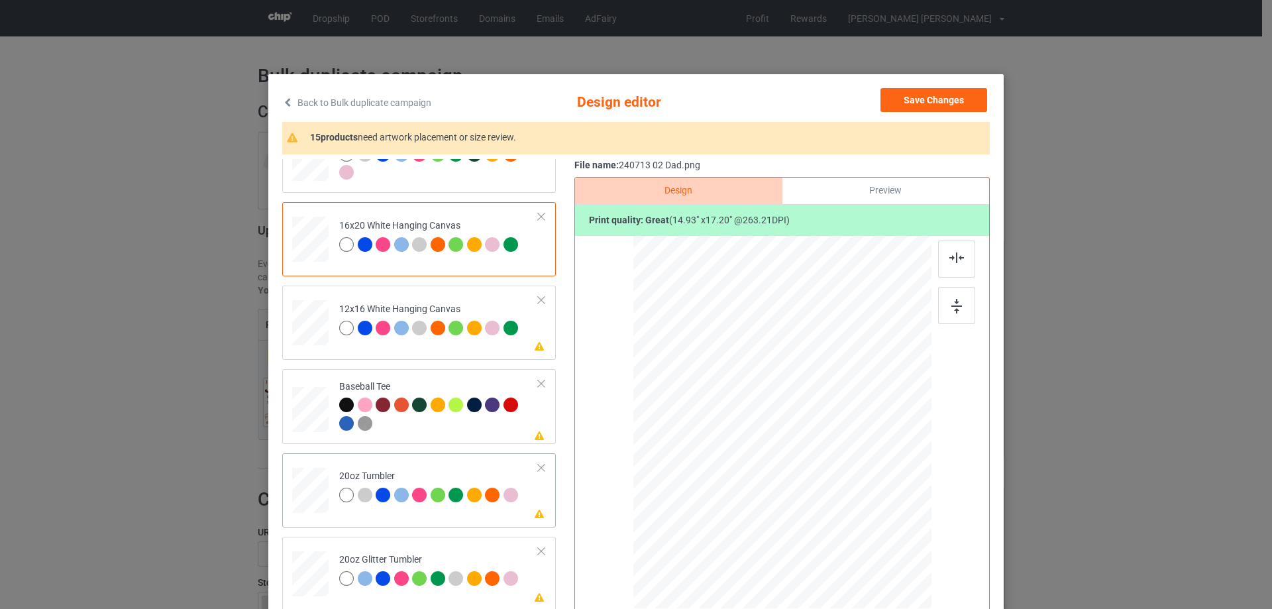
scroll to position [1193, 0]
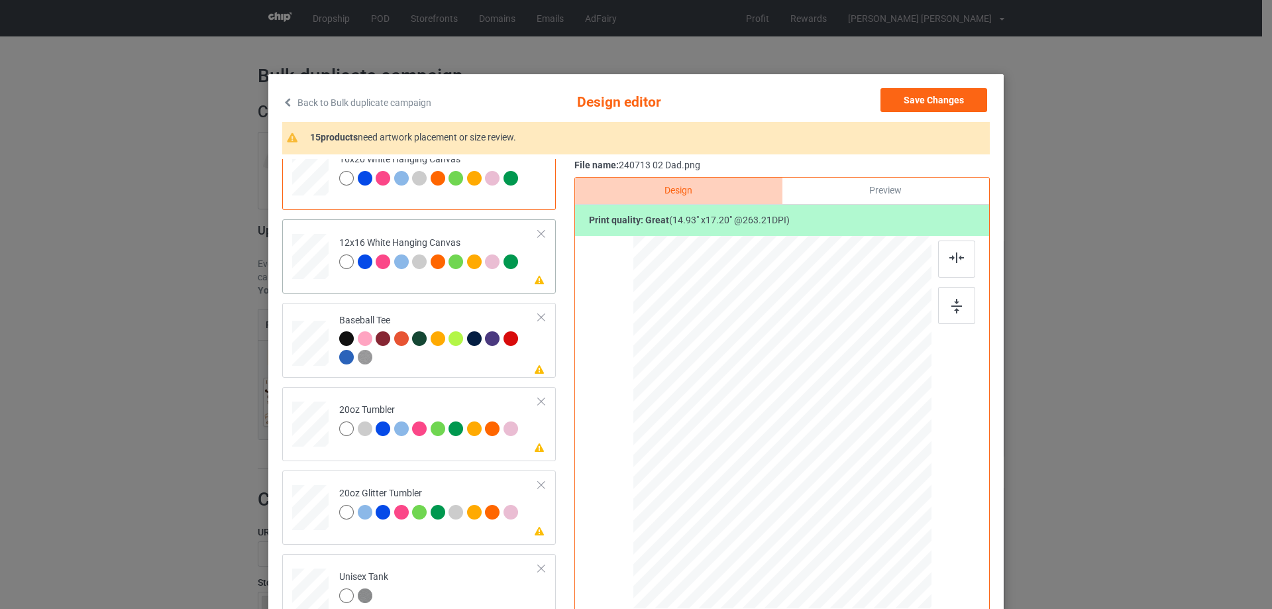
click at [297, 238] on div at bounding box center [311, 257] width 34 height 46
drag, startPoint x: 861, startPoint y: 524, endPoint x: 885, endPoint y: 592, distance: 72.1
click at [885, 592] on div at bounding box center [782, 422] width 280 height 373
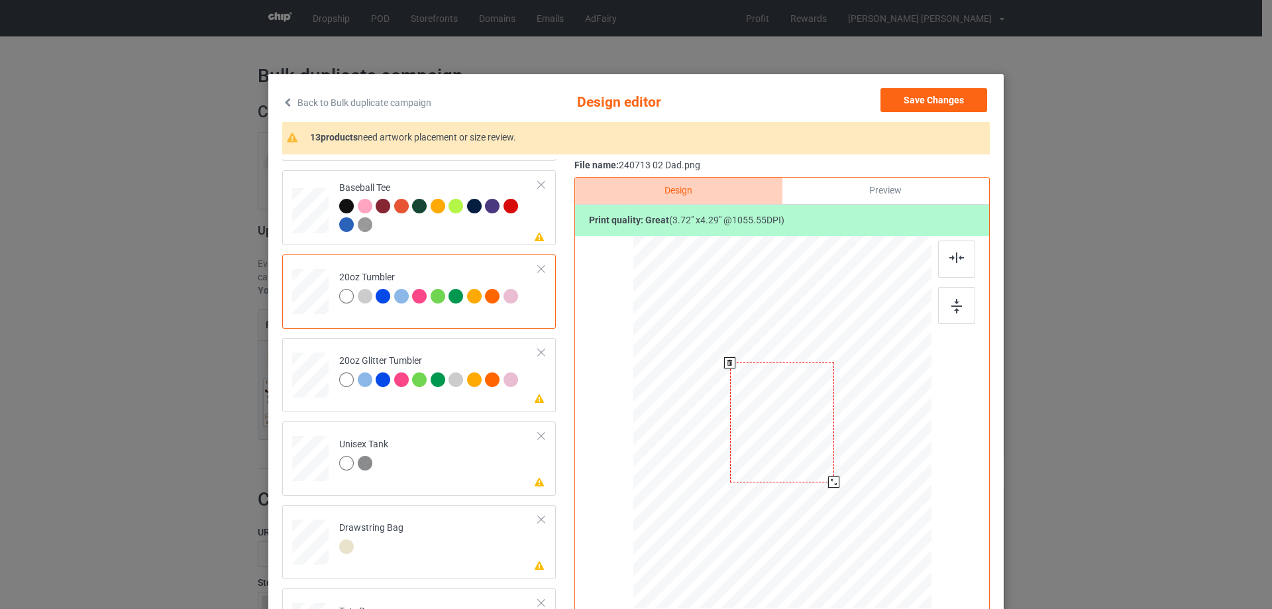
drag, startPoint x: 863, startPoint y: 523, endPoint x: 839, endPoint y: 474, distance: 53.6
click at [839, 474] on div at bounding box center [782, 422] width 282 height 171
drag, startPoint x: 761, startPoint y: 458, endPoint x: 742, endPoint y: 456, distance: 18.7
click at [742, 456] on div at bounding box center [717, 420] width 104 height 119
click at [308, 380] on div at bounding box center [311, 374] width 34 height 29
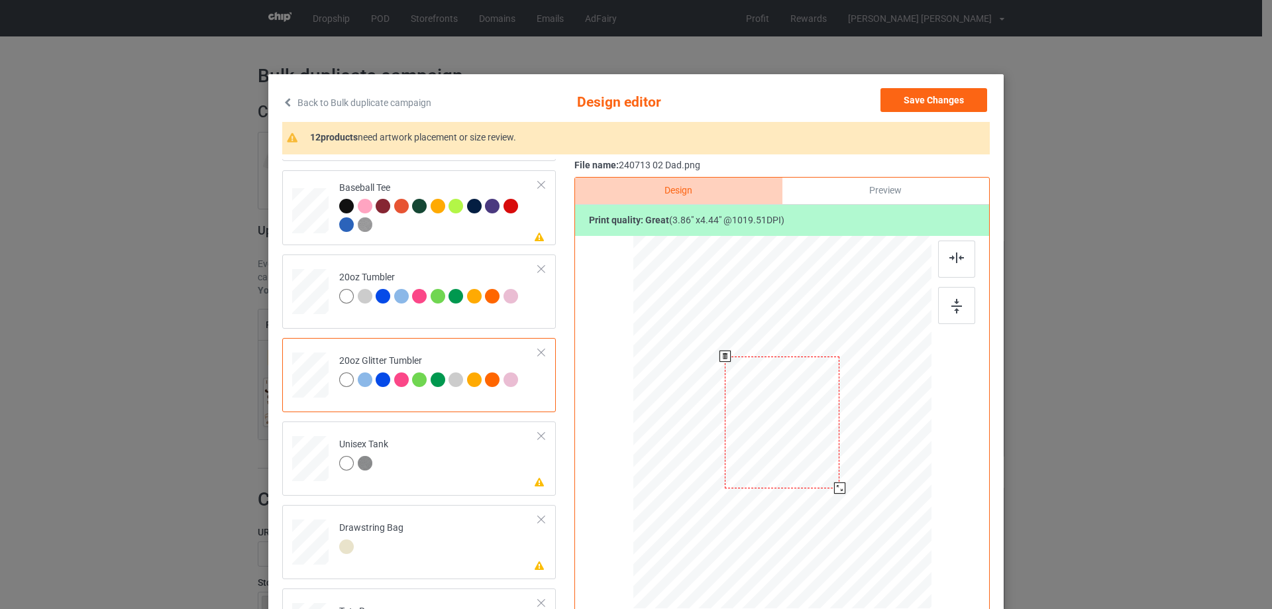
drag, startPoint x: 858, startPoint y: 519, endPoint x: 806, endPoint y: 465, distance: 75.0
click at [834, 482] on div at bounding box center [839, 487] width 11 height 11
drag, startPoint x: 729, startPoint y: 443, endPoint x: 738, endPoint y: 441, distance: 8.8
click at [738, 441] on div at bounding box center [717, 399] width 107 height 123
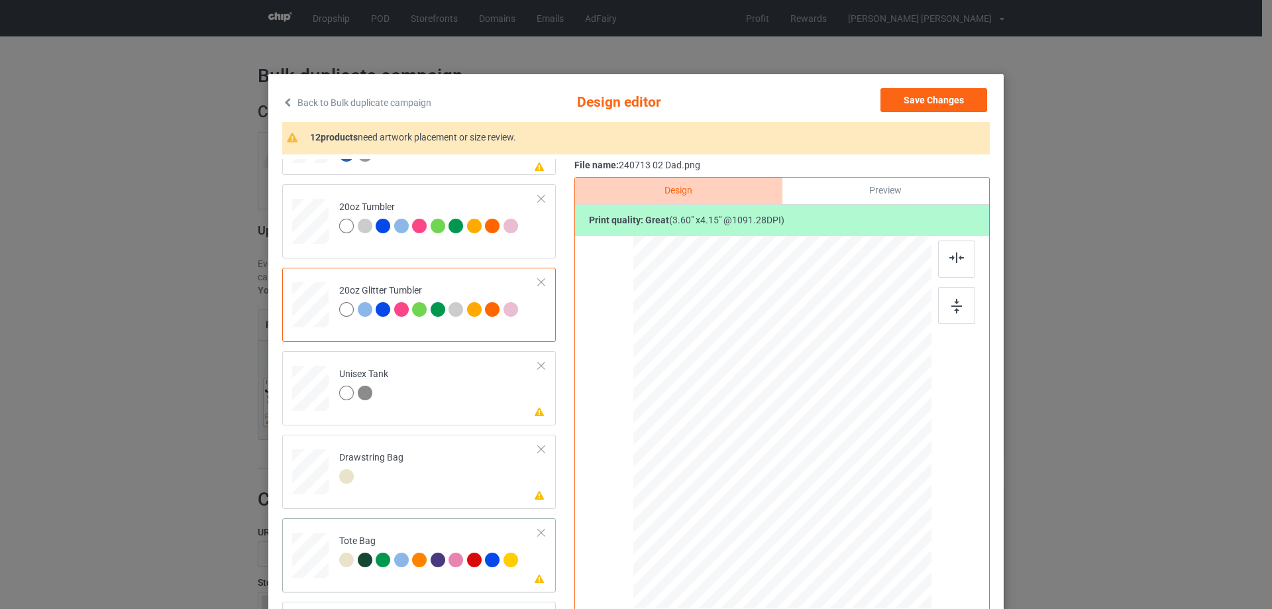
drag, startPoint x: 305, startPoint y: 557, endPoint x: 313, endPoint y: 557, distance: 8.0
click at [307, 557] on div at bounding box center [310, 562] width 17 height 20
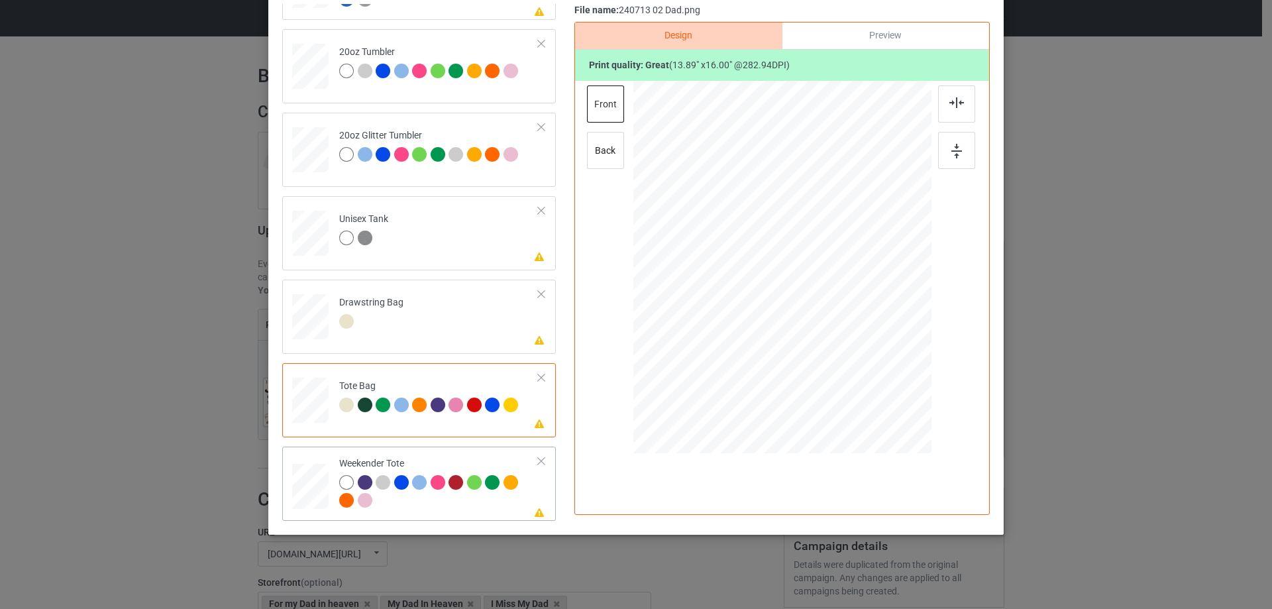
click at [317, 492] on div at bounding box center [310, 486] width 36 height 23
drag, startPoint x: 864, startPoint y: 370, endPoint x: 830, endPoint y: 330, distance: 52.7
click at [842, 332] on div at bounding box center [842, 337] width 11 height 11
click at [825, 322] on div at bounding box center [782, 262] width 120 height 138
click at [955, 103] on img at bounding box center [956, 102] width 15 height 11
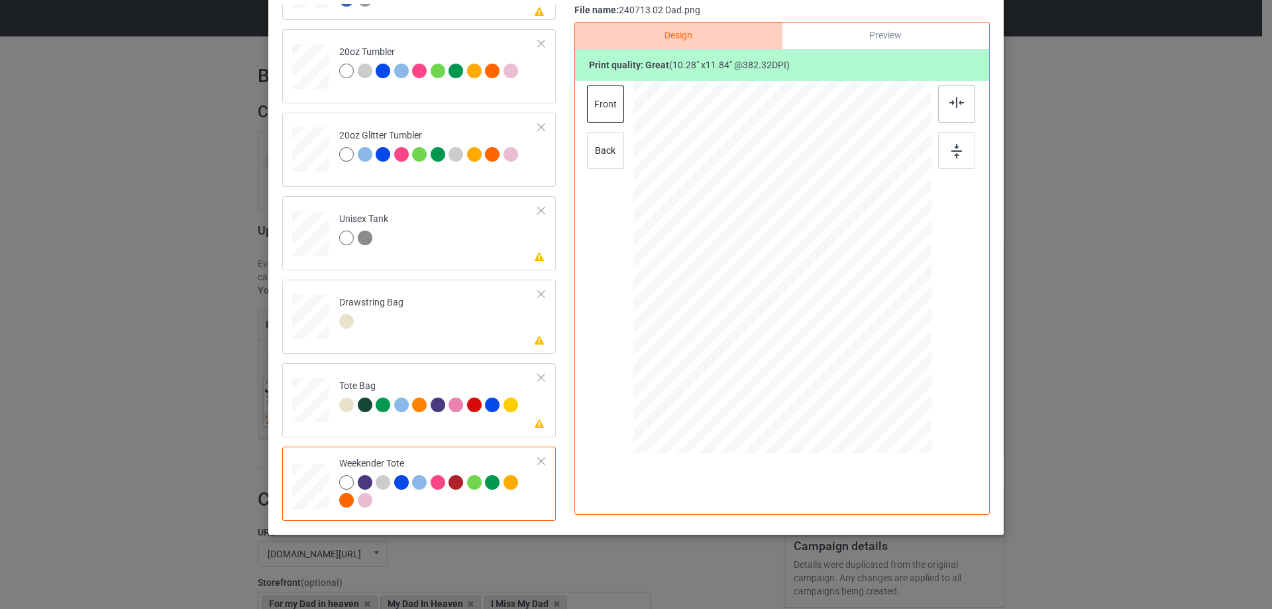
click at [955, 103] on img at bounding box center [956, 102] width 15 height 11
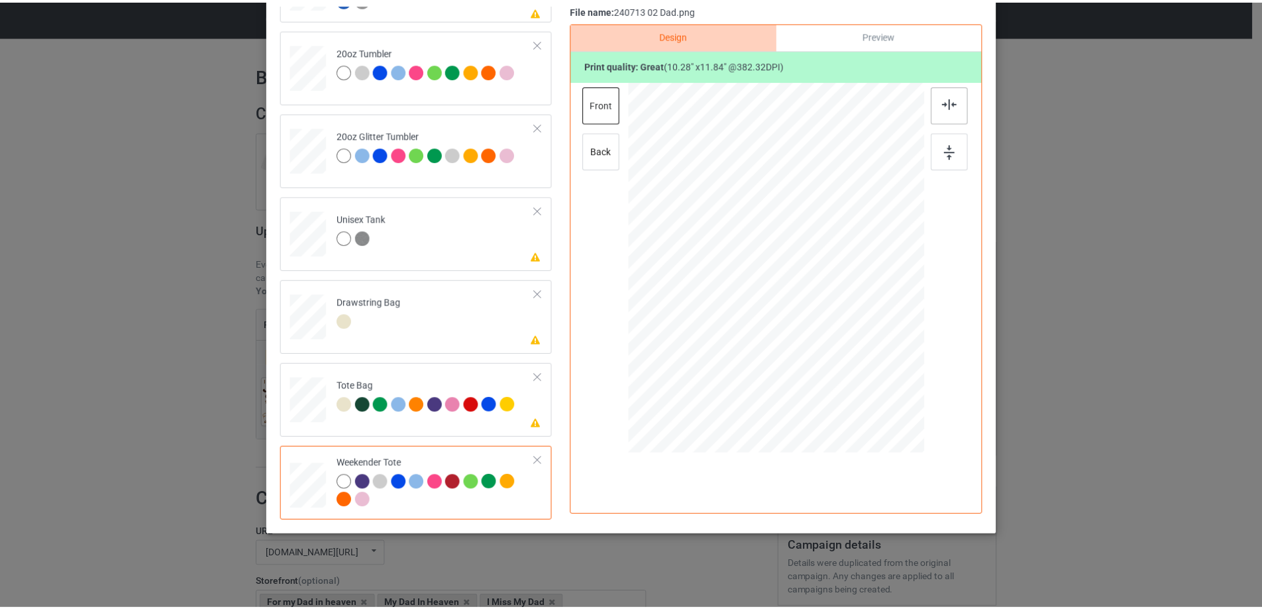
scroll to position [89, 0]
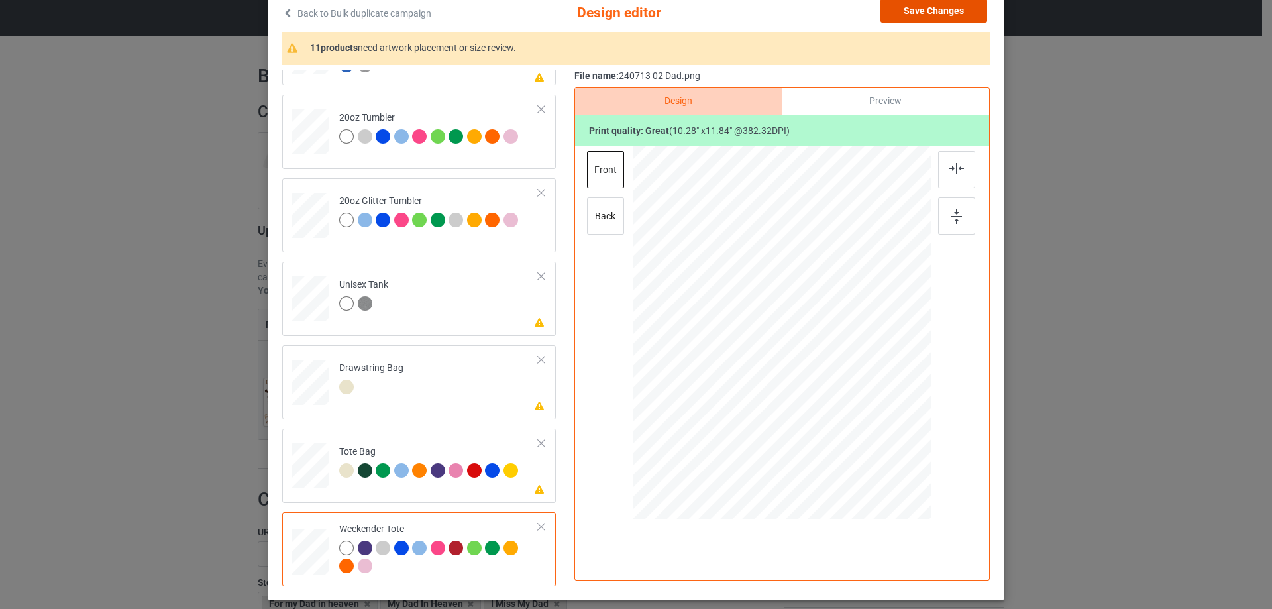
click at [938, 15] on button "Save Changes" at bounding box center [934, 11] width 107 height 24
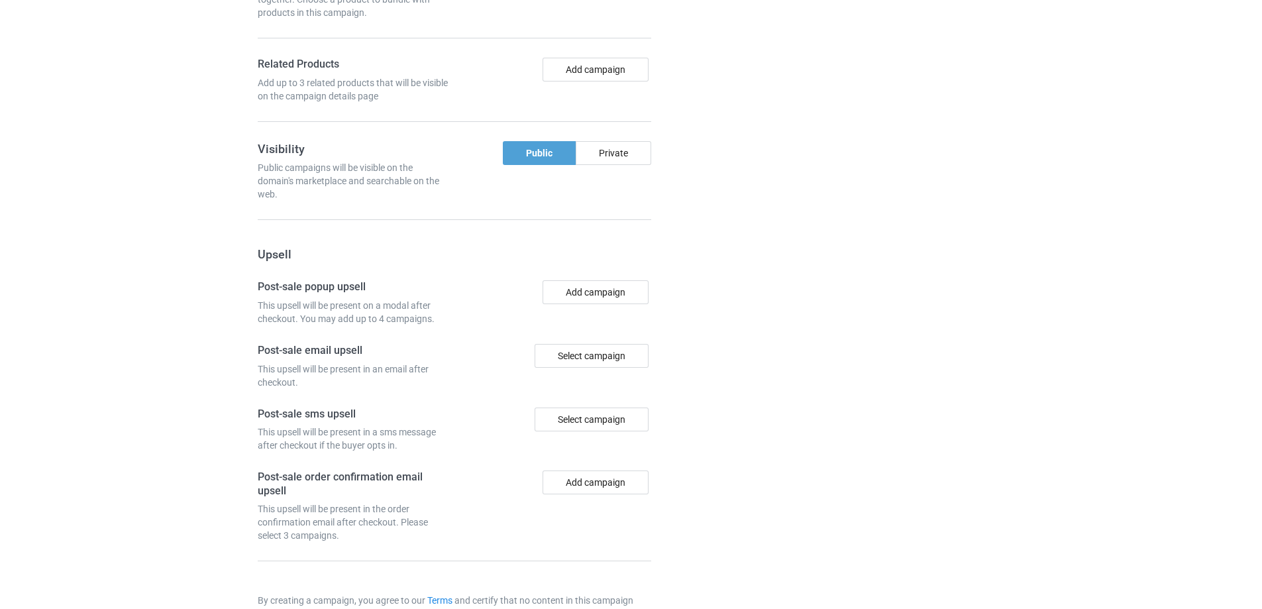
scroll to position [1122, 0]
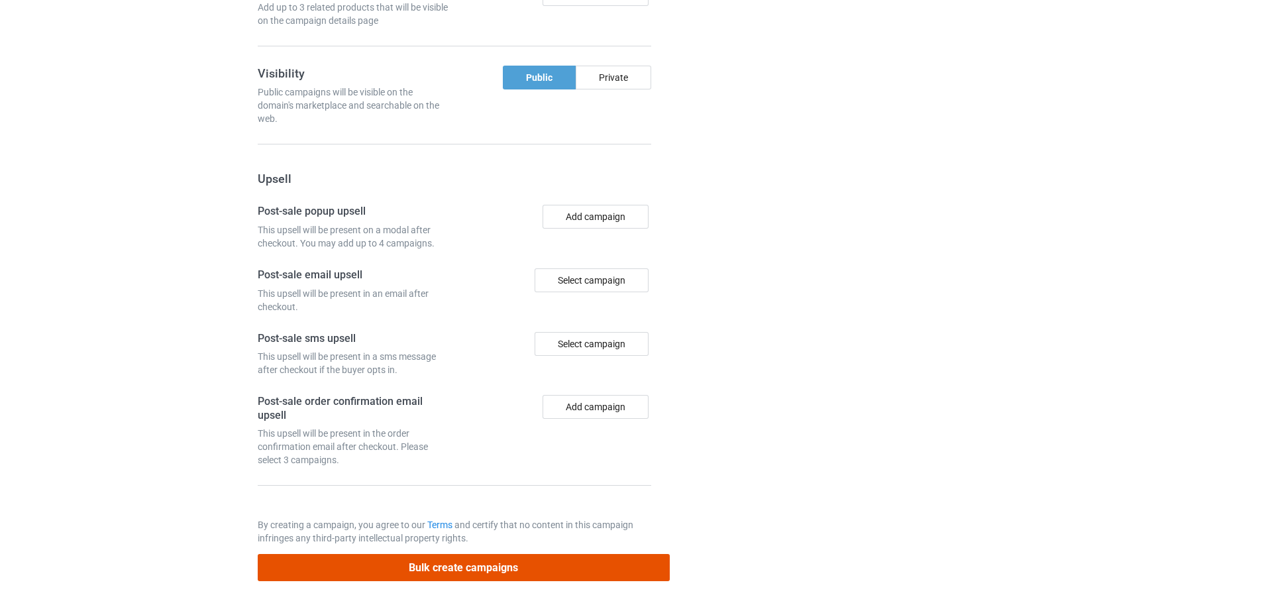
click at [445, 564] on button "Bulk create campaigns" at bounding box center [464, 567] width 412 height 27
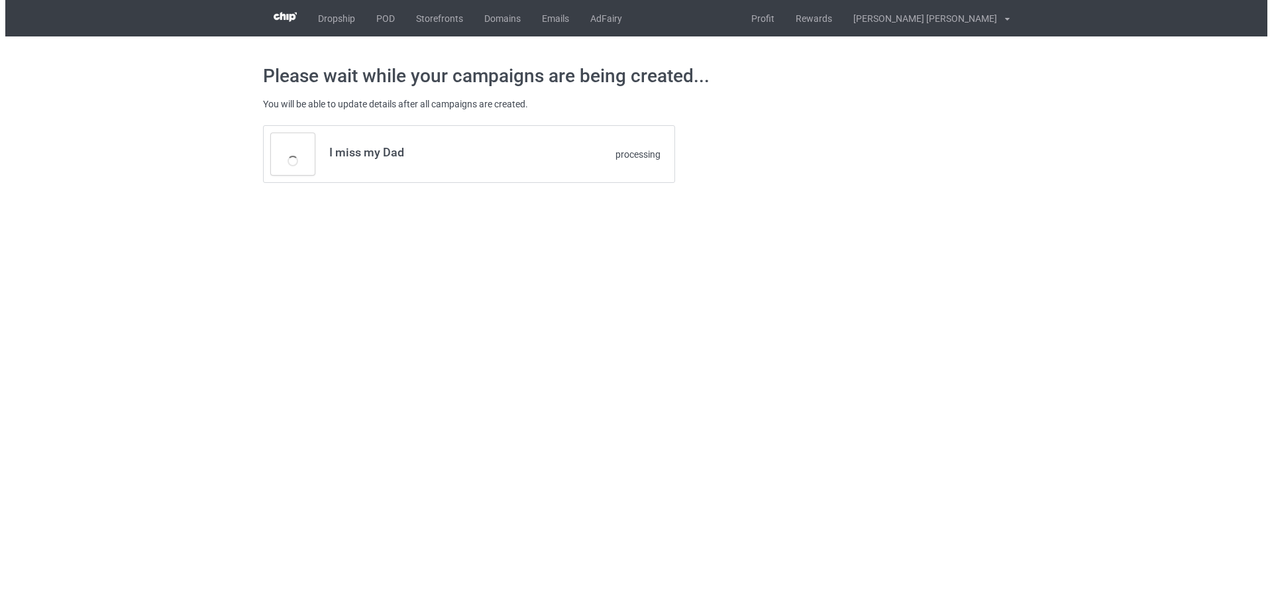
scroll to position [0, 0]
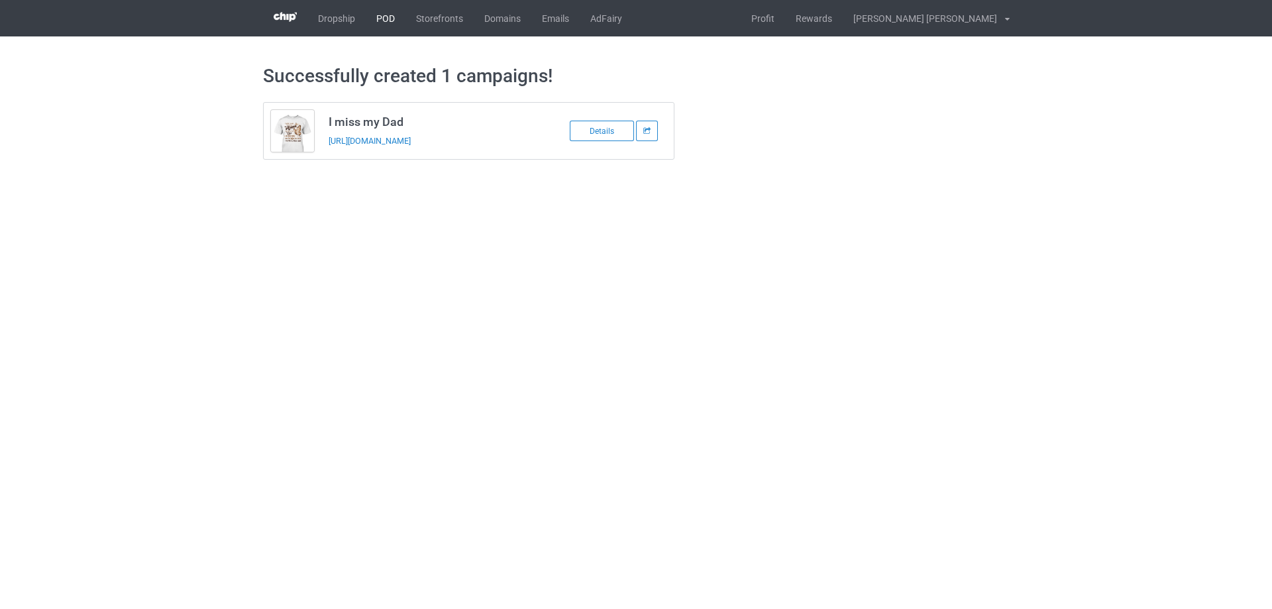
click at [390, 15] on link "POD" at bounding box center [386, 18] width 40 height 36
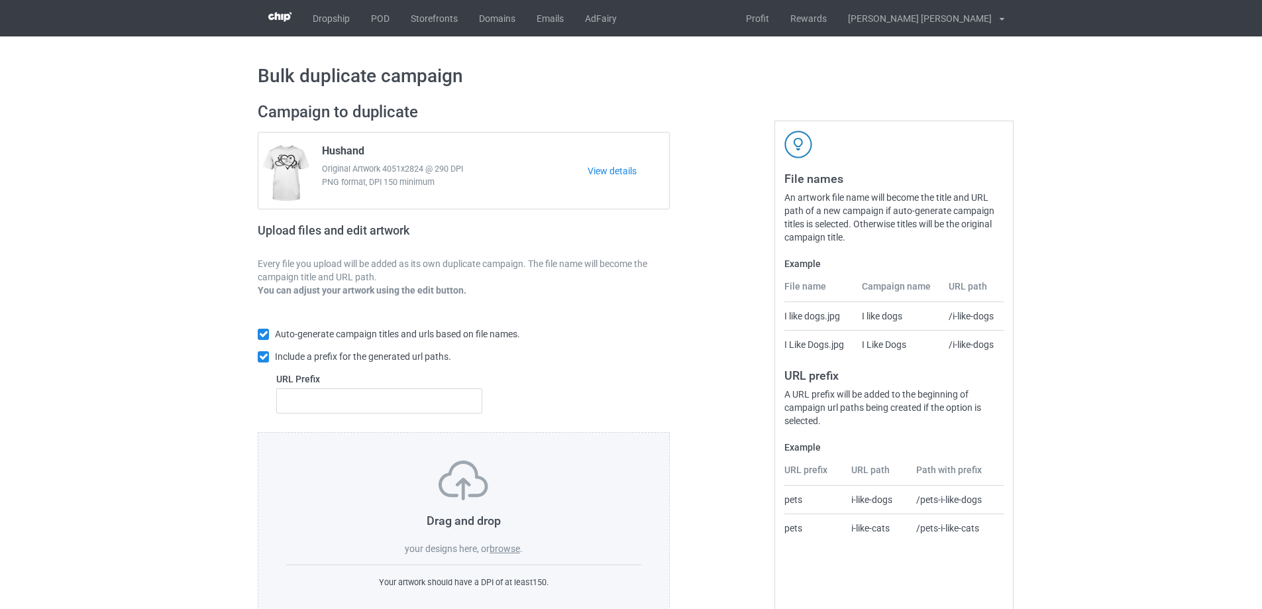
click at [502, 550] on label "browse" at bounding box center [505, 548] width 30 height 11
click at [0, 0] on input "browse" at bounding box center [0, 0] width 0 height 0
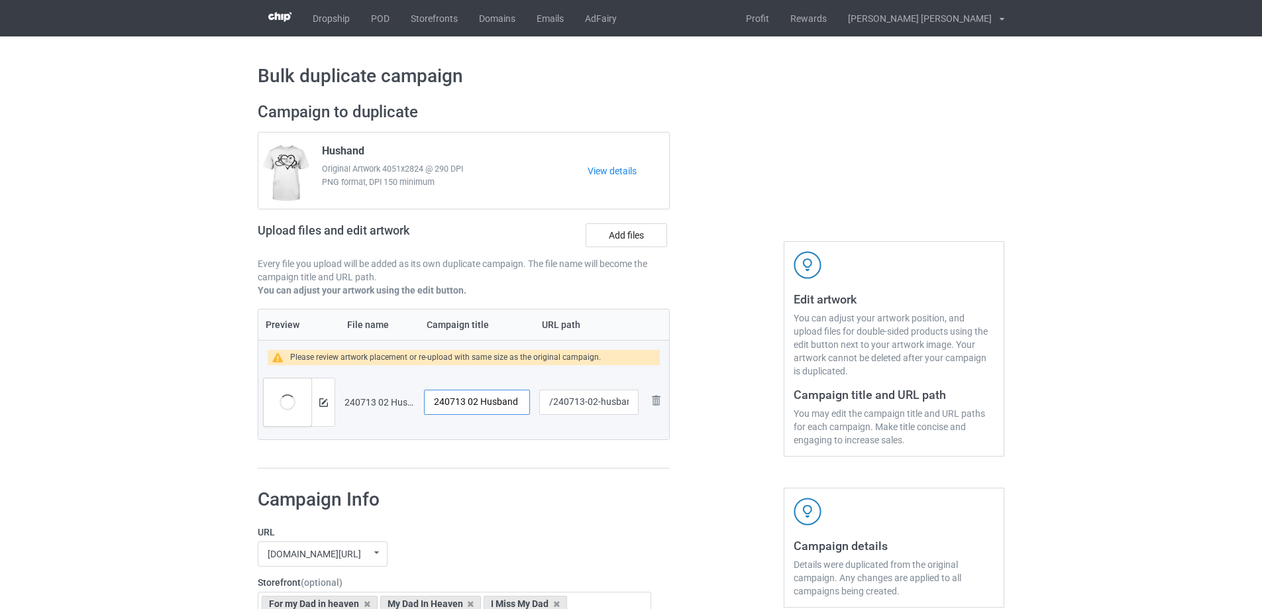
drag, startPoint x: 477, startPoint y: 404, endPoint x: 377, endPoint y: 390, distance: 101.0
click at [377, 390] on tr "Preview and edit artwork 240713 02 Husband.png 240713 02 Husband /240713-02-hus…" at bounding box center [463, 402] width 411 height 74
type input "I miss my Husband"
drag, startPoint x: 596, startPoint y: 403, endPoint x: 627, endPoint y: 405, distance: 31.9
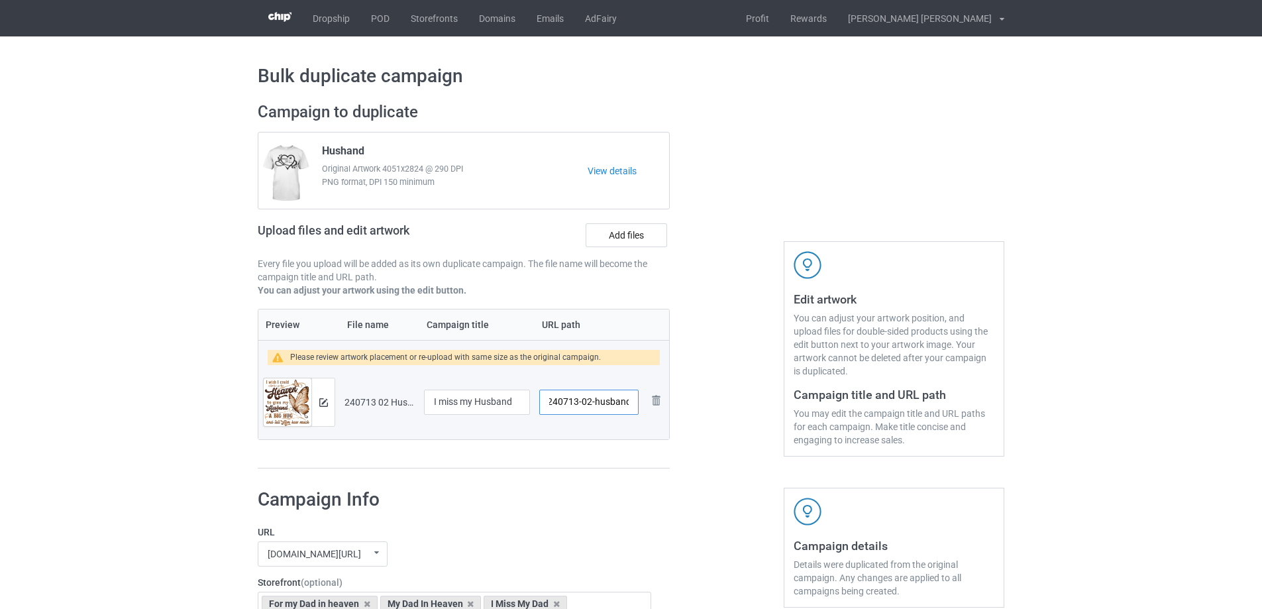
click at [625, 404] on input "/240713-02-husband" at bounding box center [588, 402] width 99 height 25
type input "/240713-01"
click at [321, 401] on img at bounding box center [323, 402] width 9 height 9
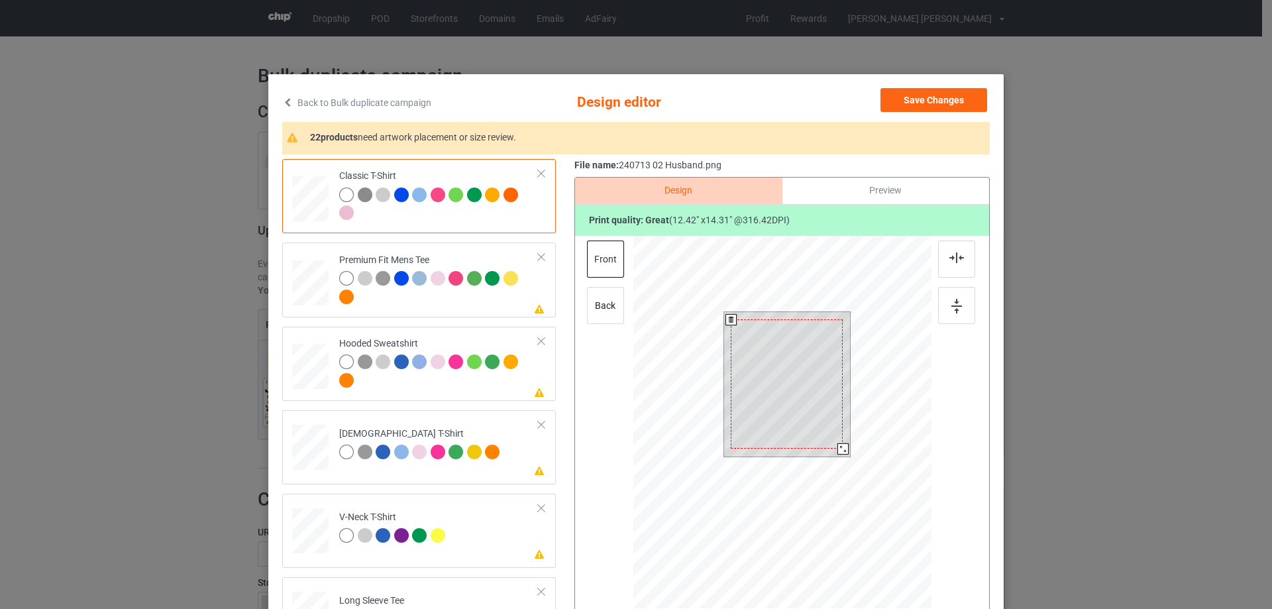
drag, startPoint x: 845, startPoint y: 457, endPoint x: 841, endPoint y: 447, distance: 11.1
click at [841, 447] on div at bounding box center [842, 448] width 11 height 11
drag, startPoint x: 818, startPoint y: 432, endPoint x: 820, endPoint y: 424, distance: 8.1
click at [820, 424] on div at bounding box center [788, 376] width 112 height 129
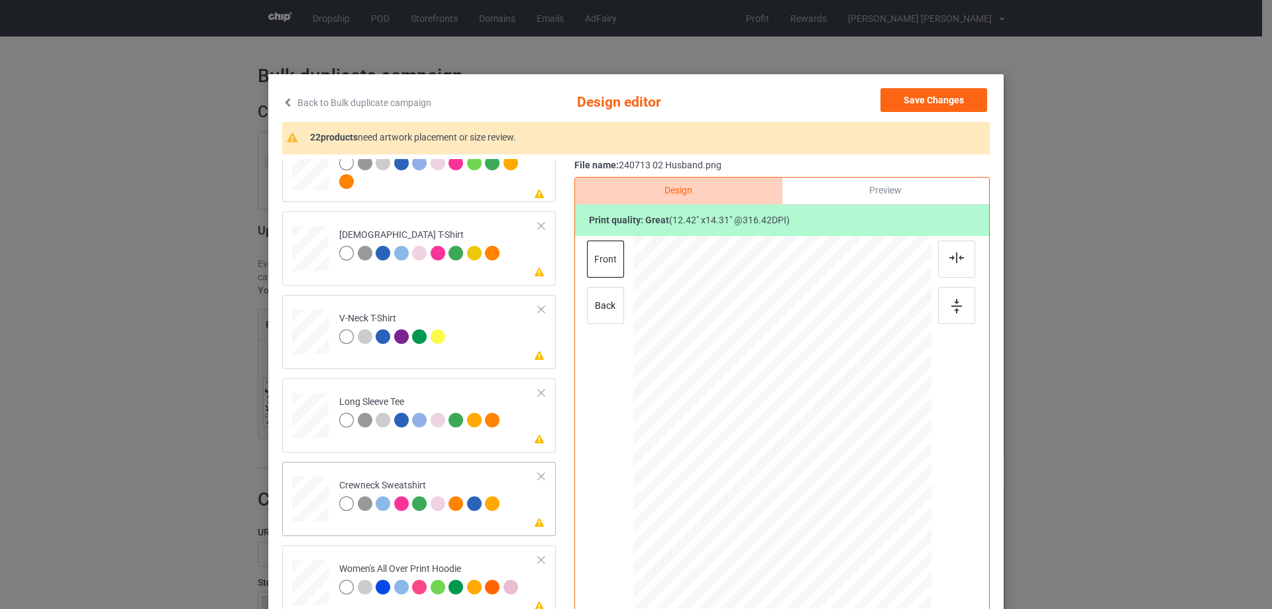
scroll to position [398, 0]
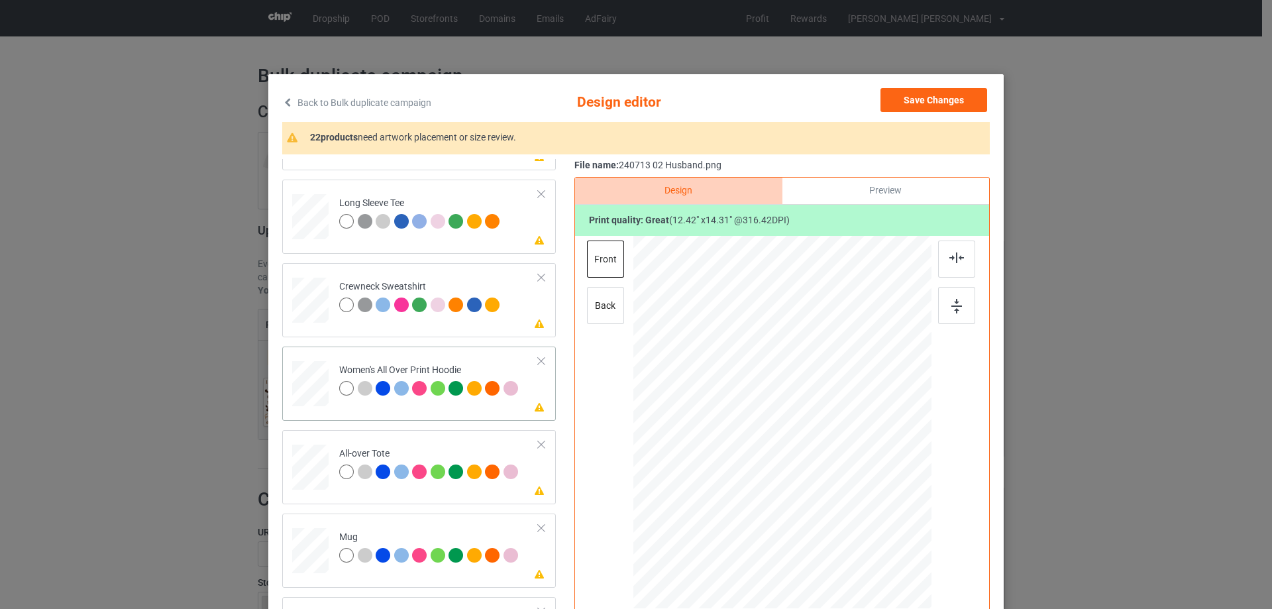
click at [294, 378] on div at bounding box center [310, 383] width 36 height 41
drag, startPoint x: 868, startPoint y: 529, endPoint x: 845, endPoint y: 461, distance: 71.2
click at [845, 461] on div at bounding box center [782, 422] width 298 height 337
drag, startPoint x: 791, startPoint y: 461, endPoint x: 792, endPoint y: 418, distance: 43.1
click at [792, 418] on div at bounding box center [783, 380] width 100 height 115
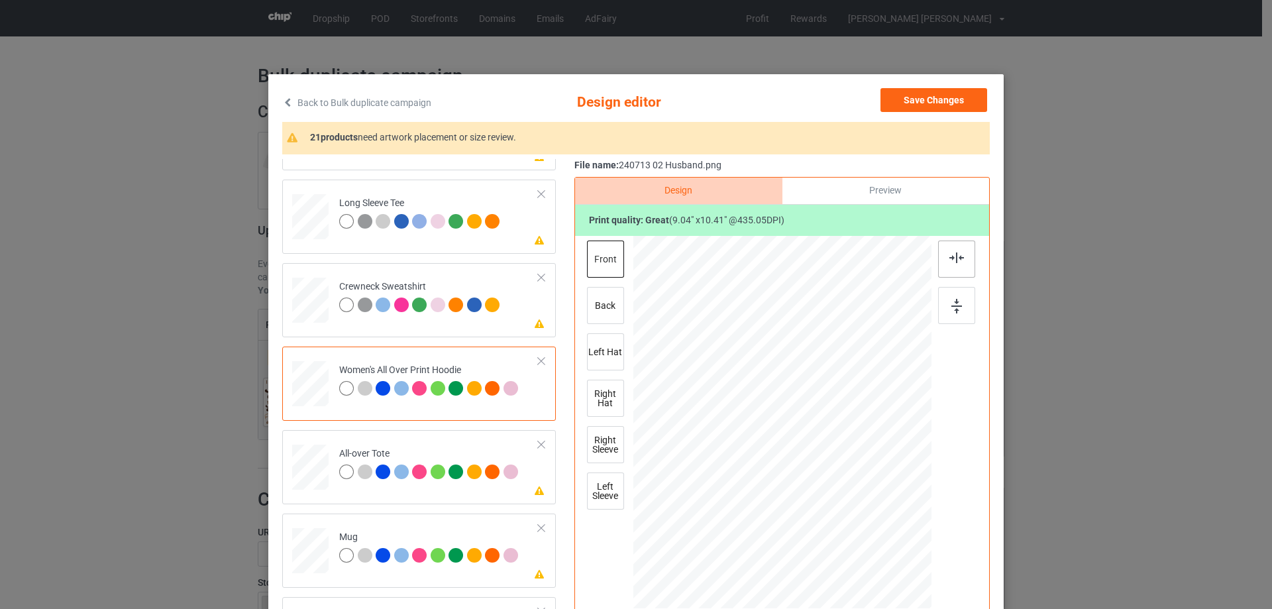
click at [953, 256] on img at bounding box center [956, 257] width 15 height 11
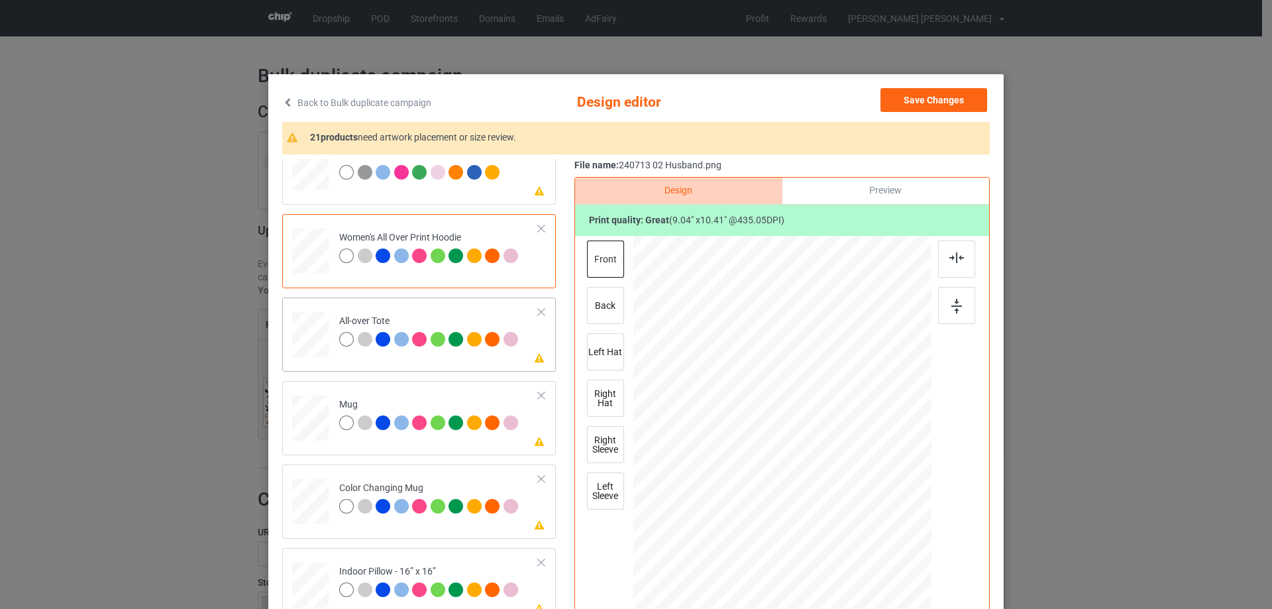
click at [314, 332] on div at bounding box center [310, 335] width 36 height 36
click at [875, 541] on div at bounding box center [880, 534] width 11 height 11
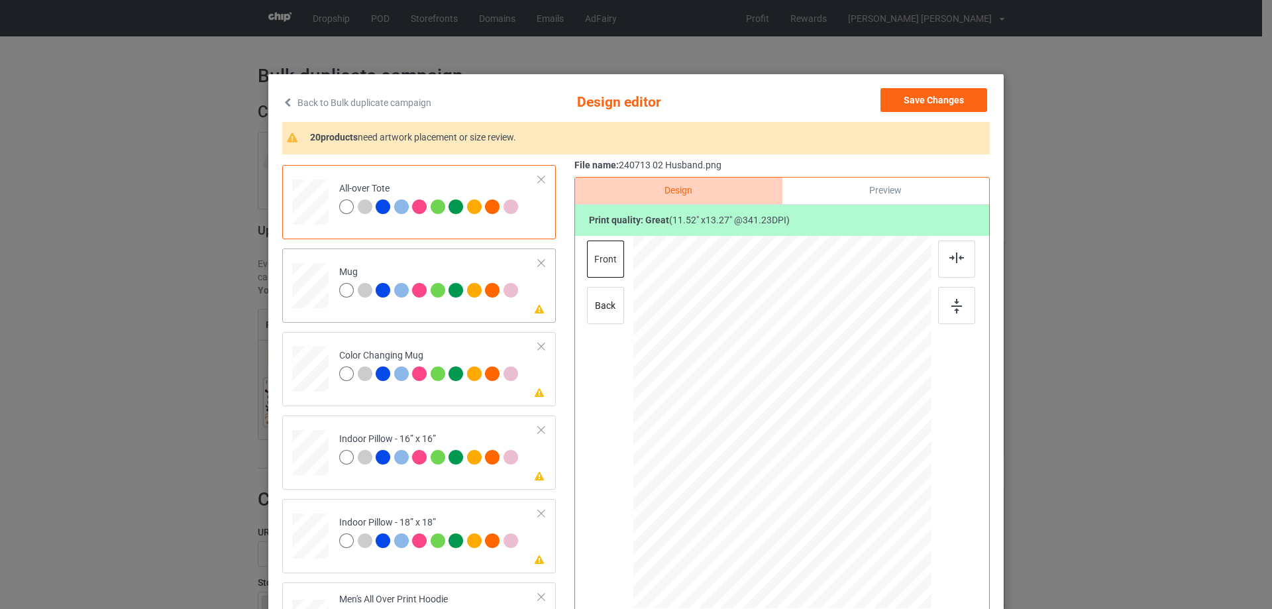
click at [303, 283] on div at bounding box center [310, 285] width 36 height 15
drag, startPoint x: 865, startPoint y: 528, endPoint x: 837, endPoint y: 476, distance: 59.6
click at [837, 476] on div at bounding box center [782, 422] width 298 height 124
drag, startPoint x: 771, startPoint y: 443, endPoint x: 853, endPoint y: 442, distance: 82.2
click at [853, 442] on div at bounding box center [863, 421] width 103 height 119
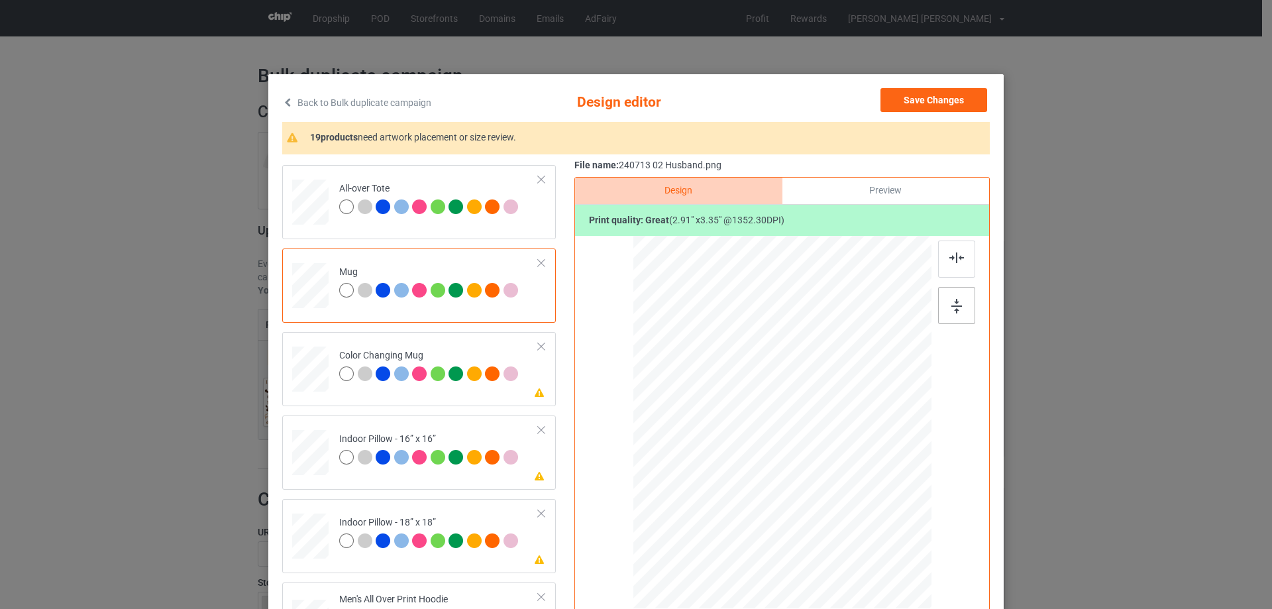
click at [951, 311] on img at bounding box center [956, 306] width 11 height 15
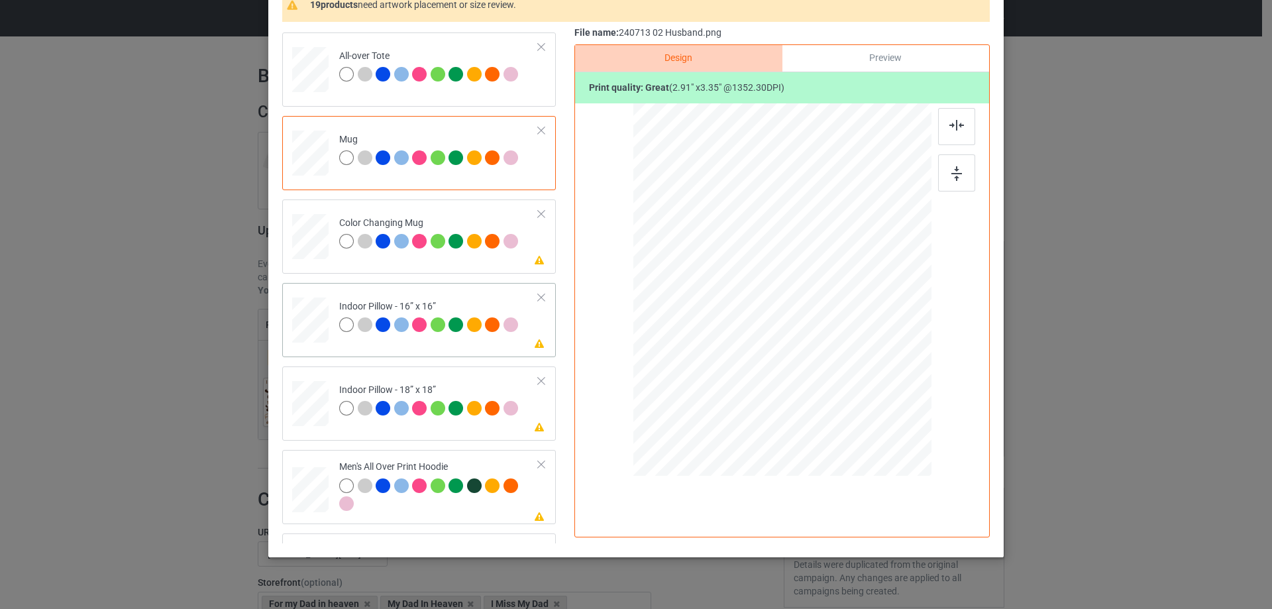
click at [301, 331] on div at bounding box center [310, 320] width 36 height 36
click at [866, 392] on div at bounding box center [870, 391] width 11 height 11
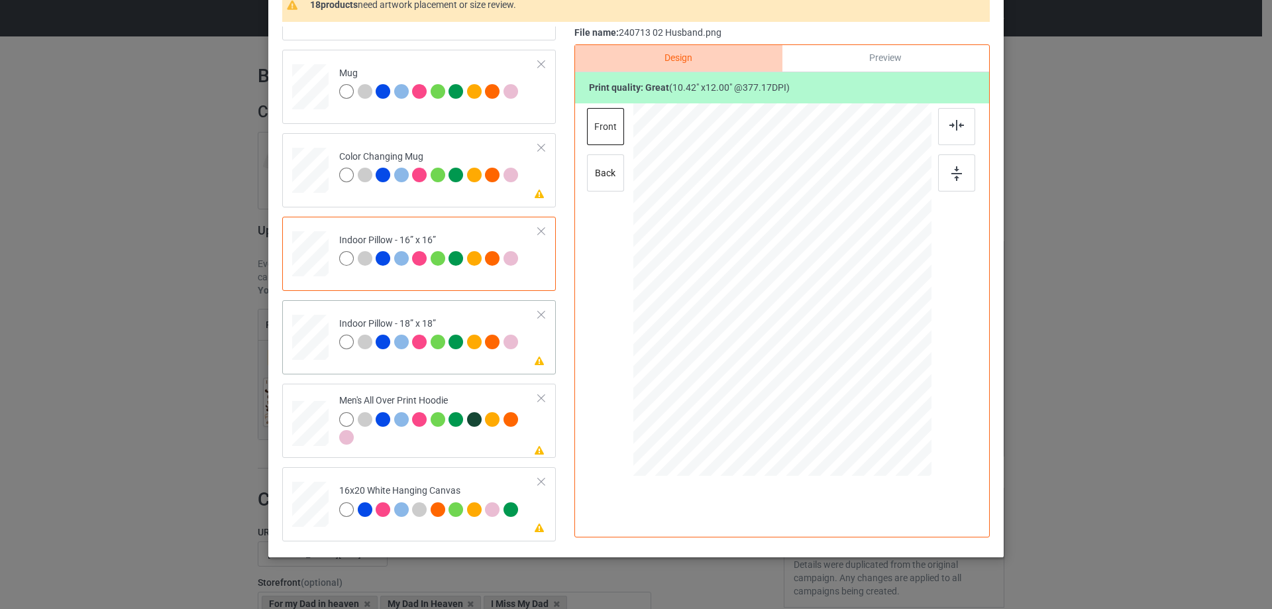
click at [317, 347] on div at bounding box center [310, 337] width 36 height 36
click at [865, 392] on div at bounding box center [868, 389] width 11 height 11
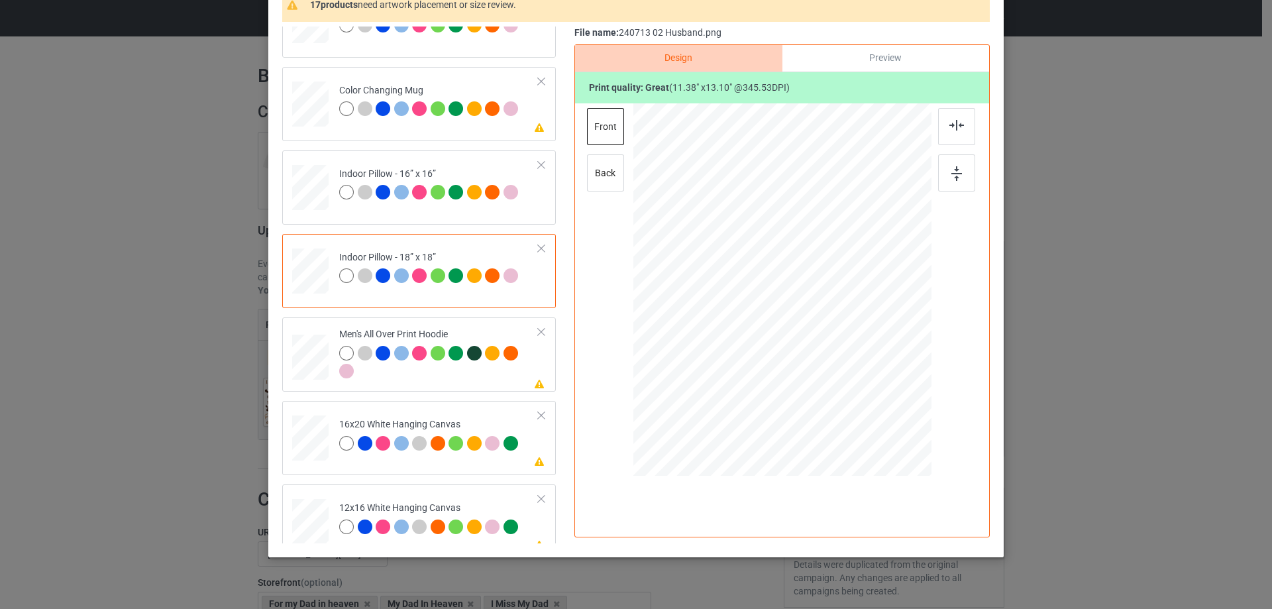
scroll to position [861, 0]
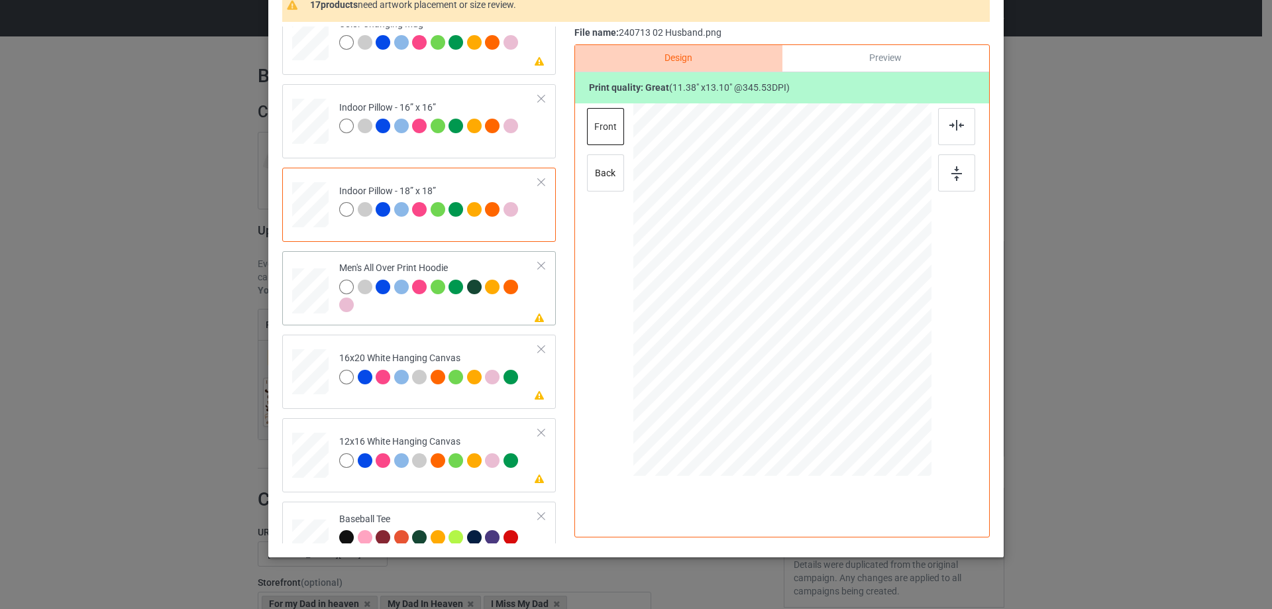
click at [293, 300] on div at bounding box center [310, 291] width 36 height 38
drag, startPoint x: 868, startPoint y: 395, endPoint x: 843, endPoint y: 339, distance: 61.1
click at [843, 339] on div at bounding box center [782, 289] width 298 height 317
drag, startPoint x: 765, startPoint y: 318, endPoint x: 767, endPoint y: 285, distance: 33.2
click at [767, 285] on div at bounding box center [783, 256] width 105 height 121
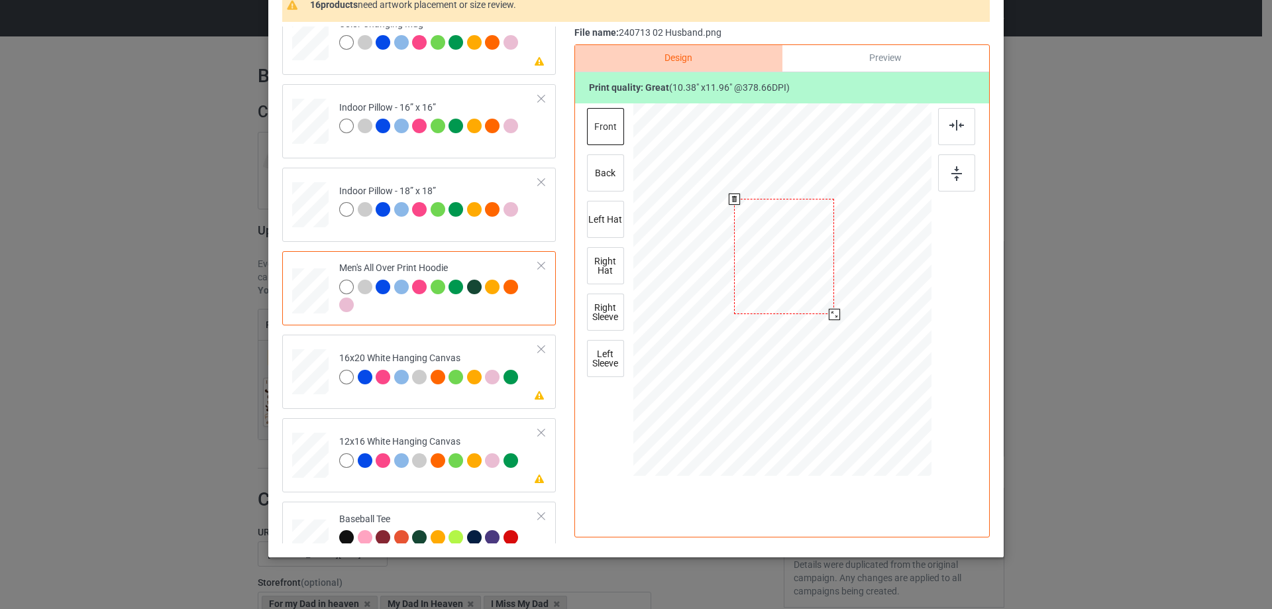
click at [832, 314] on div at bounding box center [834, 314] width 11 height 11
click at [795, 293] on div at bounding box center [784, 252] width 100 height 115
click at [951, 129] on img at bounding box center [956, 125] width 15 height 11
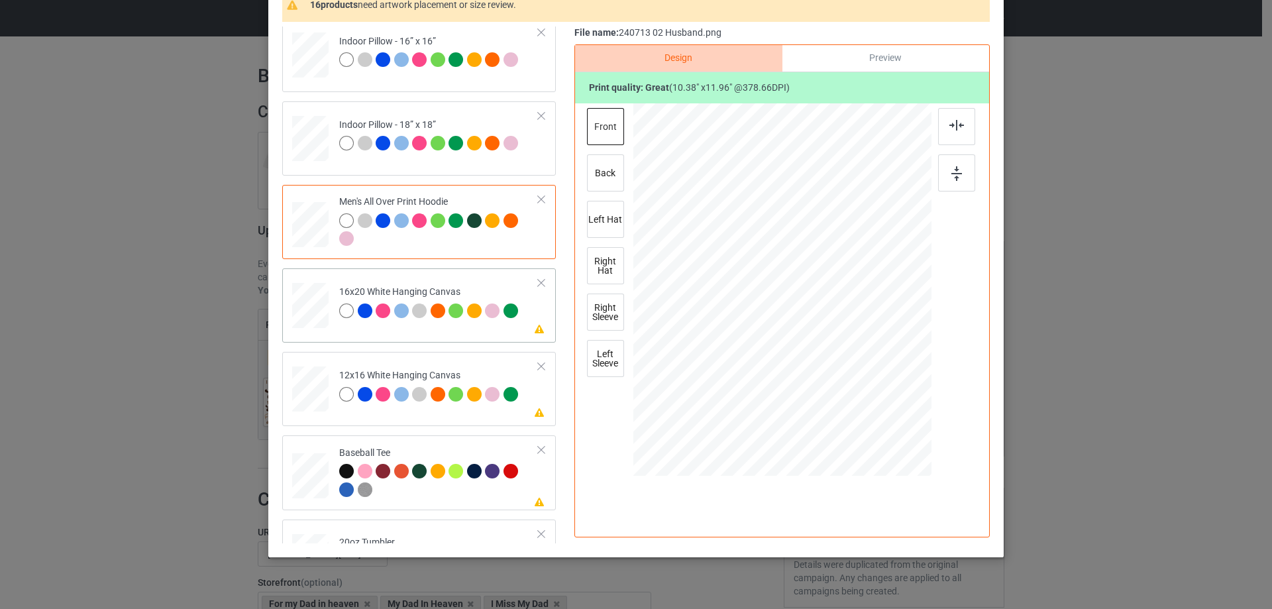
click at [311, 305] on div at bounding box center [310, 306] width 36 height 46
drag, startPoint x: 867, startPoint y: 394, endPoint x: 894, endPoint y: 468, distance: 78.8
click at [894, 468] on div at bounding box center [782, 290] width 298 height 372
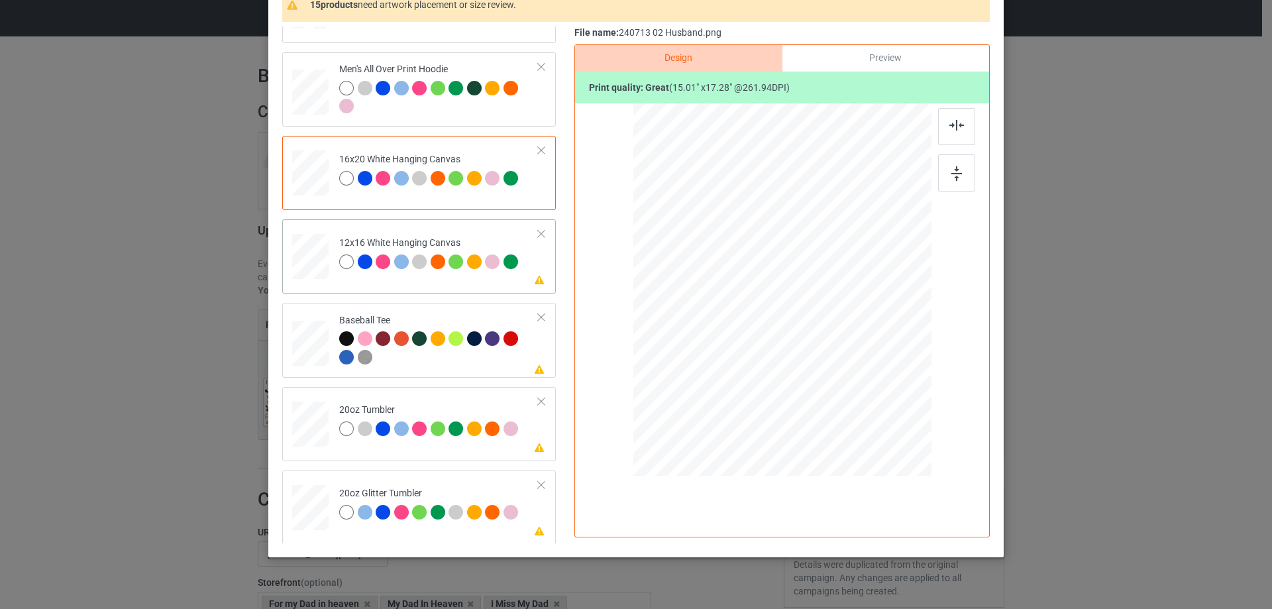
click at [313, 261] on div at bounding box center [311, 257] width 34 height 46
drag, startPoint x: 860, startPoint y: 390, endPoint x: 898, endPoint y: 451, distance: 71.1
click at [898, 451] on div at bounding box center [782, 289] width 280 height 373
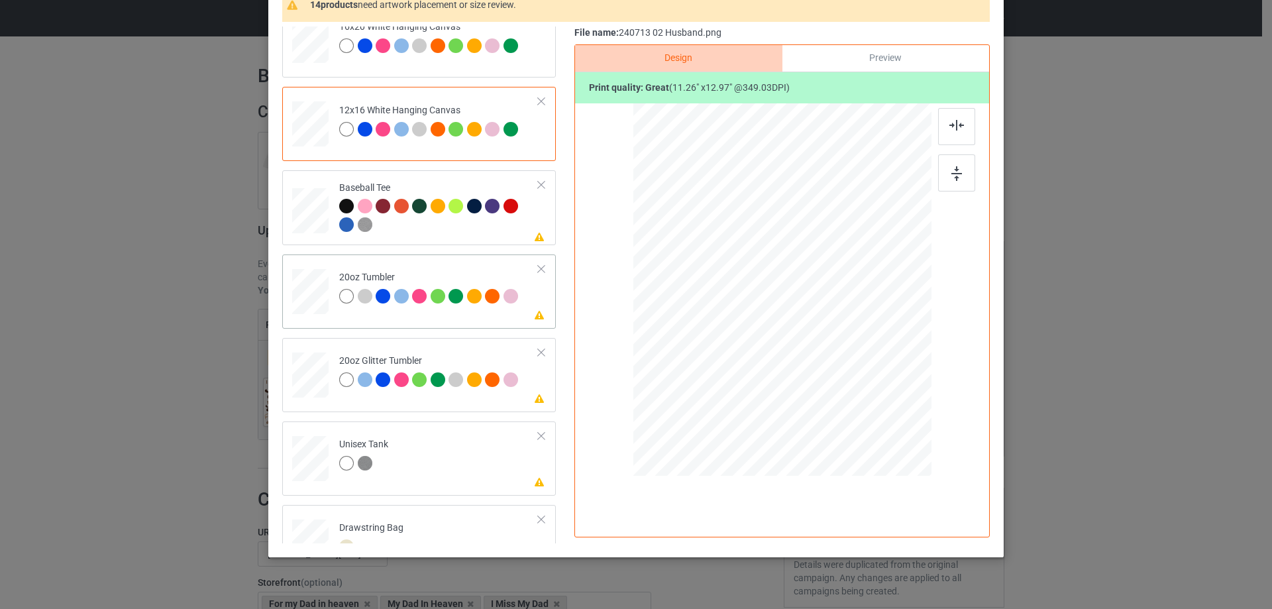
click at [311, 290] on div at bounding box center [310, 291] width 34 height 21
drag, startPoint x: 860, startPoint y: 390, endPoint x: 833, endPoint y: 347, distance: 50.4
click at [833, 347] on div at bounding box center [833, 349] width 11 height 11
drag, startPoint x: 739, startPoint y: 327, endPoint x: 724, endPoint y: 326, distance: 14.6
click at [724, 326] on div at bounding box center [713, 285] width 104 height 120
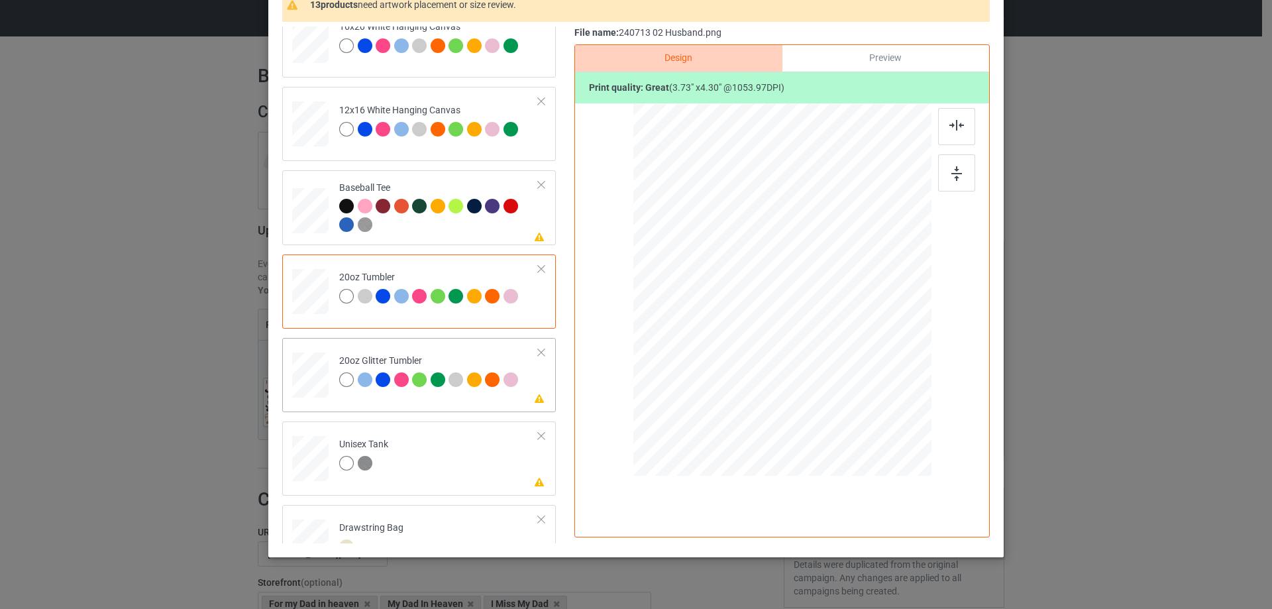
scroll to position [1259, 0]
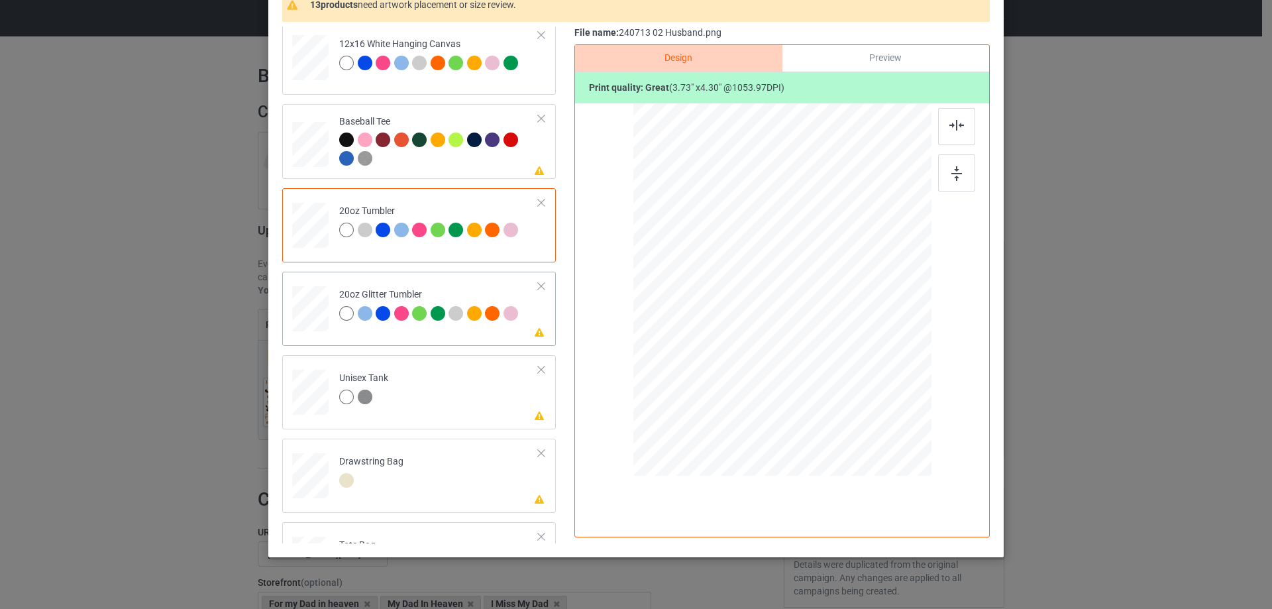
click at [315, 309] on div at bounding box center [311, 308] width 34 height 29
drag, startPoint x: 861, startPoint y: 390, endPoint x: 805, endPoint y: 340, distance: 75.1
click at [833, 356] on div at bounding box center [838, 354] width 11 height 11
drag, startPoint x: 805, startPoint y: 340, endPoint x: 741, endPoint y: 317, distance: 67.5
click at [741, 317] on div at bounding box center [716, 267] width 109 height 126
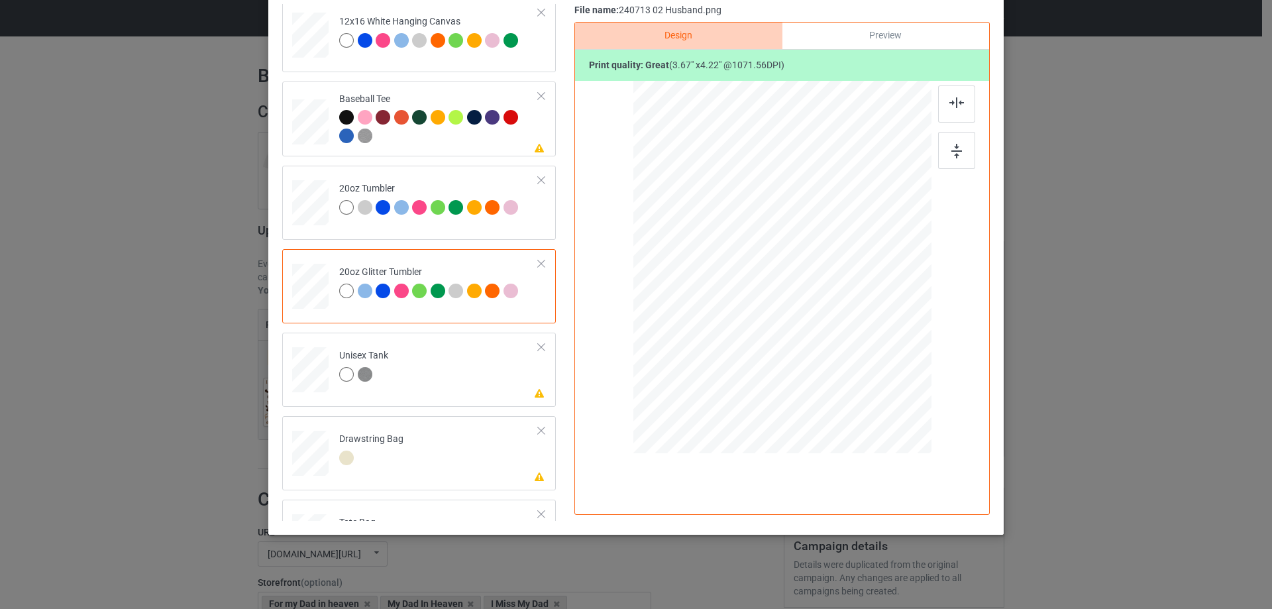
scroll to position [1391, 0]
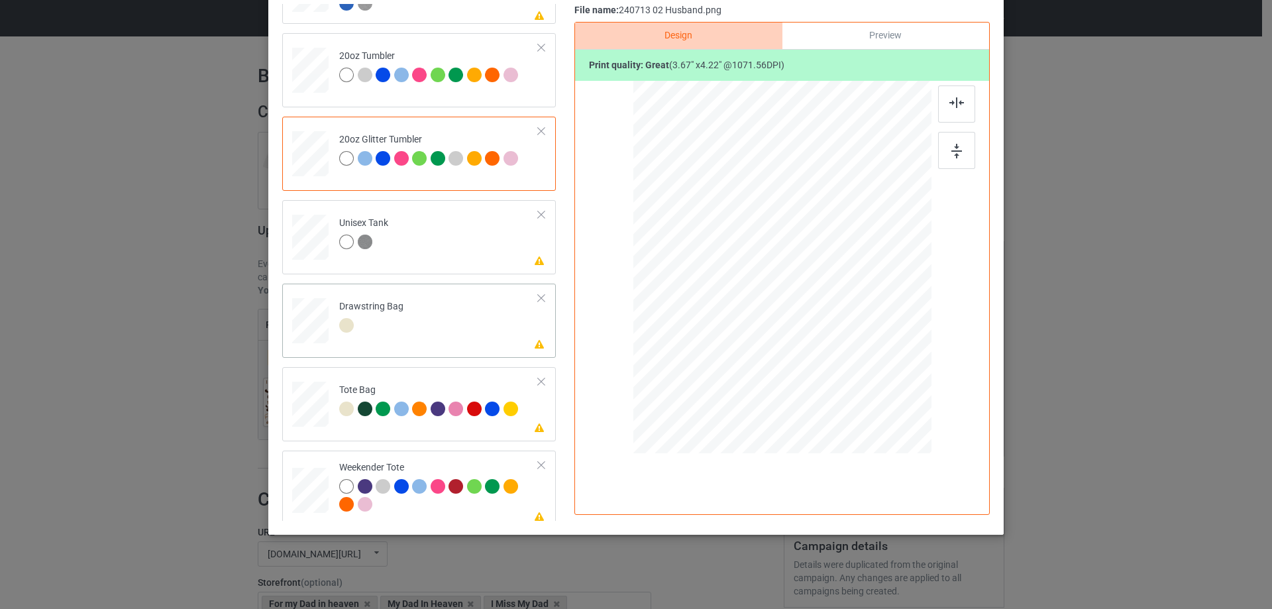
click at [309, 326] on div at bounding box center [310, 321] width 14 height 16
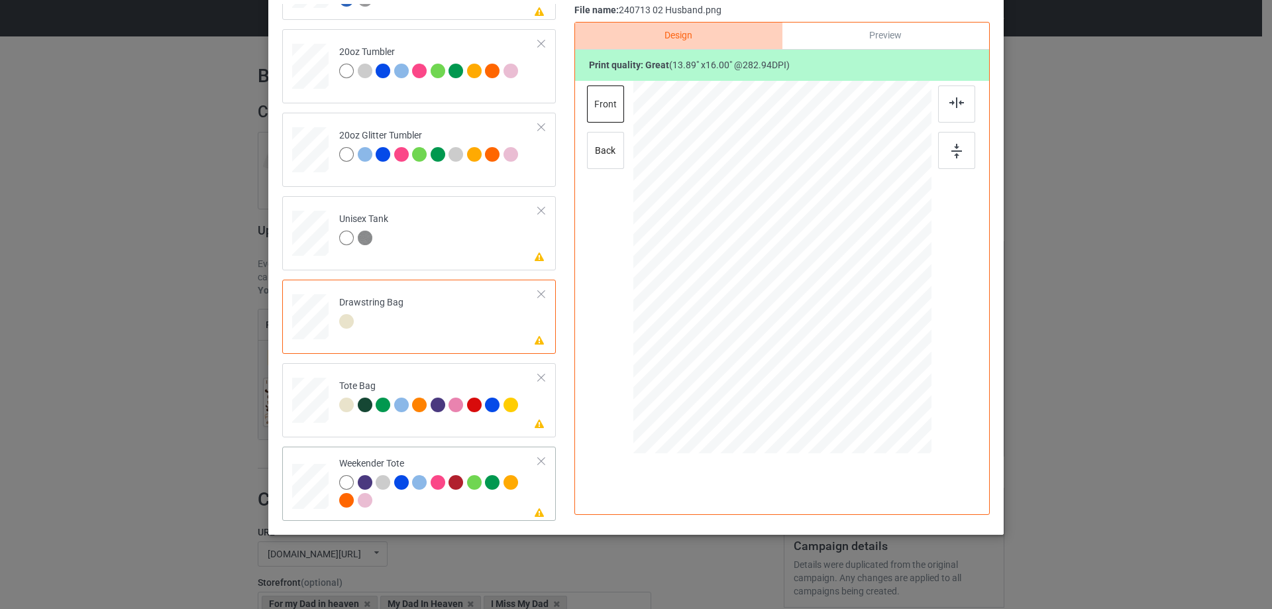
click at [309, 498] on div at bounding box center [310, 486] width 36 height 23
drag, startPoint x: 865, startPoint y: 368, endPoint x: 844, endPoint y: 331, distance: 43.0
click at [844, 331] on div at bounding box center [781, 268] width 297 height 192
click at [821, 315] on div at bounding box center [782, 263] width 123 height 141
click at [955, 101] on img at bounding box center [956, 102] width 15 height 11
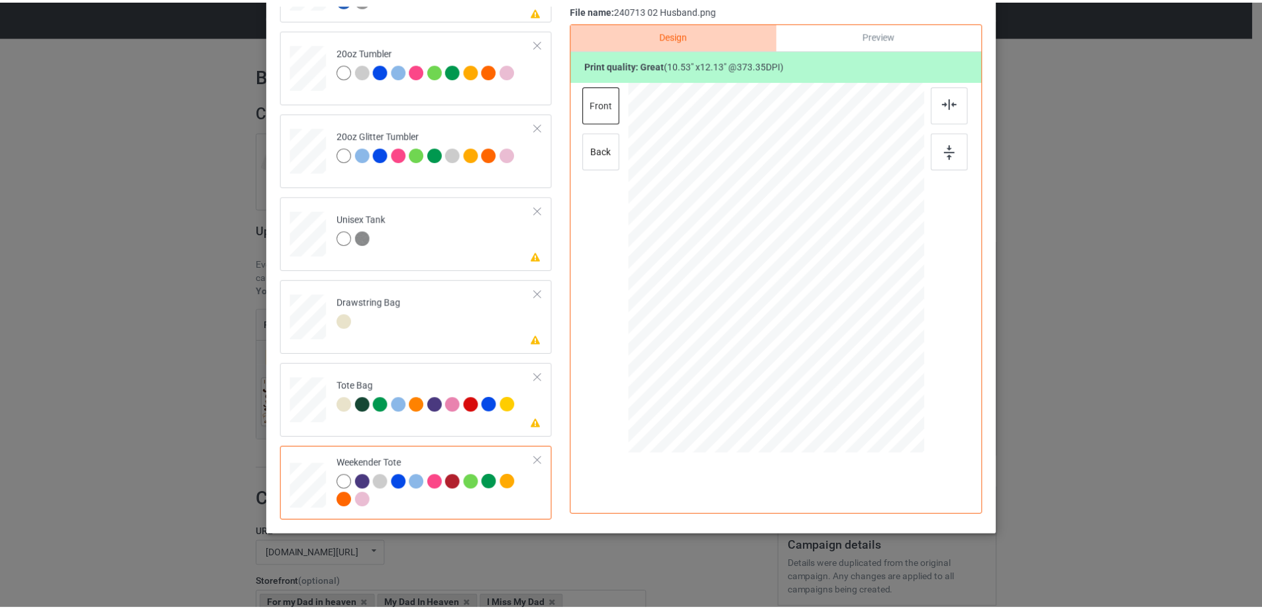
scroll to position [0, 0]
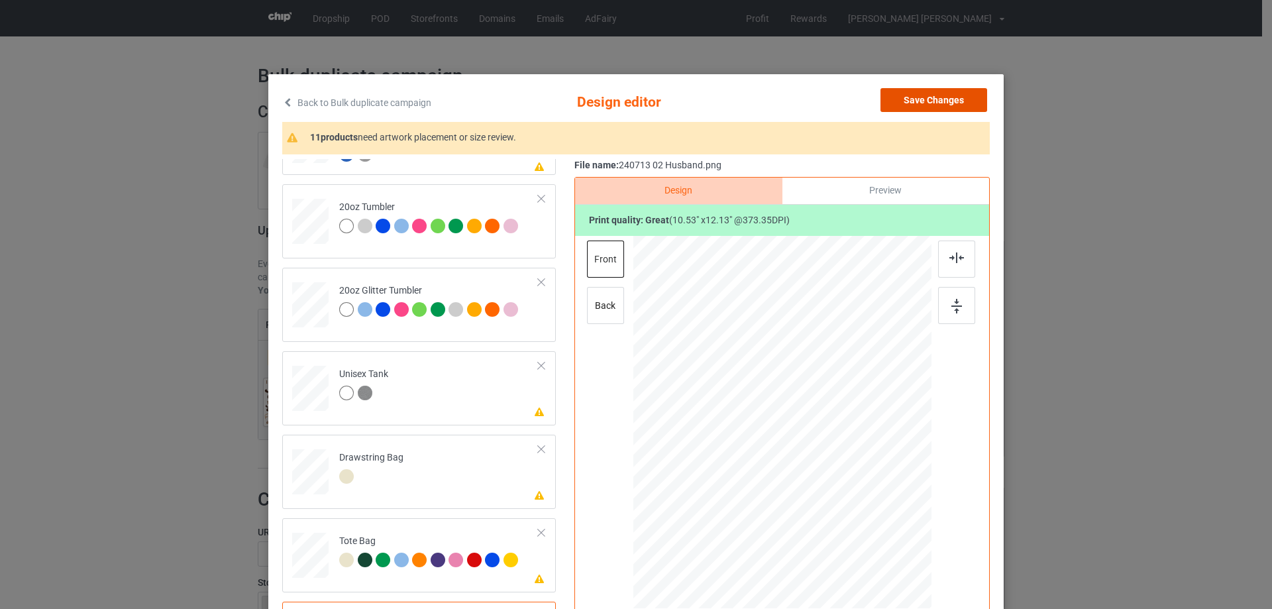
click at [946, 103] on button "Save Changes" at bounding box center [934, 100] width 107 height 24
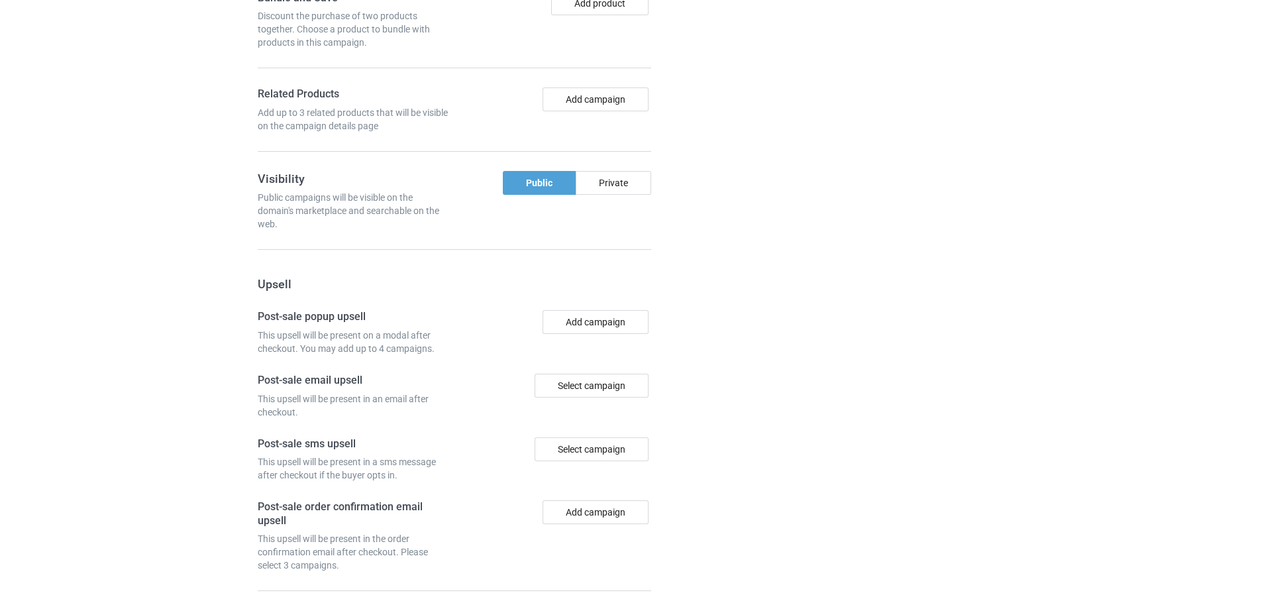
scroll to position [1122, 0]
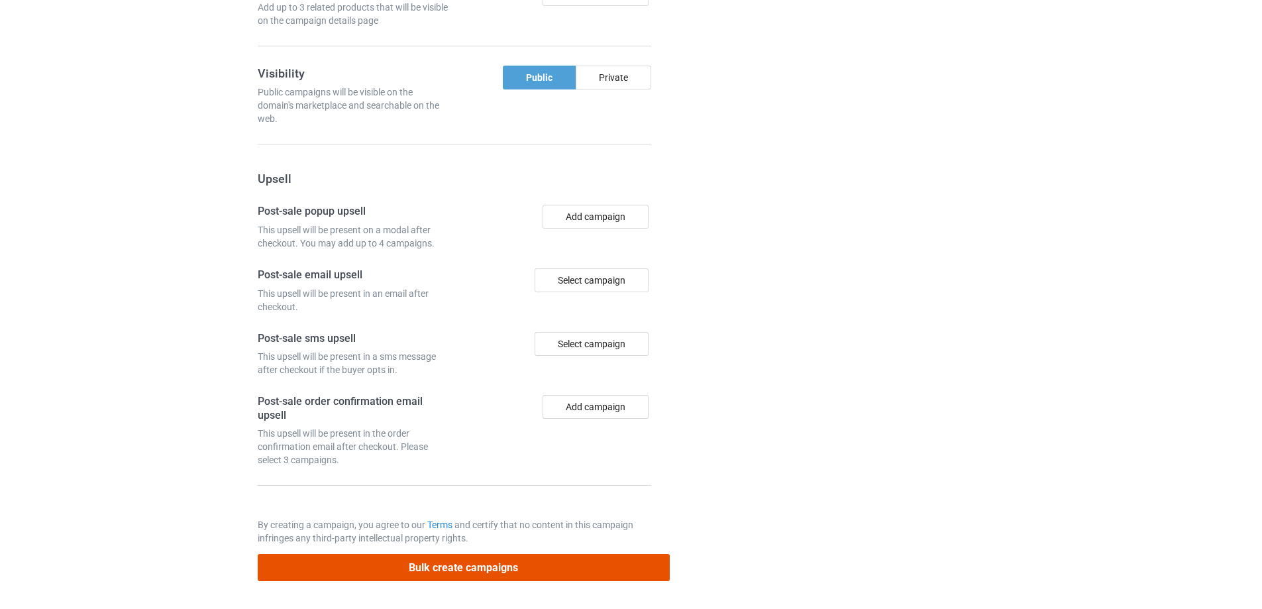
click at [572, 566] on button "Bulk create campaigns" at bounding box center [464, 567] width 412 height 27
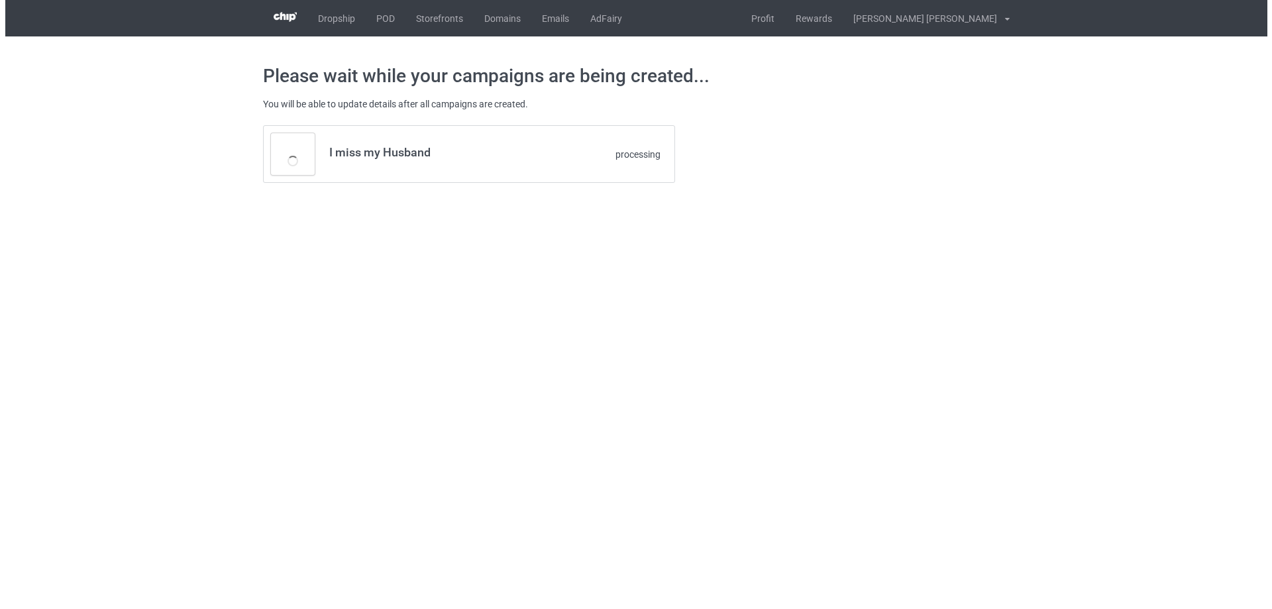
scroll to position [0, 0]
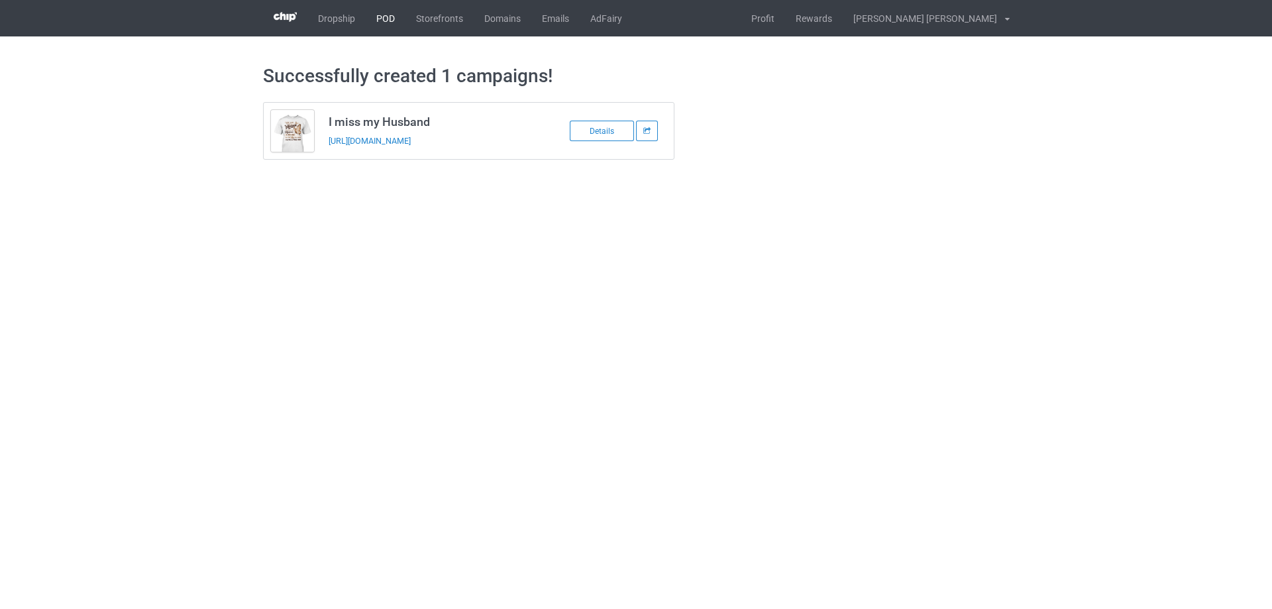
click at [378, 19] on link "POD" at bounding box center [386, 18] width 40 height 36
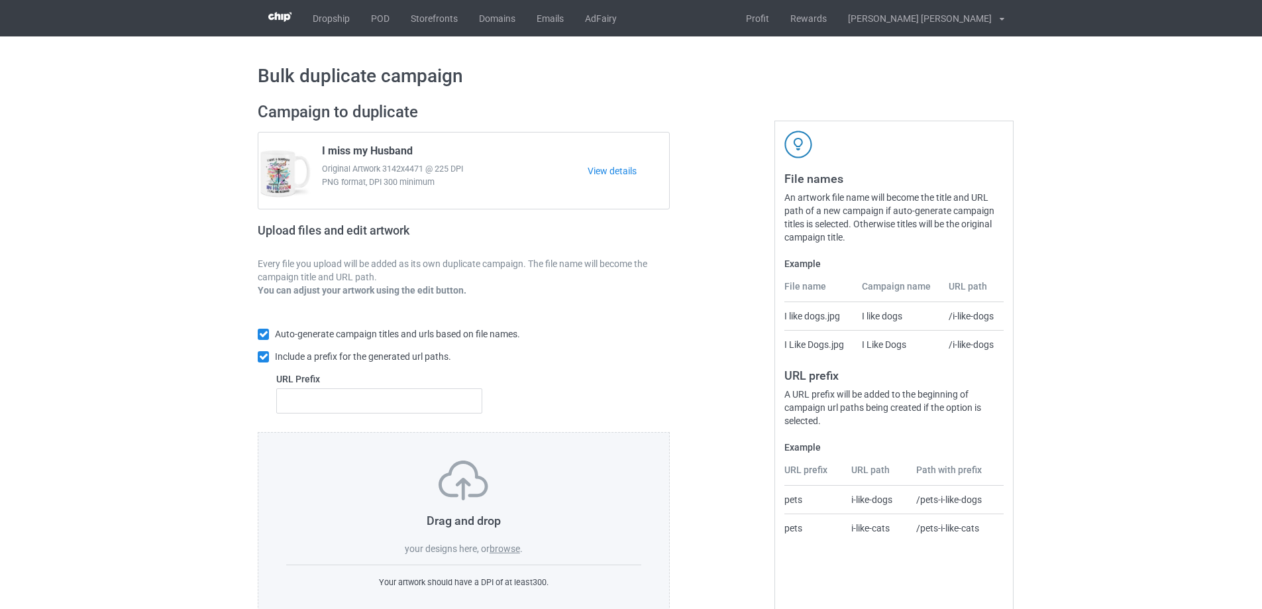
click at [507, 549] on label "browse" at bounding box center [505, 548] width 30 height 11
click at [0, 0] on input "browse" at bounding box center [0, 0] width 0 height 0
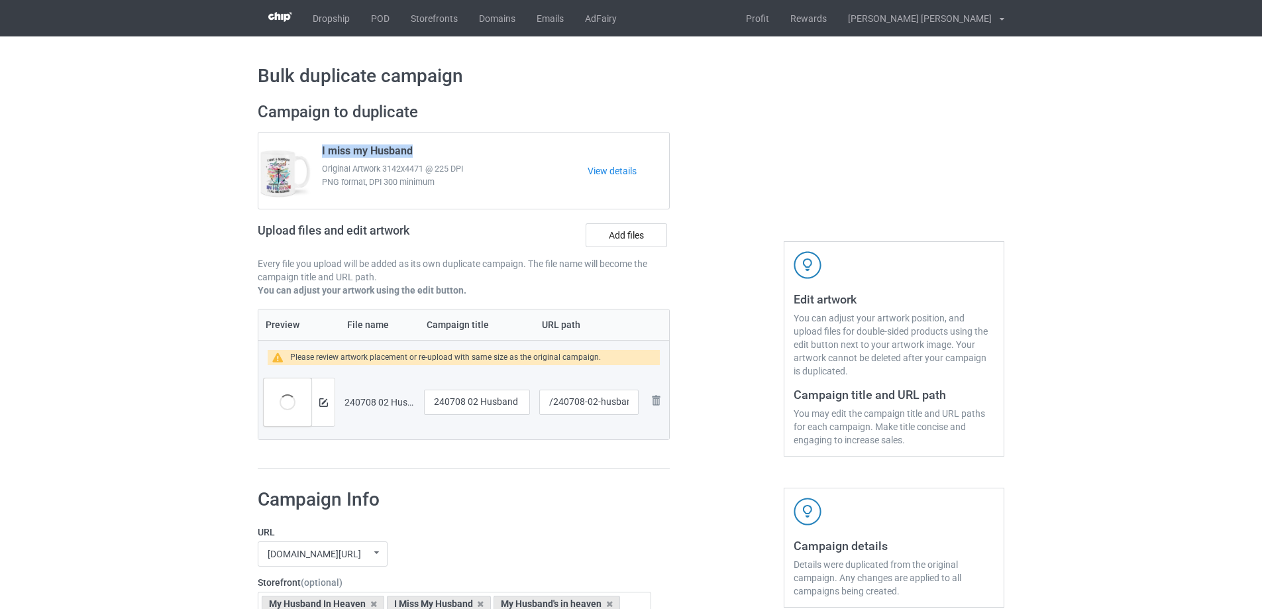
drag, startPoint x: 419, startPoint y: 148, endPoint x: 316, endPoint y: 146, distance: 103.4
click at [316, 146] on div "I miss my Husband Original Artwork 3142x4471 @ 225 DPI PNG format, DPI 300 mini…" at bounding box center [450, 171] width 275 height 62
copy span "I miss my Husband"
drag, startPoint x: 518, startPoint y: 402, endPoint x: 360, endPoint y: 402, distance: 157.7
click at [360, 402] on tr "Preview and edit artwork 240708 02 Husband.png 240708 02 Husband /240708-02-hus…" at bounding box center [463, 402] width 411 height 74
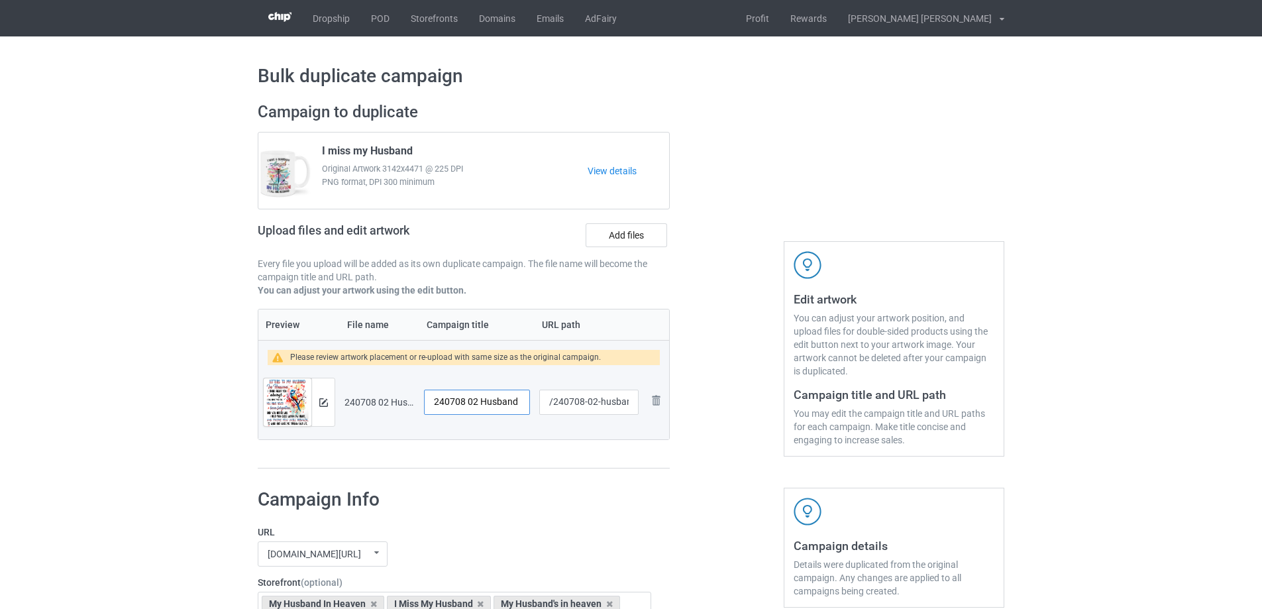
paste input "I miss my"
type input "I miss my Husband"
